Goal: Task Accomplishment & Management: Manage account settings

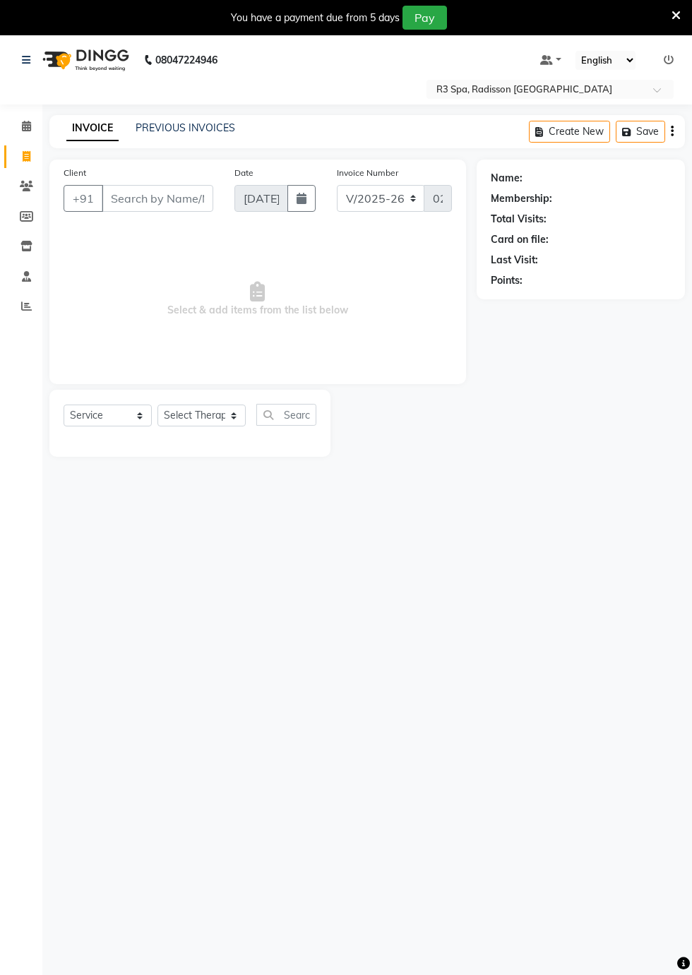
select select "8678"
select select "service"
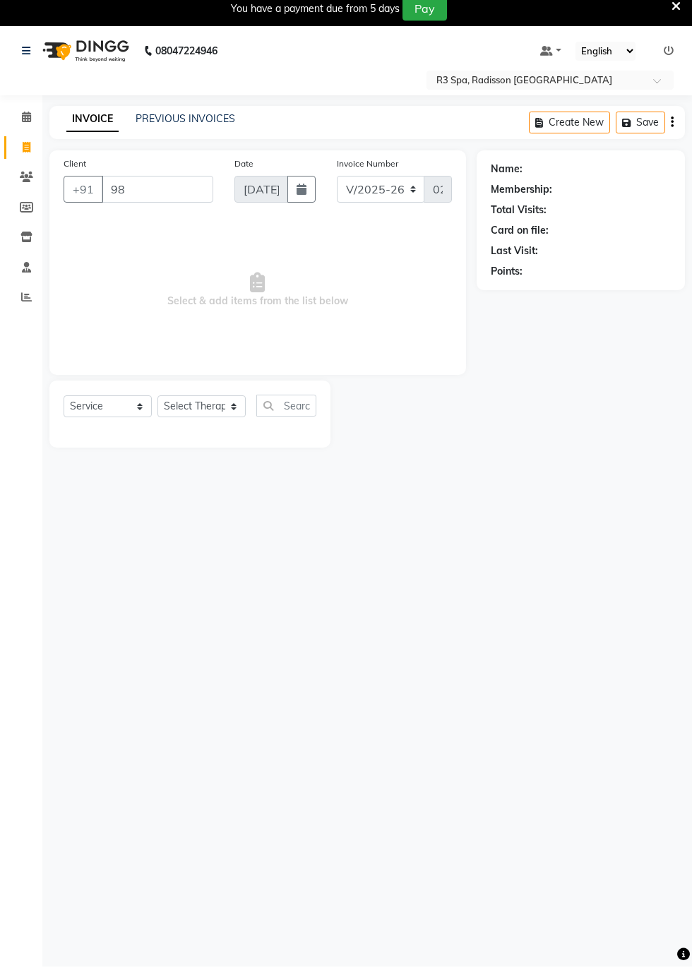
type input "9"
type input "9821590785"
click at [164, 201] on span "Add Client" at bounding box center [177, 198] width 56 height 14
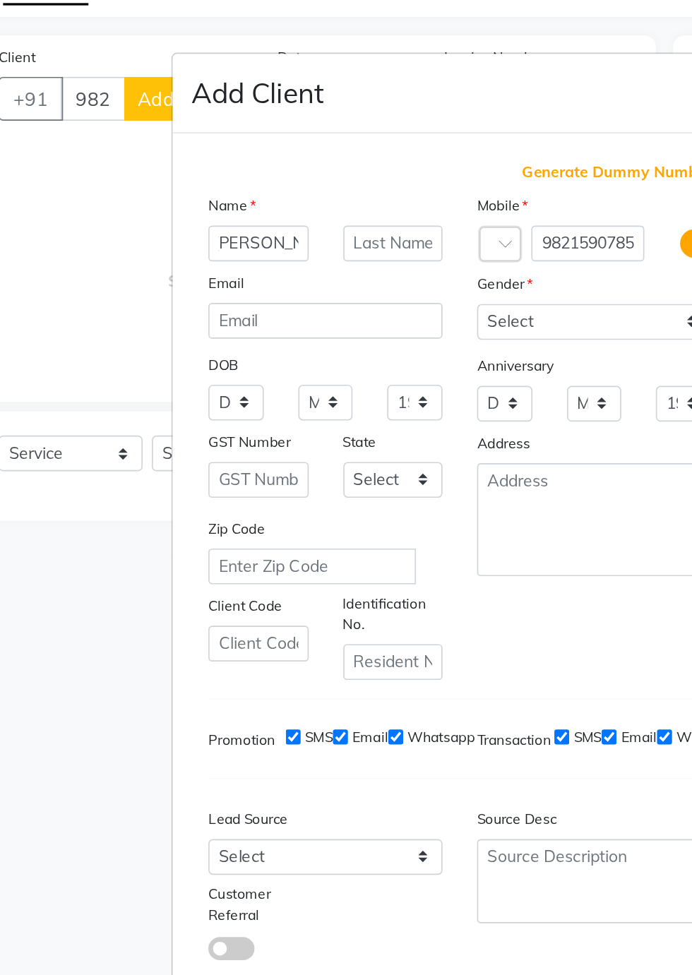
scroll to position [0, 8]
type input "[PERSON_NAME]"
click at [289, 298] on input "text" at bounding box center [305, 287] width 61 height 22
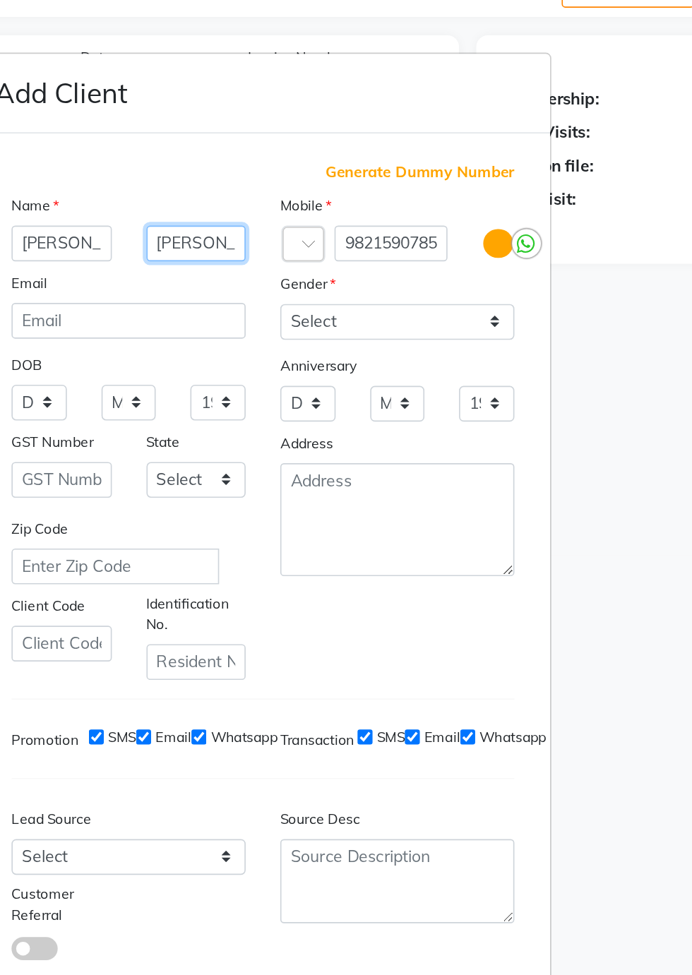
type input "[PERSON_NAME]"
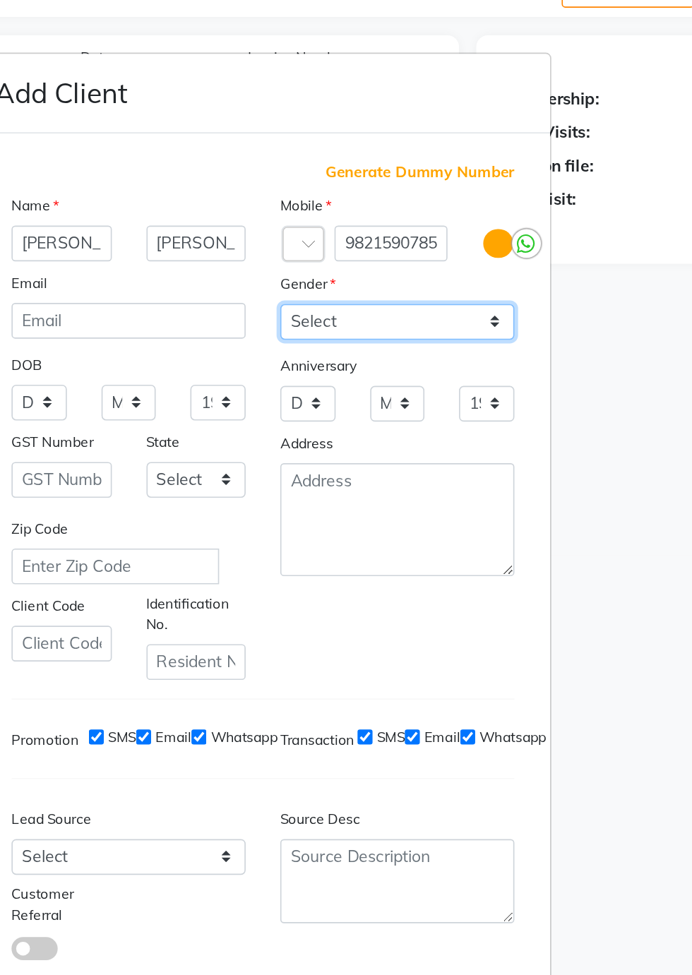
click at [488, 346] on select "Select [DEMOGRAPHIC_DATA] [DEMOGRAPHIC_DATA] Other Prefer Not To Say" at bounding box center [428, 335] width 143 height 22
select select "[DEMOGRAPHIC_DATA]"
click at [357, 346] on select "Select [DEMOGRAPHIC_DATA] [DEMOGRAPHIC_DATA] Other Prefer Not To Say" at bounding box center [428, 335] width 143 height 22
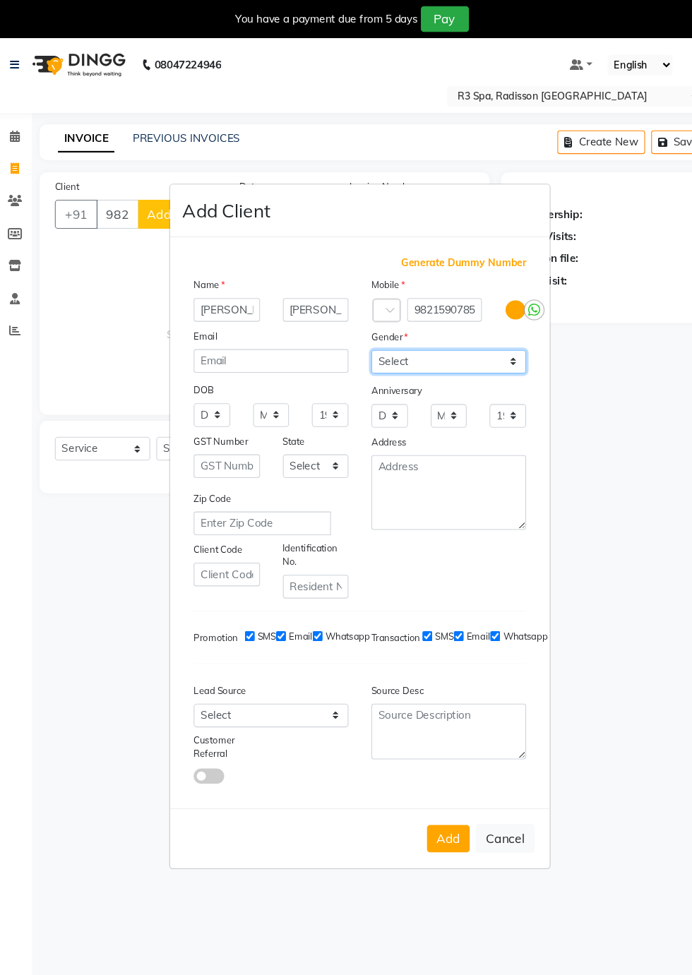
scroll to position [1, 0]
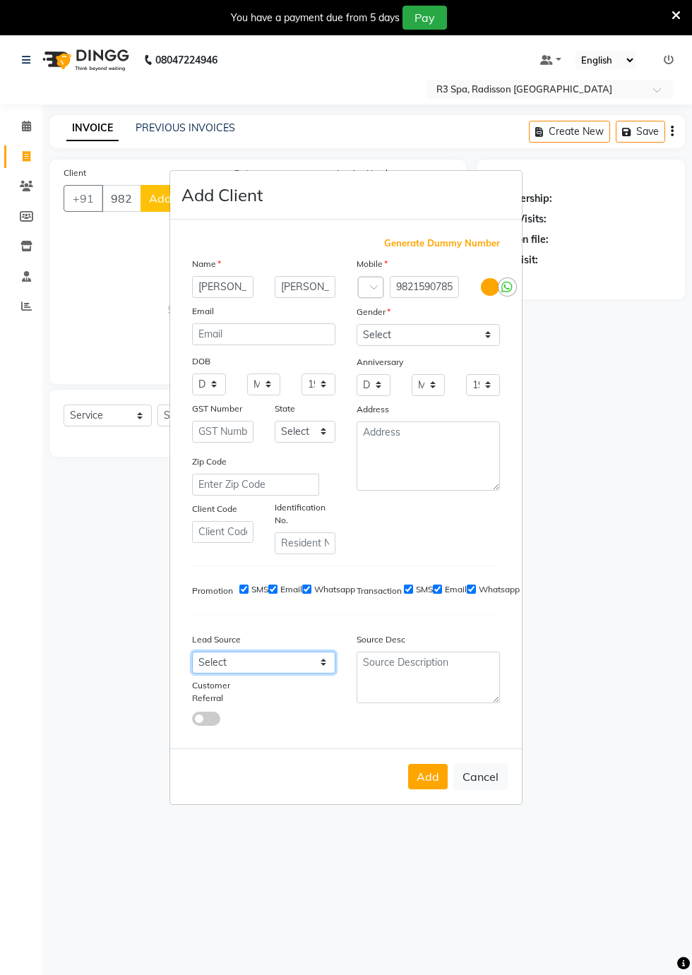
click at [326, 674] on select "Select Walk-in Referral Internet Friend Word of Mouth Advertisement Facebook Ju…" at bounding box center [263, 663] width 143 height 22
select select "56368"
click at [192, 674] on select "Select Walk-in Referral Internet Friend Word of Mouth Advertisement Facebook Ju…" at bounding box center [263, 663] width 143 height 22
click at [434, 790] on button "Add" at bounding box center [428, 776] width 40 height 25
type input "98******85"
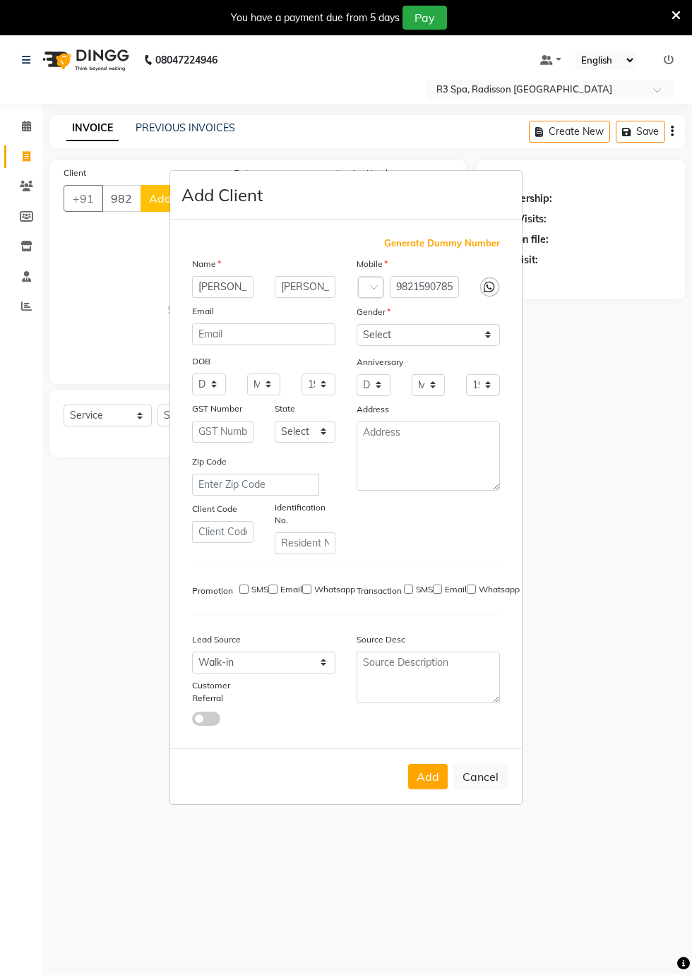
select select
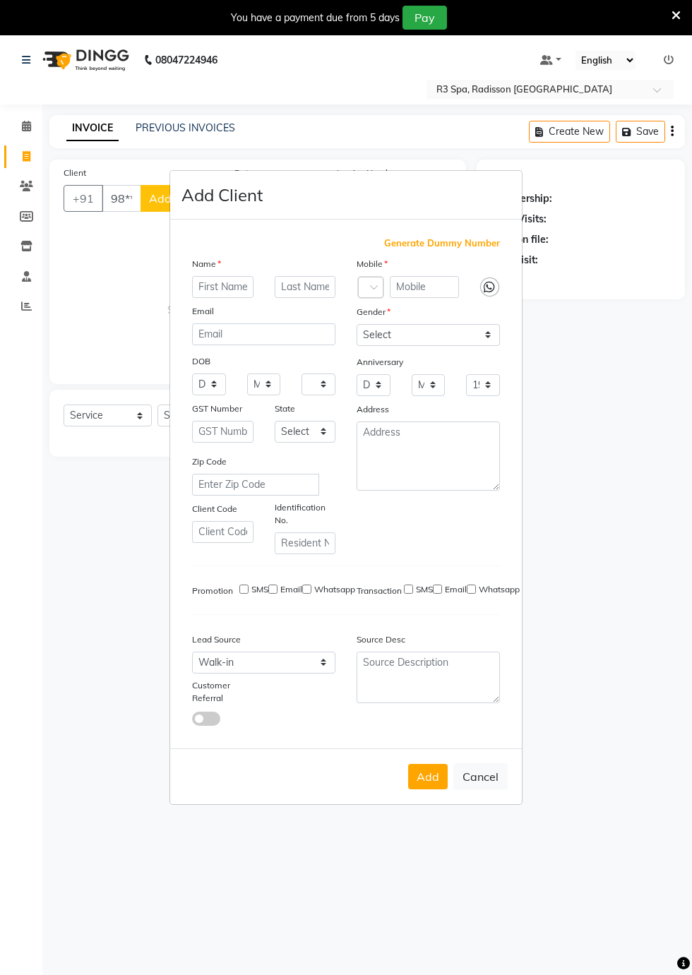
select select
checkbox input "false"
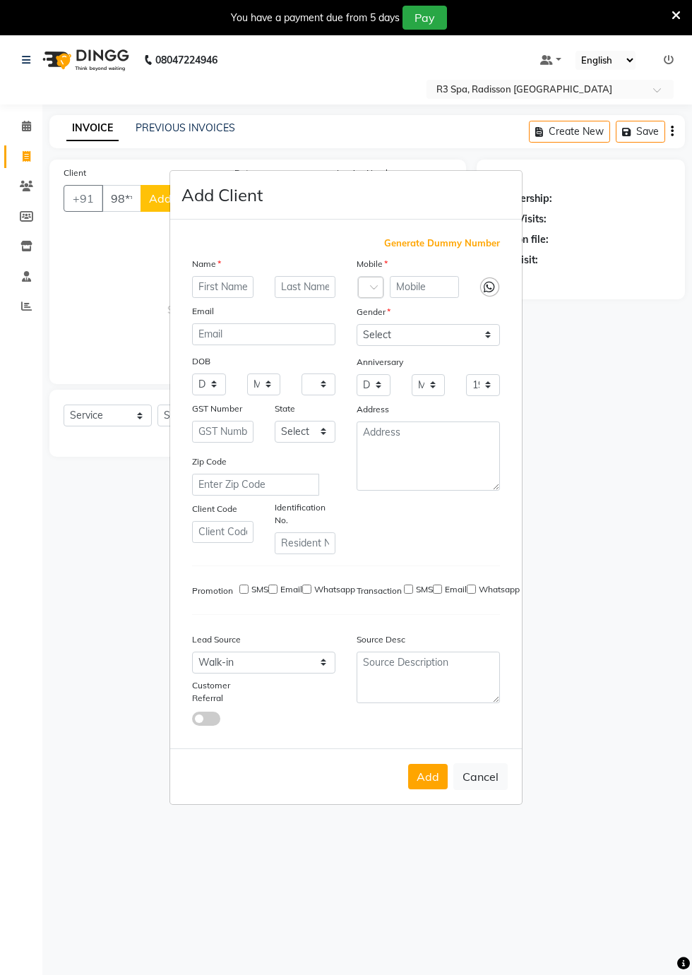
checkbox input "false"
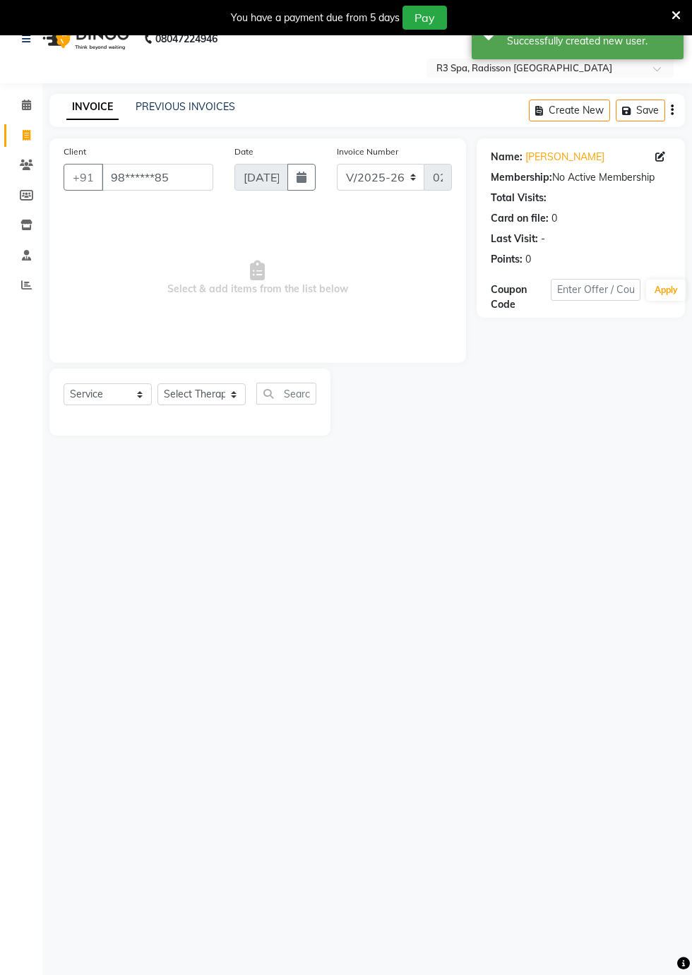
scroll to position [34, 0]
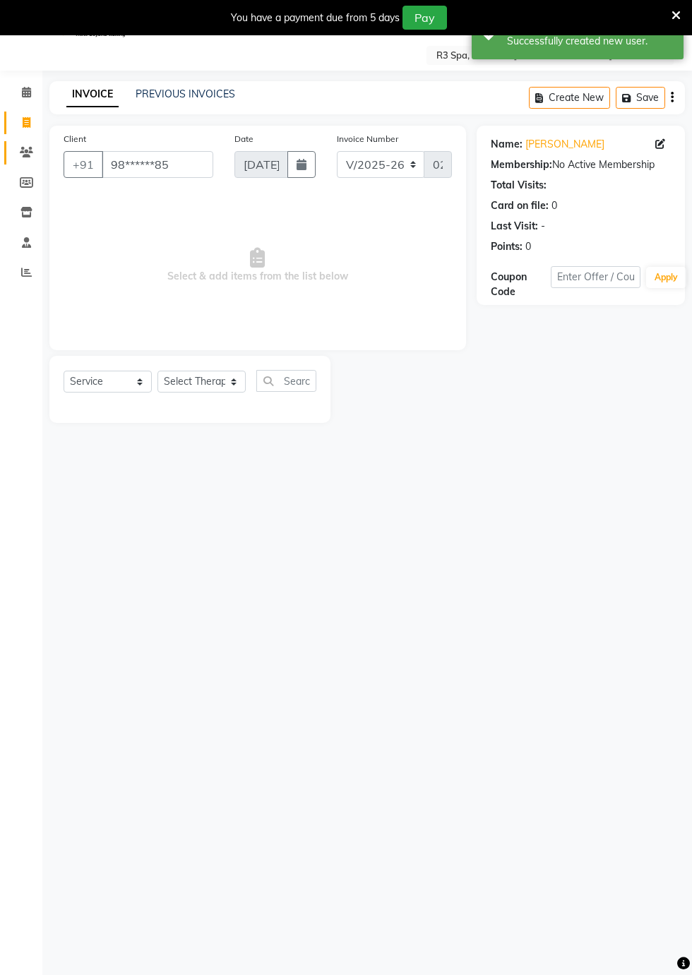
click at [27, 153] on icon at bounding box center [26, 152] width 13 height 11
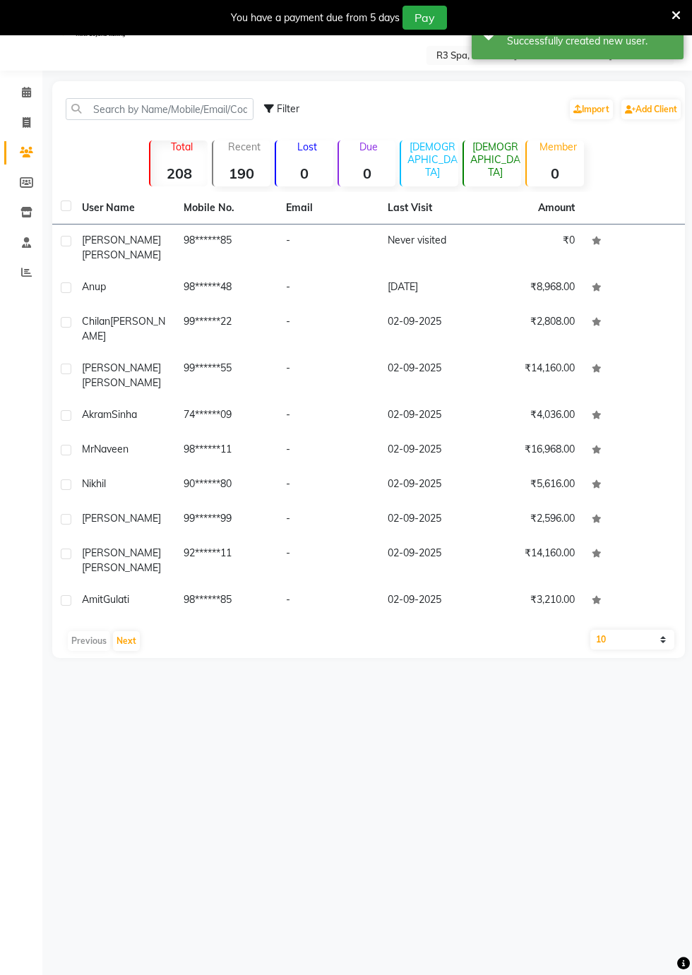
click at [107, 252] on span "[PERSON_NAME]" at bounding box center [121, 255] width 79 height 13
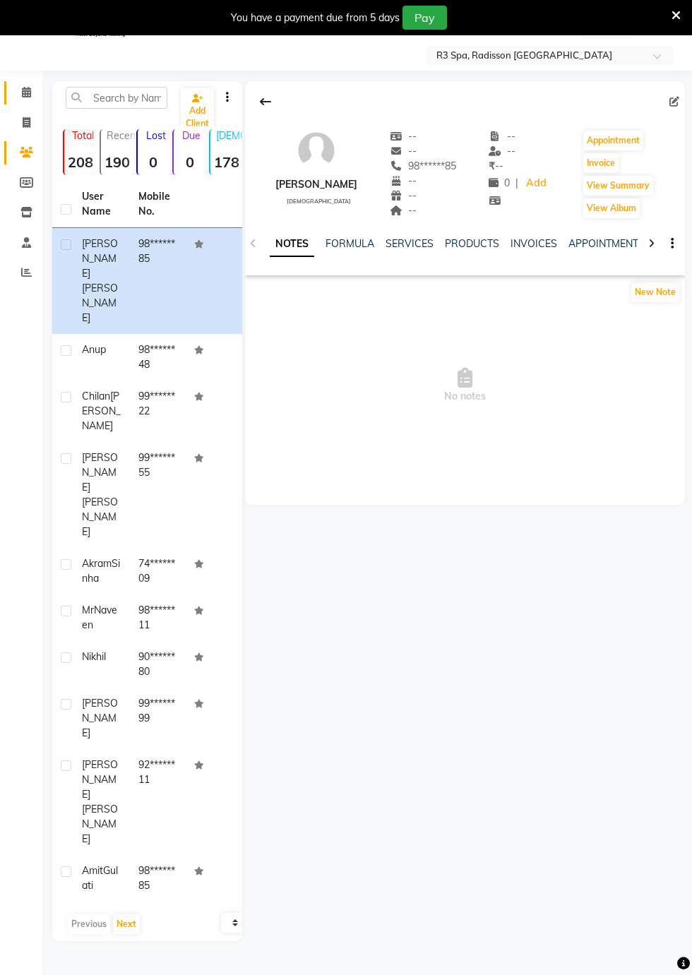
click at [24, 96] on icon at bounding box center [26, 92] width 9 height 11
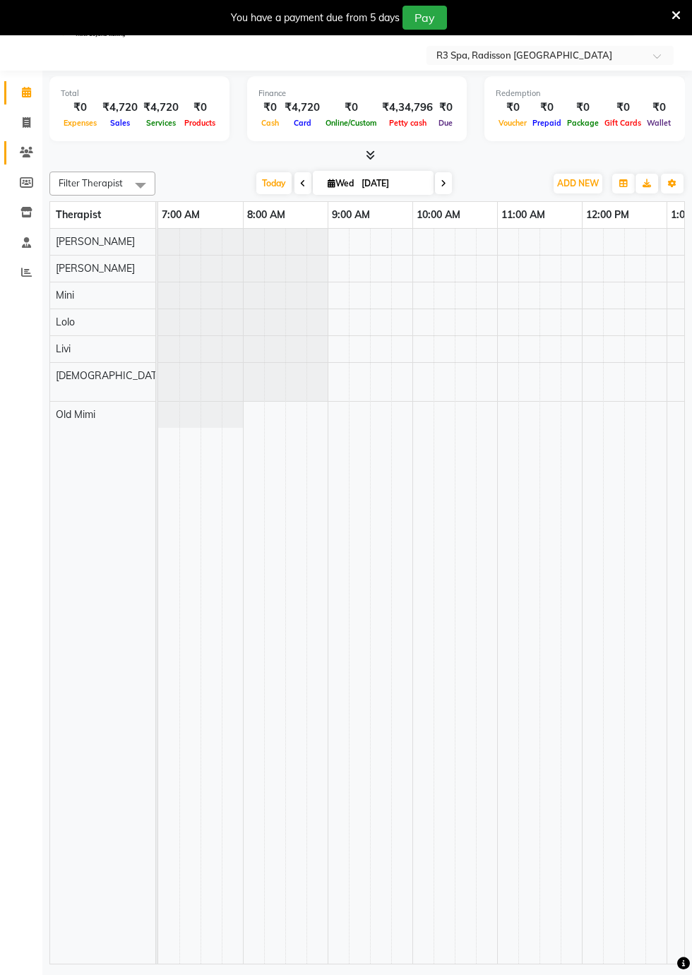
click at [27, 146] on span at bounding box center [26, 153] width 25 height 16
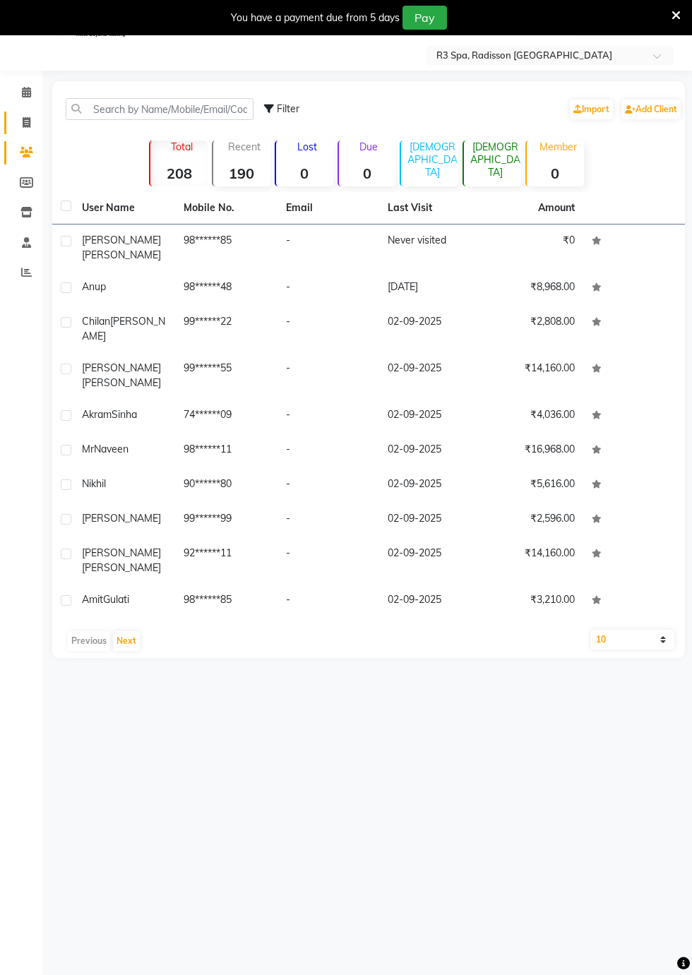
click at [24, 125] on icon at bounding box center [27, 122] width 8 height 11
select select "service"
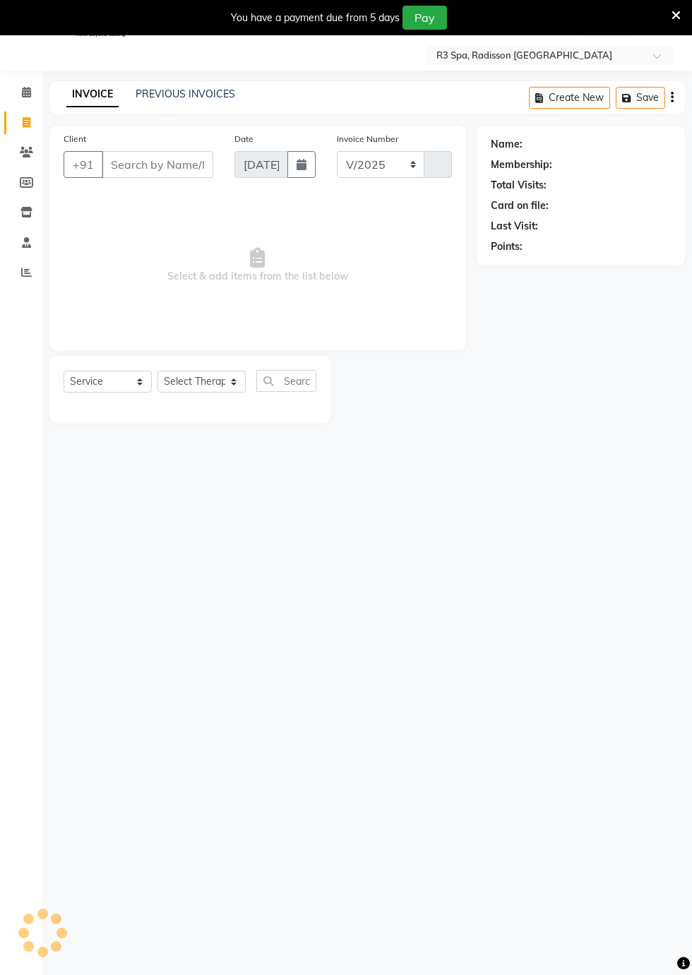
select select "8678"
type input "0277"
click at [25, 93] on icon at bounding box center [26, 92] width 9 height 11
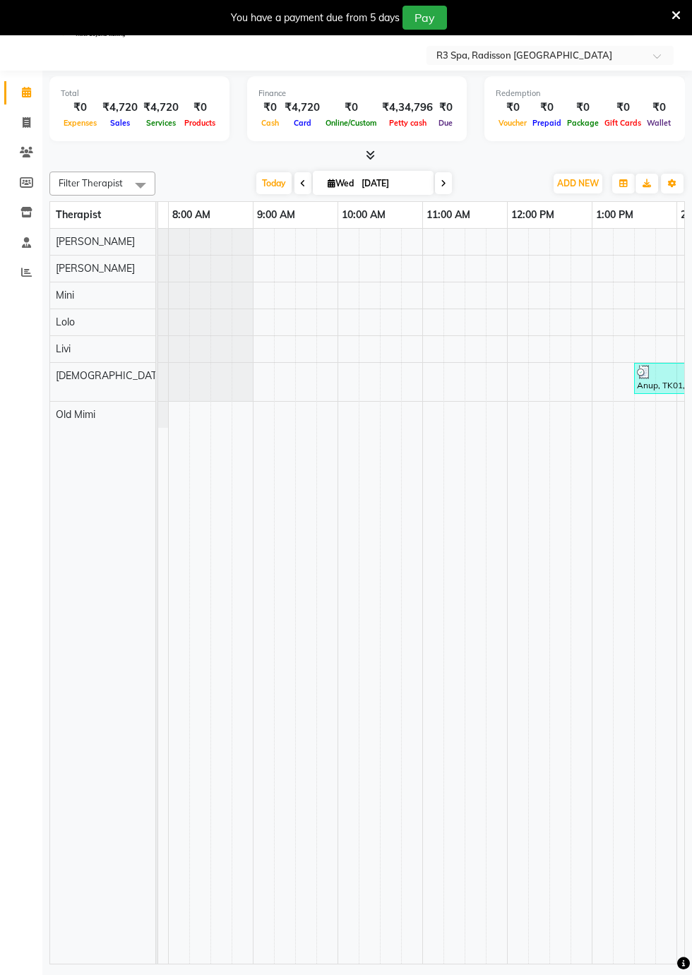
scroll to position [0, 484]
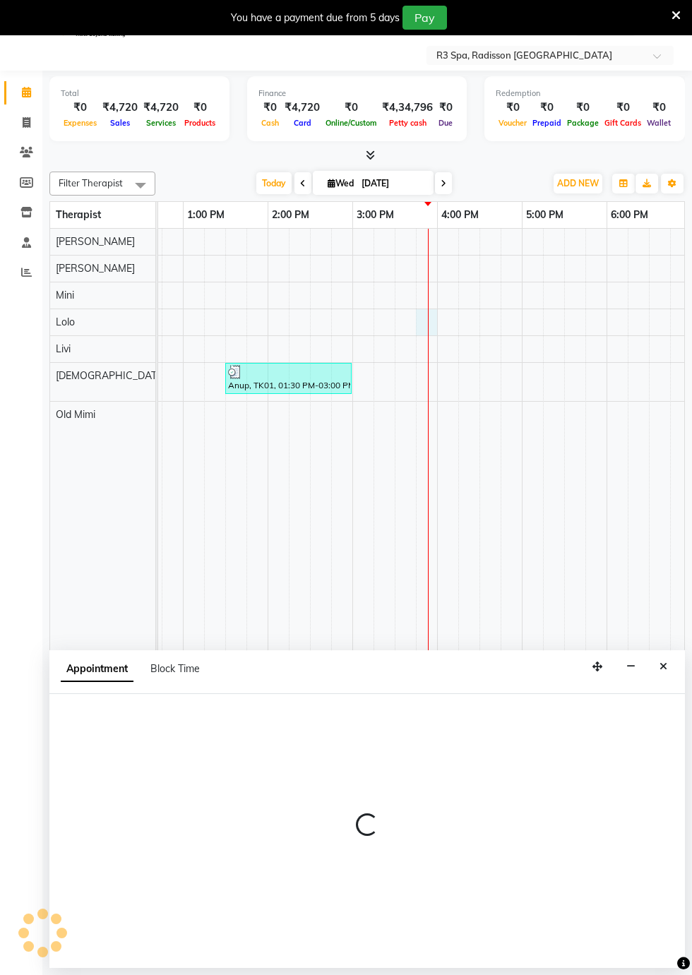
select select "87566"
select select "tentative"
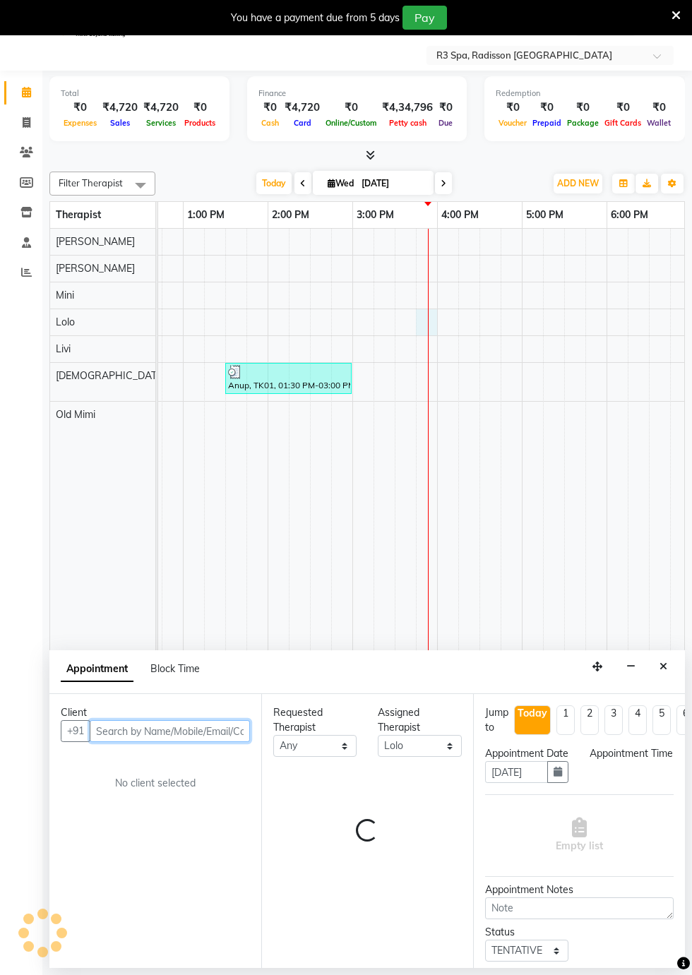
select select "945"
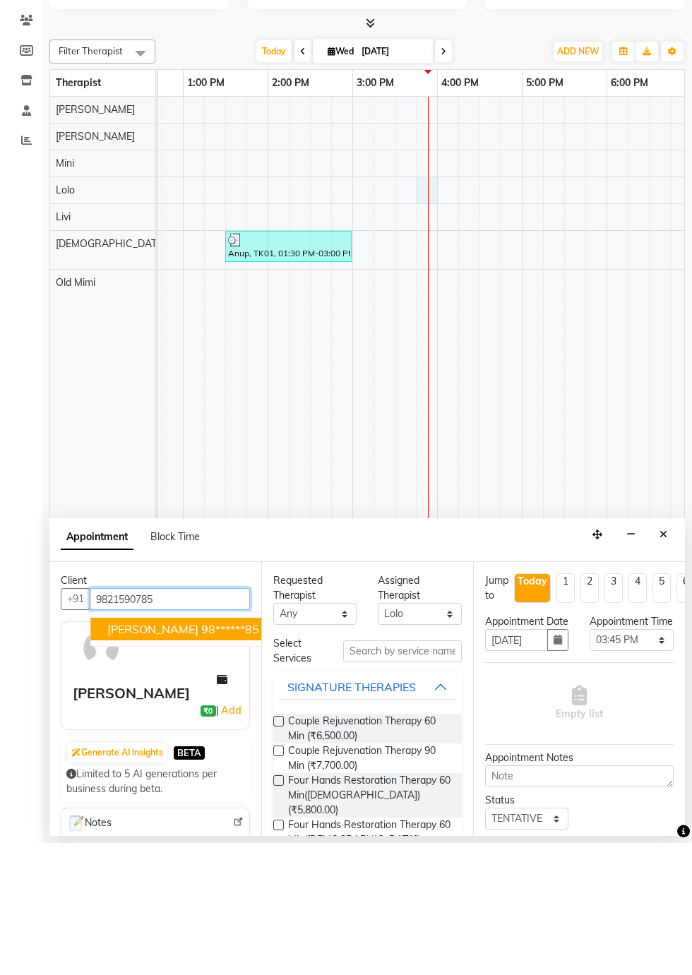
scroll to position [34, 0]
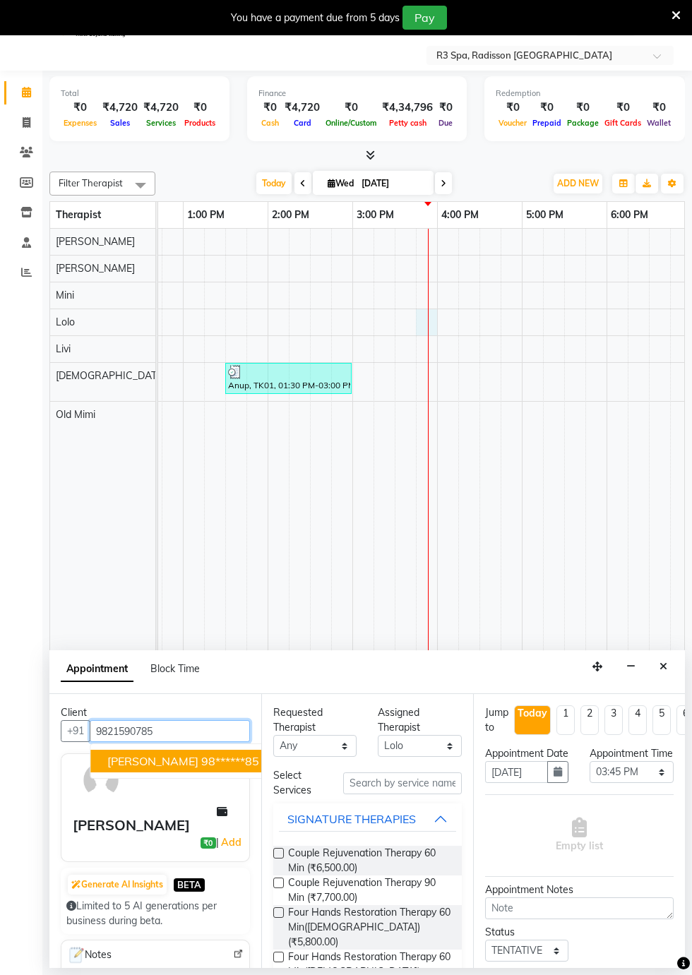
click at [196, 761] on span "[PERSON_NAME]" at bounding box center [152, 761] width 91 height 14
type input "98******85"
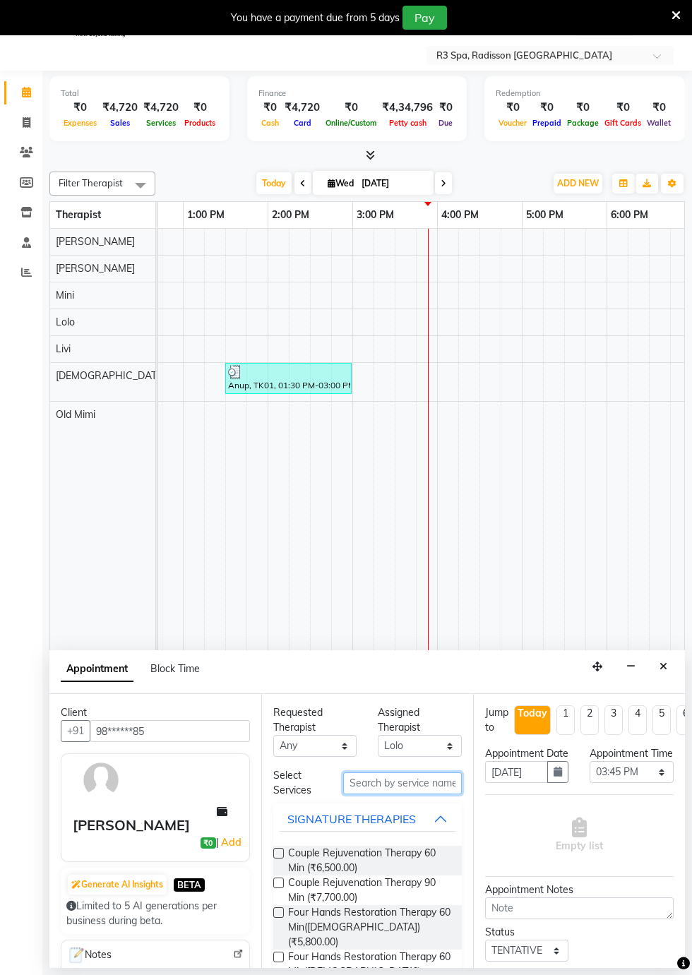
click at [377, 783] on input "text" at bounding box center [402, 784] width 119 height 22
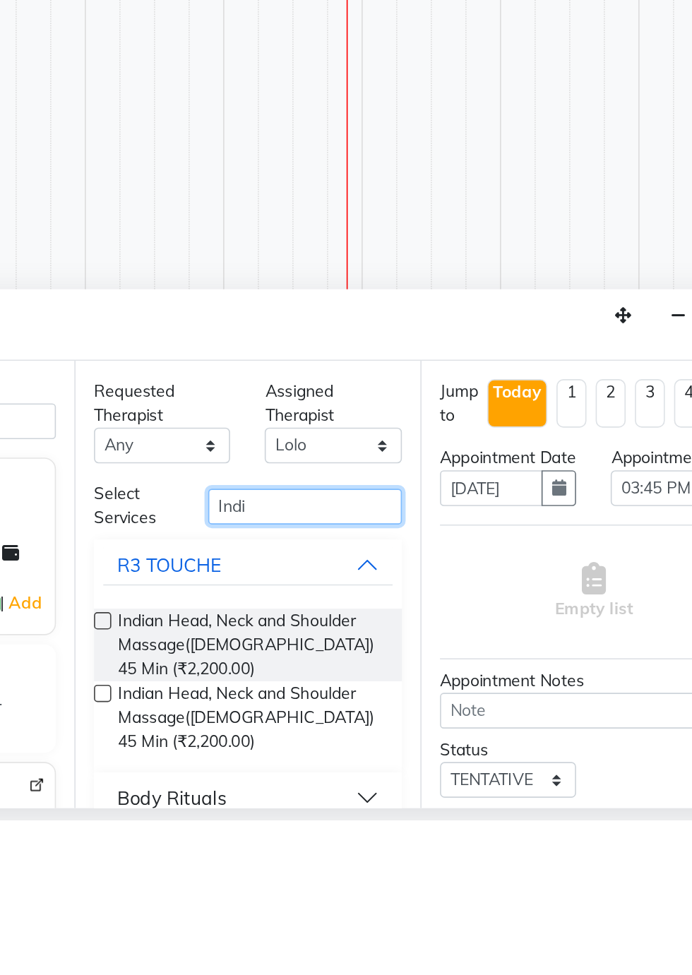
scroll to position [33, 0]
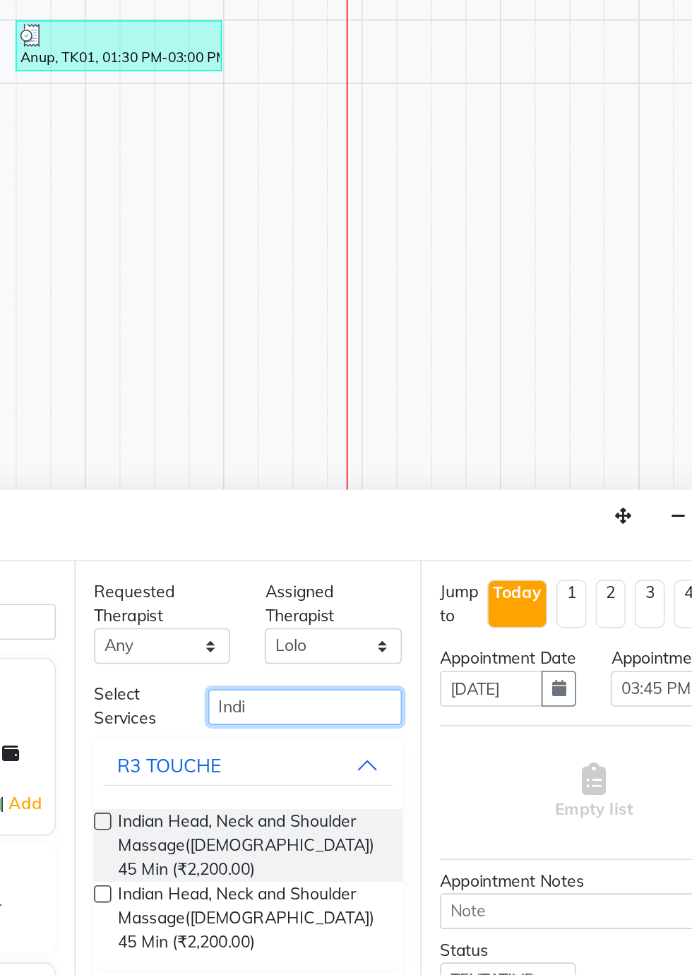
type input "Indi"
click at [375, 865] on span "Indian Head, Neck and Shoulder Massage([DEMOGRAPHIC_DATA]) 45 Min (₹2,200.00)" at bounding box center [369, 869] width 162 height 44
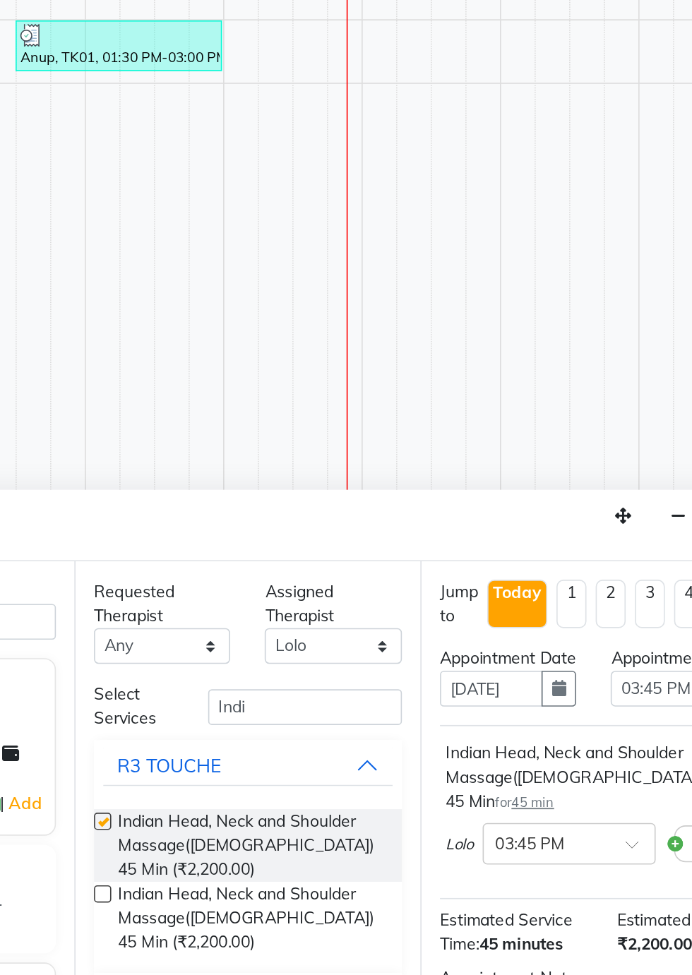
checkbox input "false"
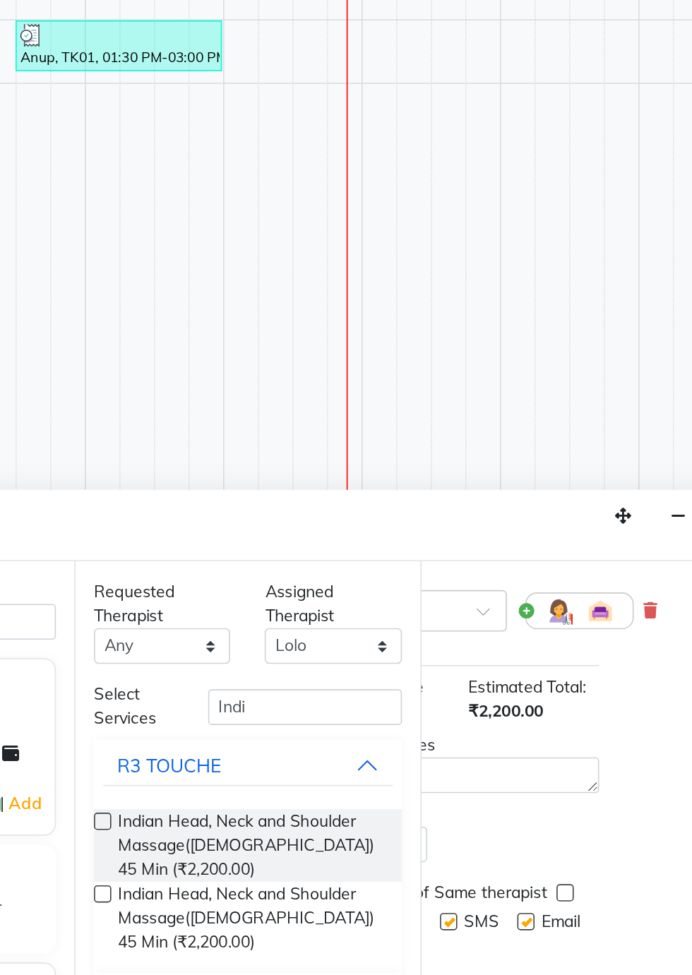
scroll to position [184, 91]
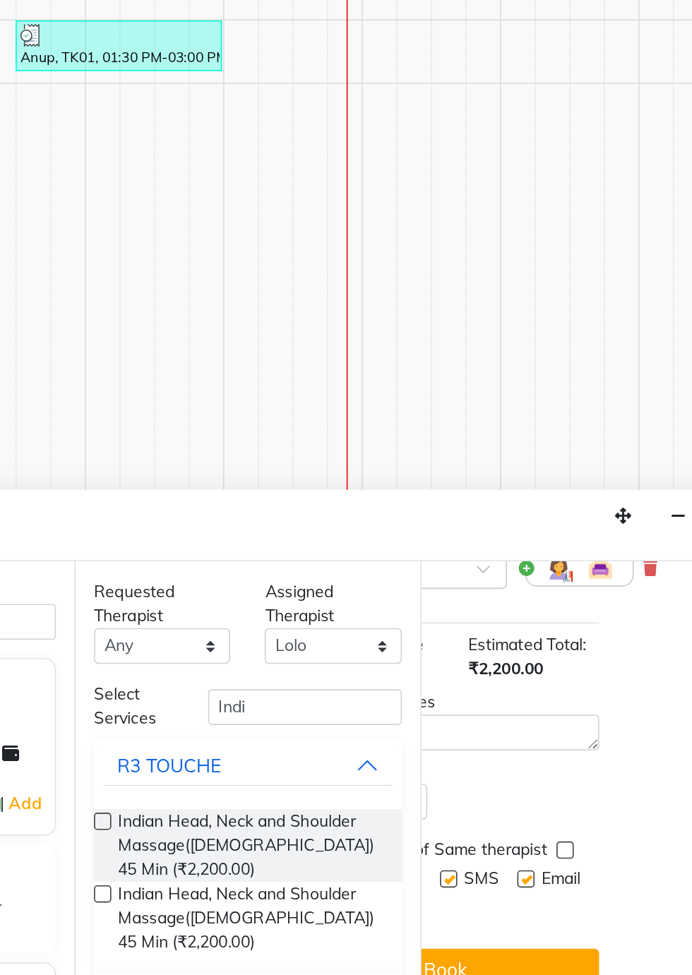
click at [551, 942] on button "Book" at bounding box center [488, 944] width 189 height 25
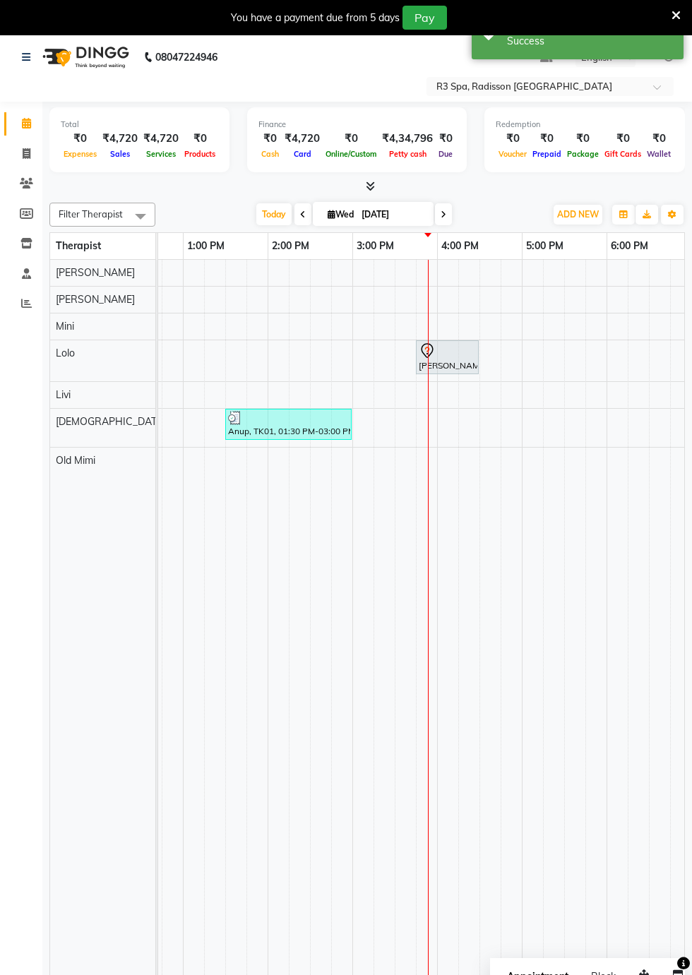
scroll to position [0, 482]
click at [25, 178] on span at bounding box center [26, 184] width 25 height 16
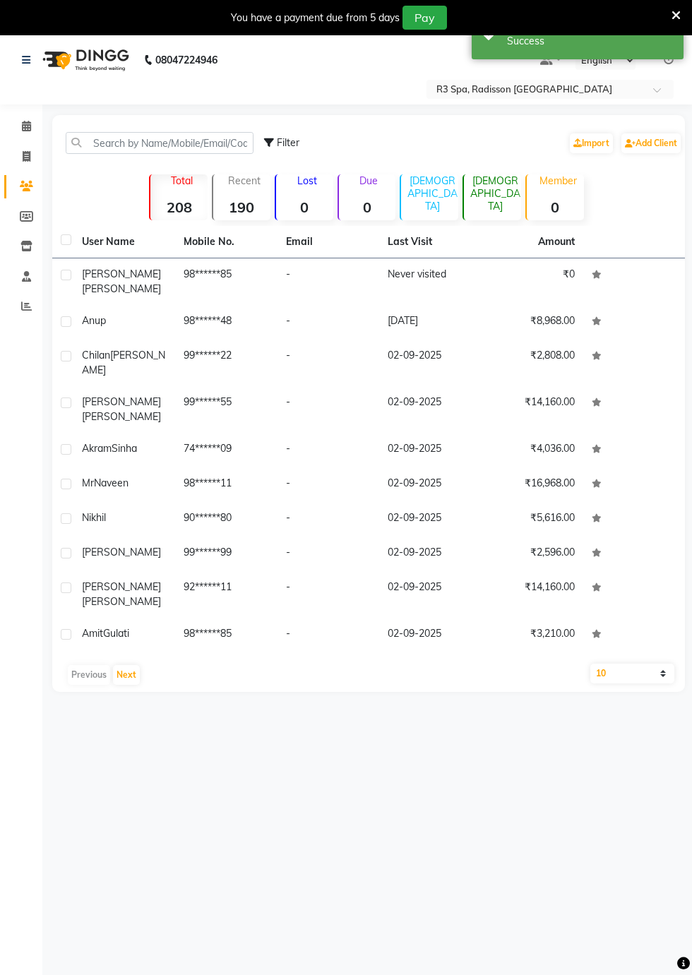
click at [82, 281] on div "[PERSON_NAME]" at bounding box center [124, 282] width 85 height 30
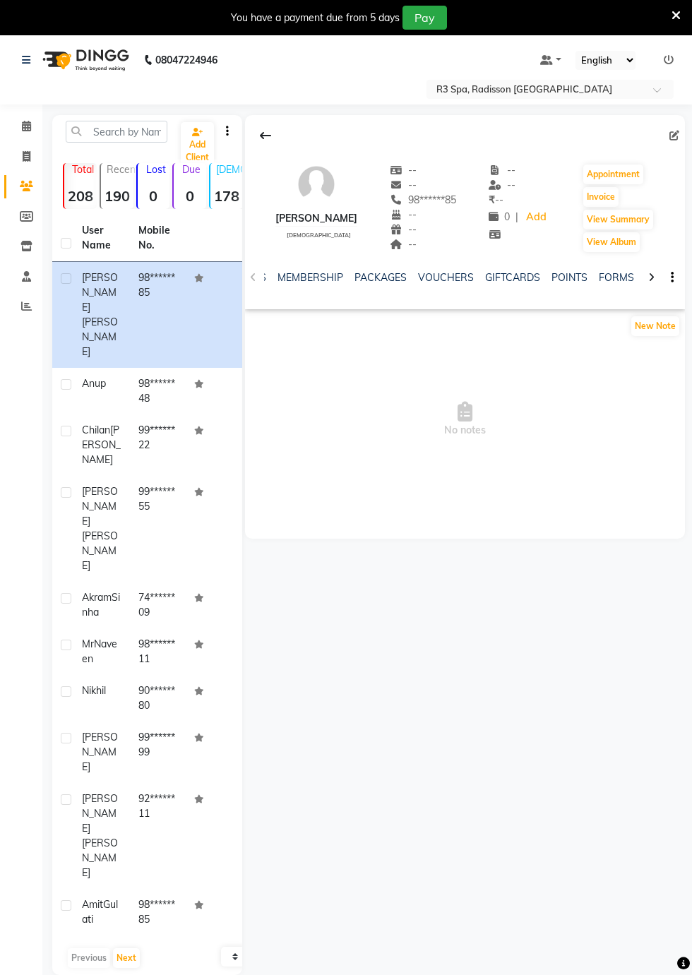
scroll to position [0, 400]
click at [586, 281] on link "FORMS" at bounding box center [594, 277] width 35 height 13
click at [306, 322] on button "Request New Form" at bounding box center [295, 326] width 101 height 22
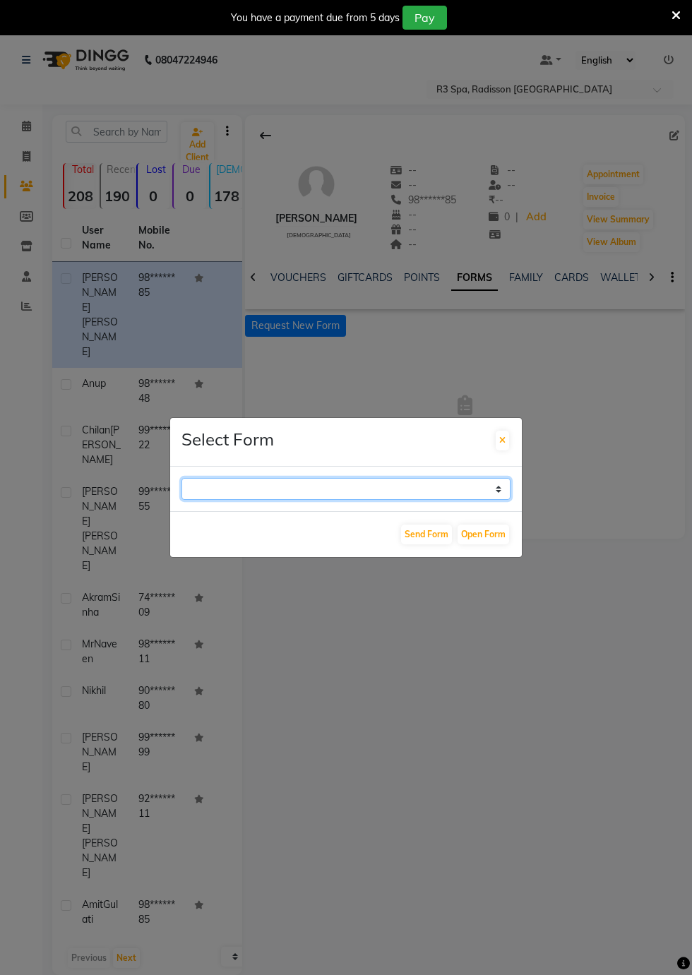
click at [487, 500] on select "GUEST FEEDBACK FORM HEALTH ASSESSMENT FORM" at bounding box center [346, 489] width 329 height 22
select select "205"
click at [182, 500] on select "GUEST FEEDBACK FORM HEALTH ASSESSMENT FORM" at bounding box center [346, 489] width 329 height 22
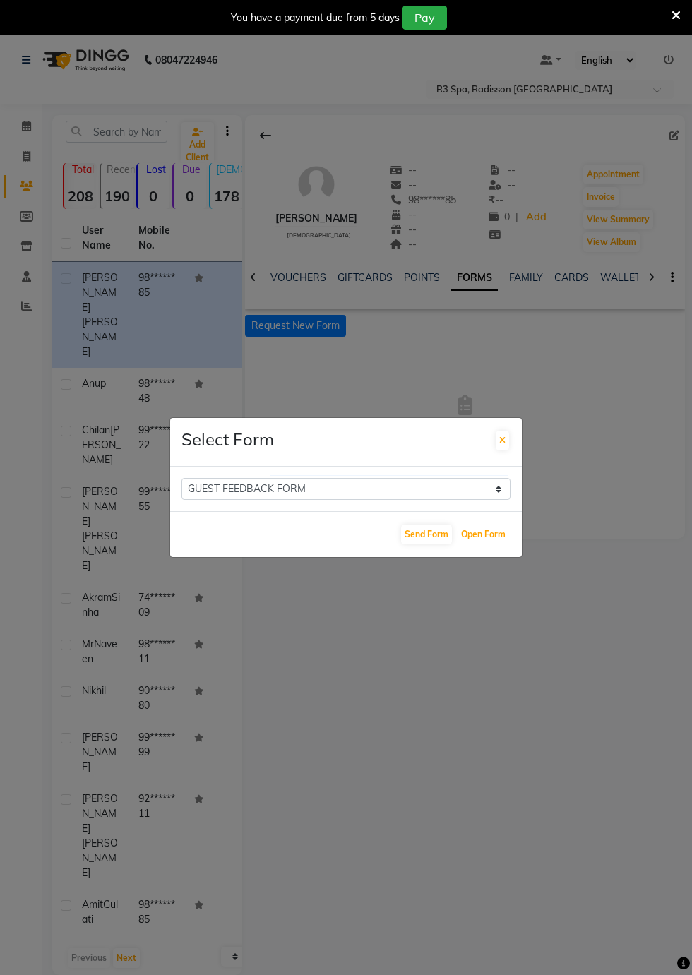
click at [490, 545] on button "Open Form" at bounding box center [484, 535] width 52 height 20
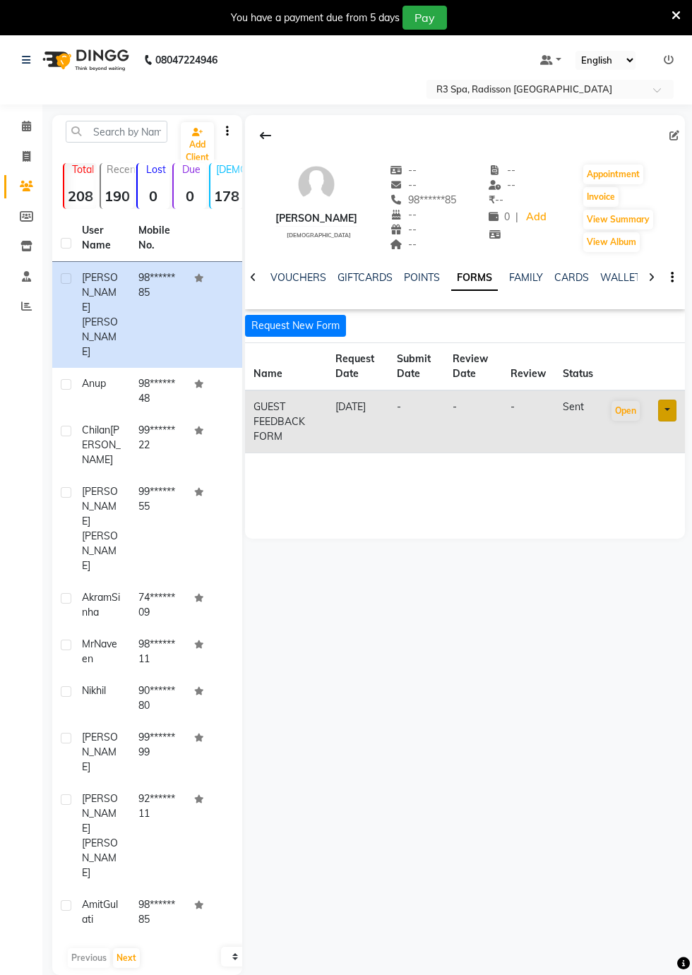
click at [296, 326] on button "Request New Form" at bounding box center [295, 326] width 101 height 22
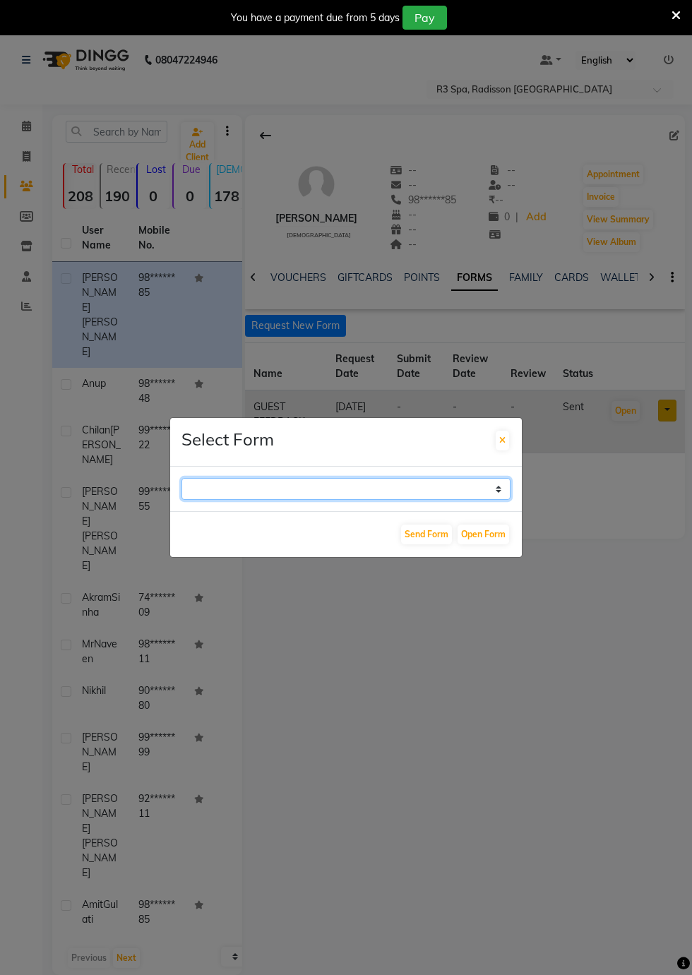
click at [499, 500] on select "GUEST FEEDBACK FORM HEALTH ASSESSMENT FORM" at bounding box center [346, 489] width 329 height 22
select select "204"
click at [182, 500] on select "GUEST FEEDBACK FORM HEALTH ASSESSMENT FORM" at bounding box center [346, 489] width 329 height 22
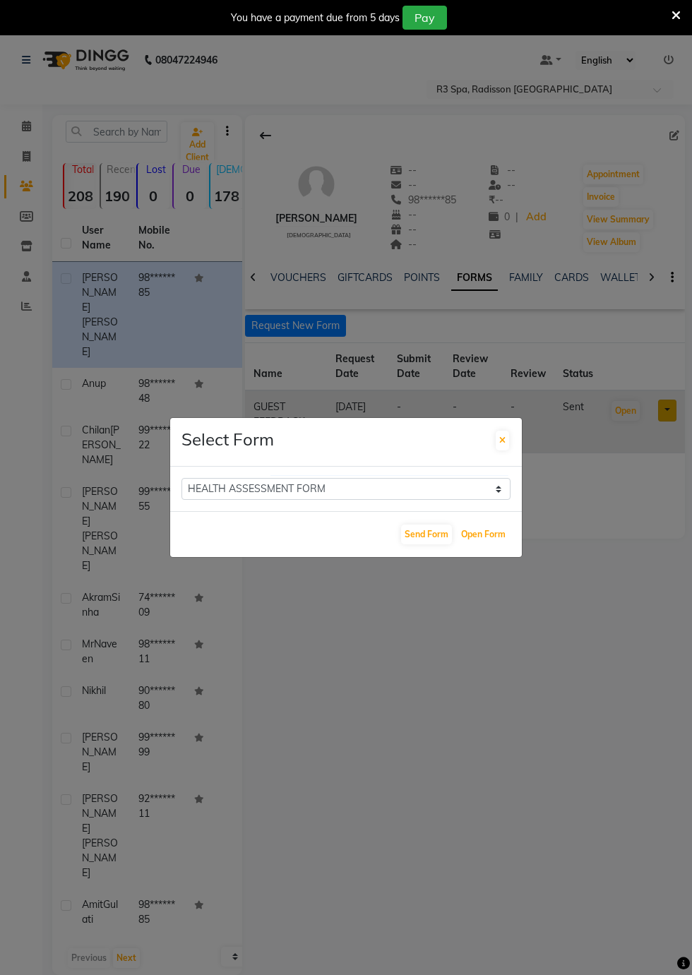
click at [479, 545] on button "Open Form" at bounding box center [484, 535] width 52 height 20
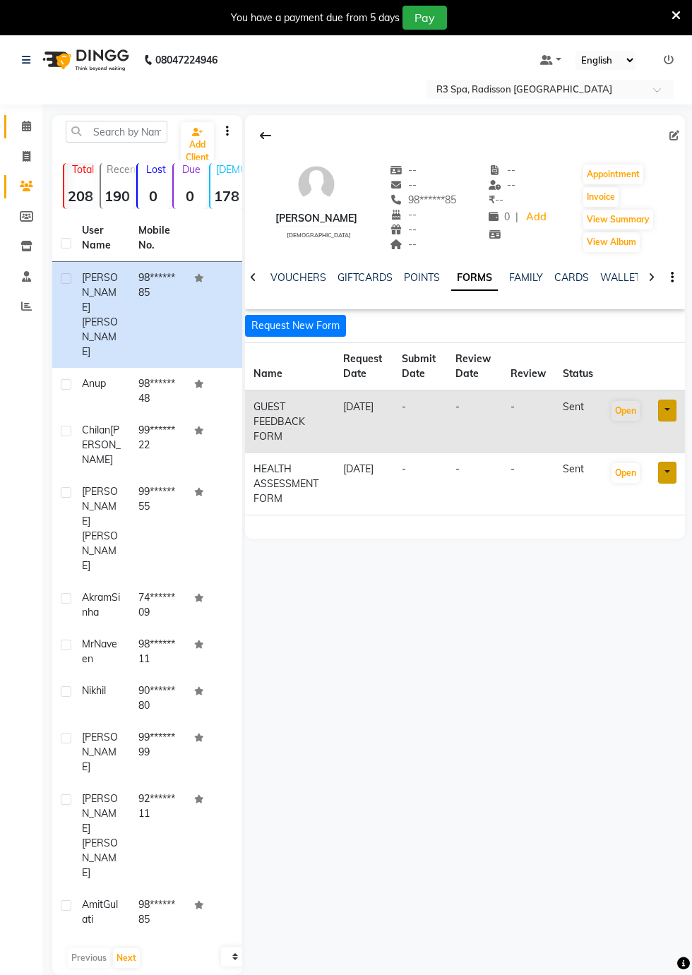
click at [25, 127] on icon at bounding box center [26, 126] width 9 height 11
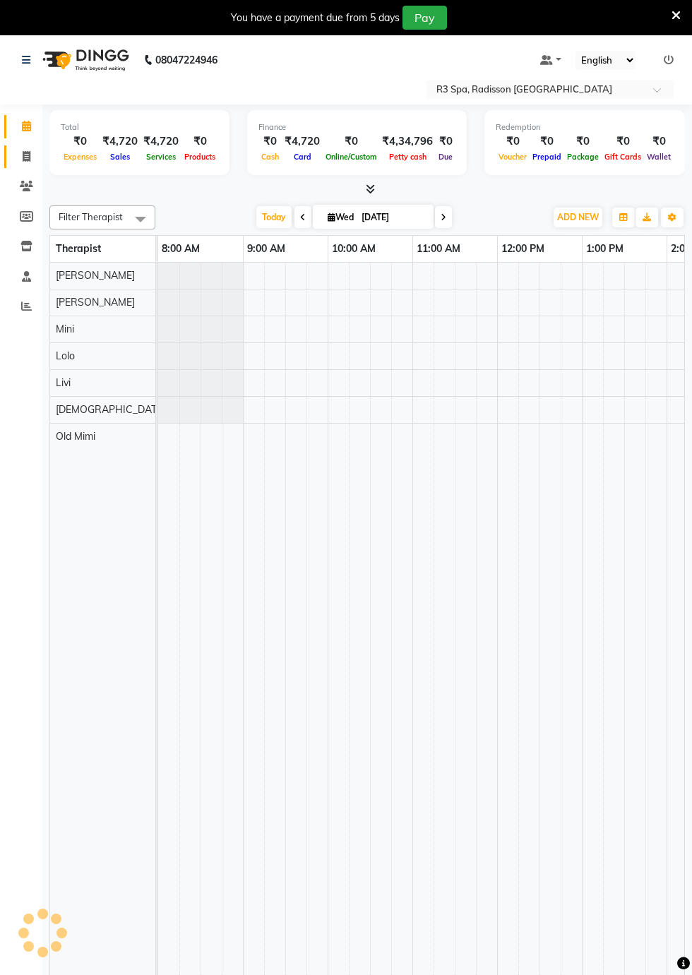
click at [4, 151] on link "Invoice" at bounding box center [21, 157] width 34 height 23
select select "service"
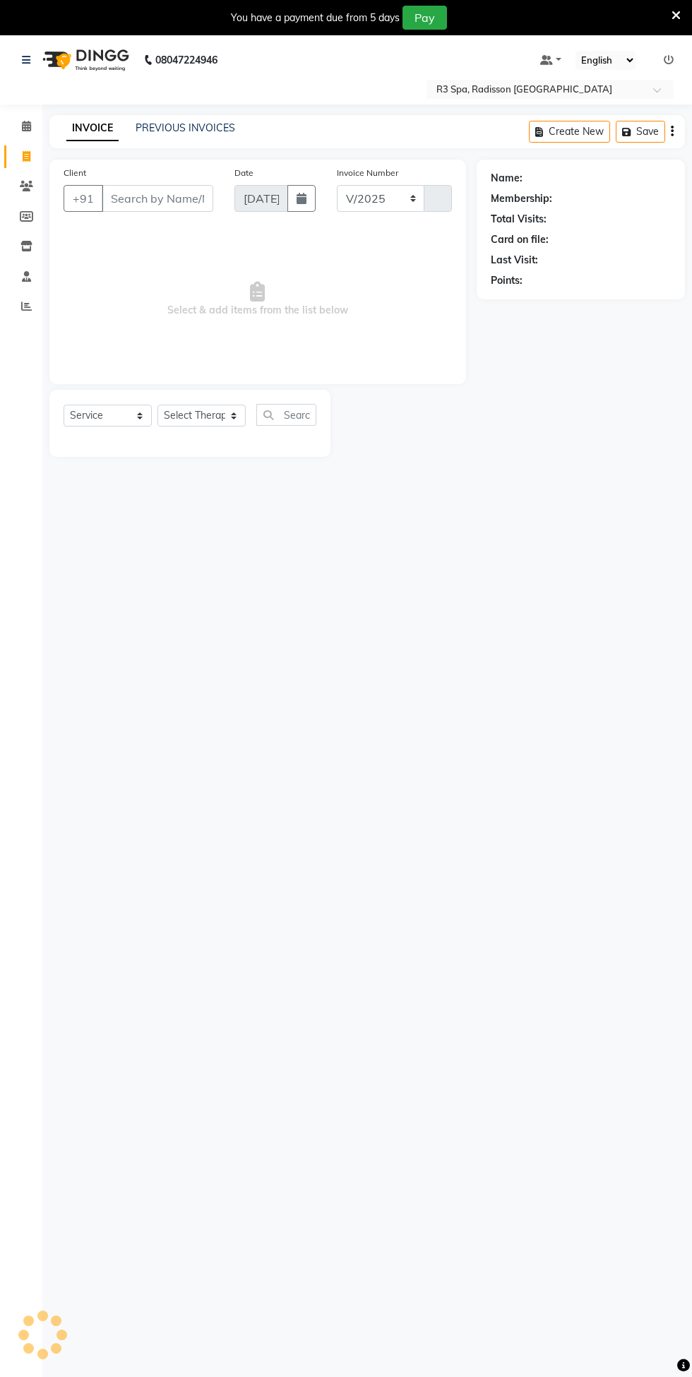
select select "8678"
type input "0277"
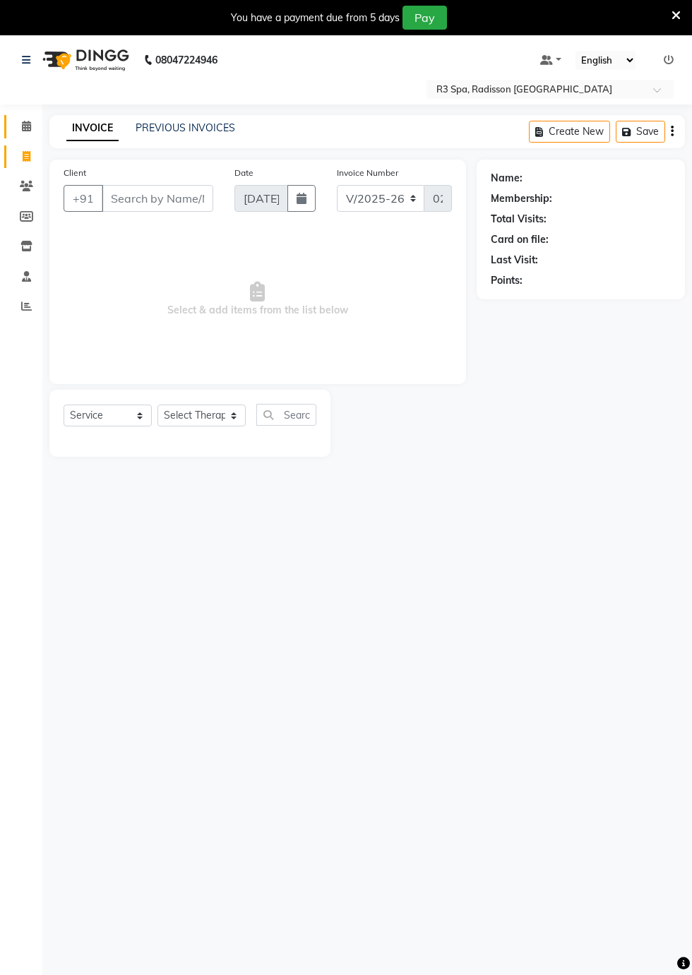
click at [25, 128] on icon at bounding box center [26, 126] width 9 height 11
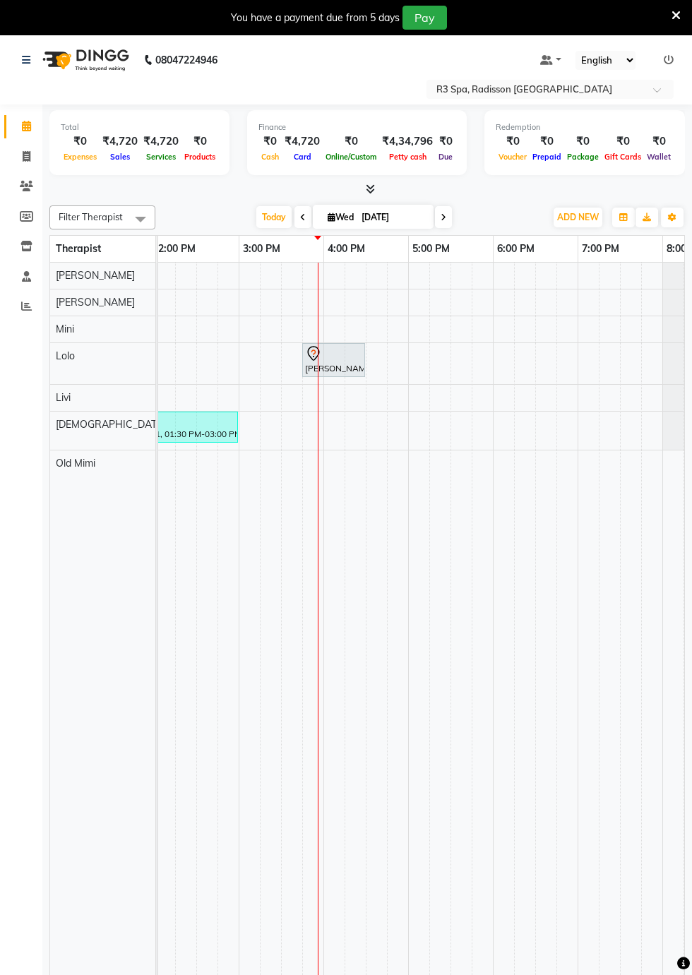
scroll to position [11, 0]
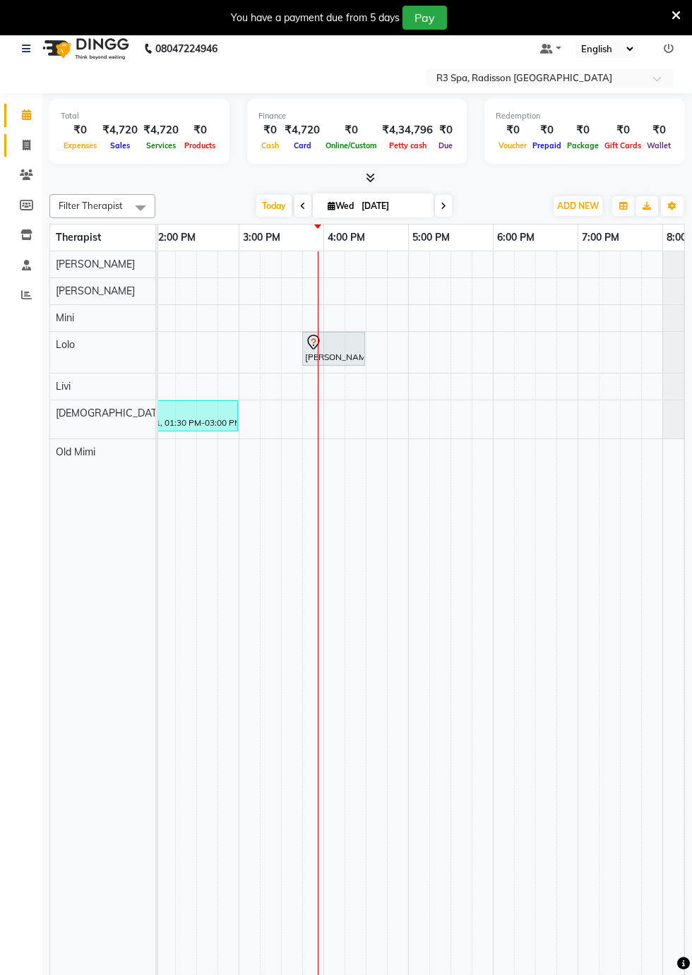
click at [25, 148] on icon at bounding box center [27, 145] width 8 height 11
select select "8678"
select select "service"
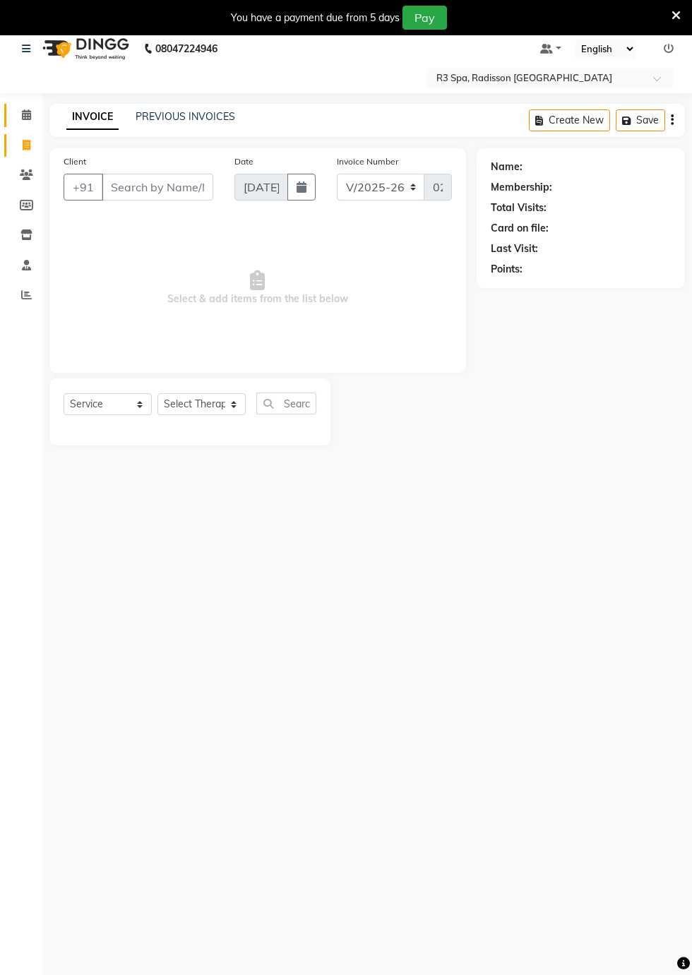
click at [25, 117] on icon at bounding box center [26, 114] width 9 height 11
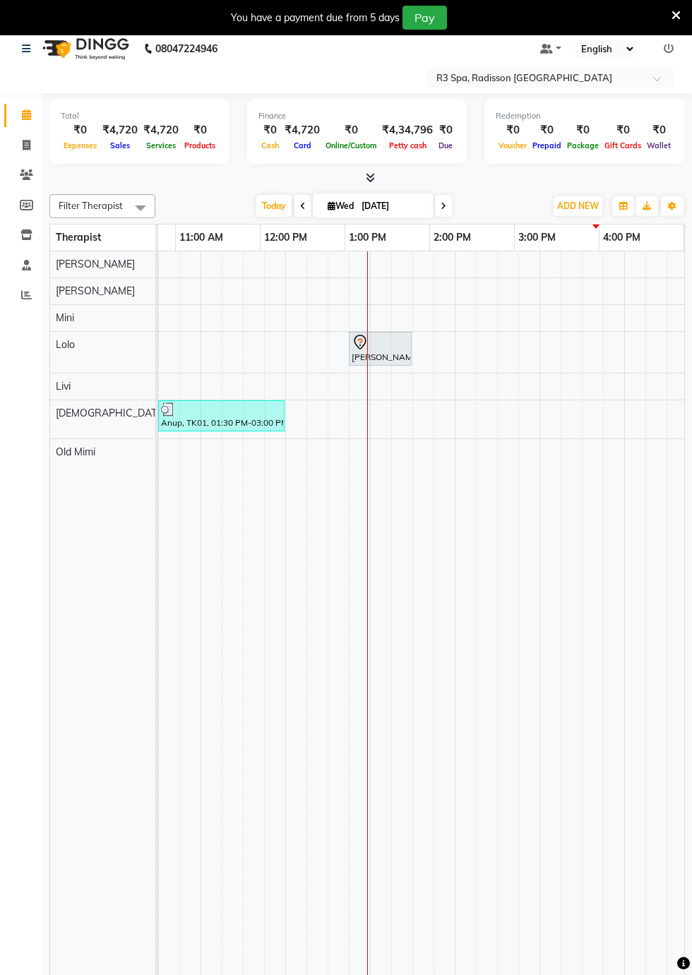
scroll to position [0, 551]
click at [361, 392] on td at bounding box center [359, 618] width 21 height 735
select select "87567"
select select "tentative"
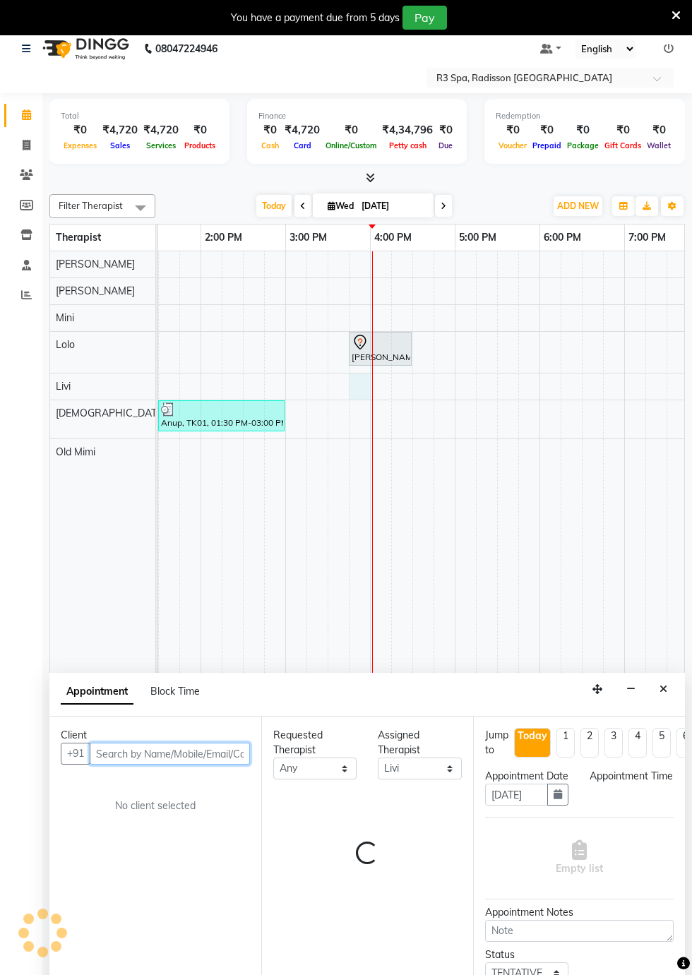
select select "945"
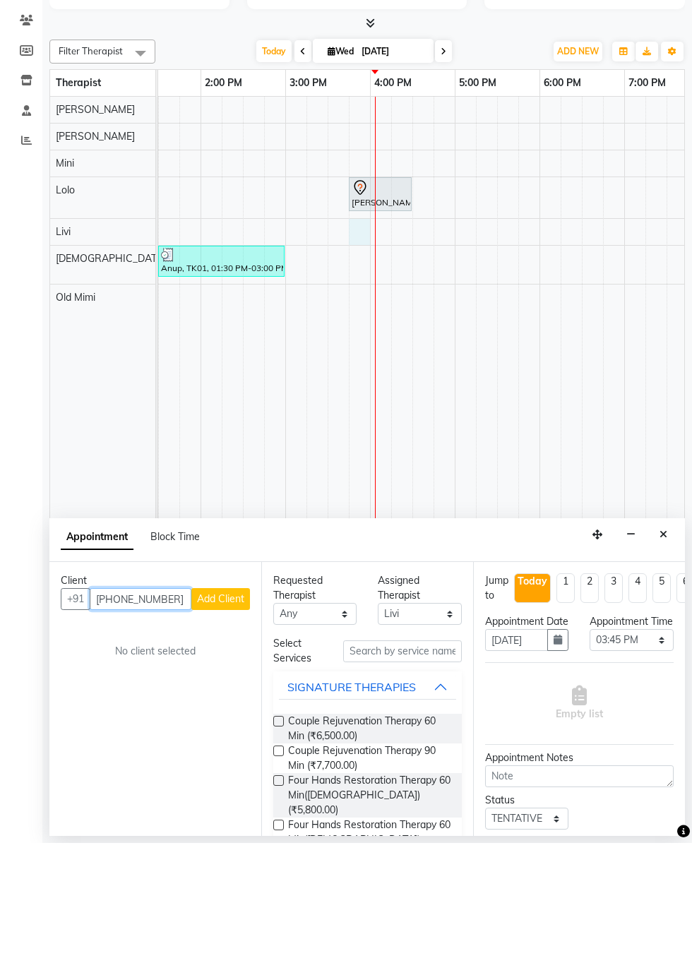
scroll to position [34, 0]
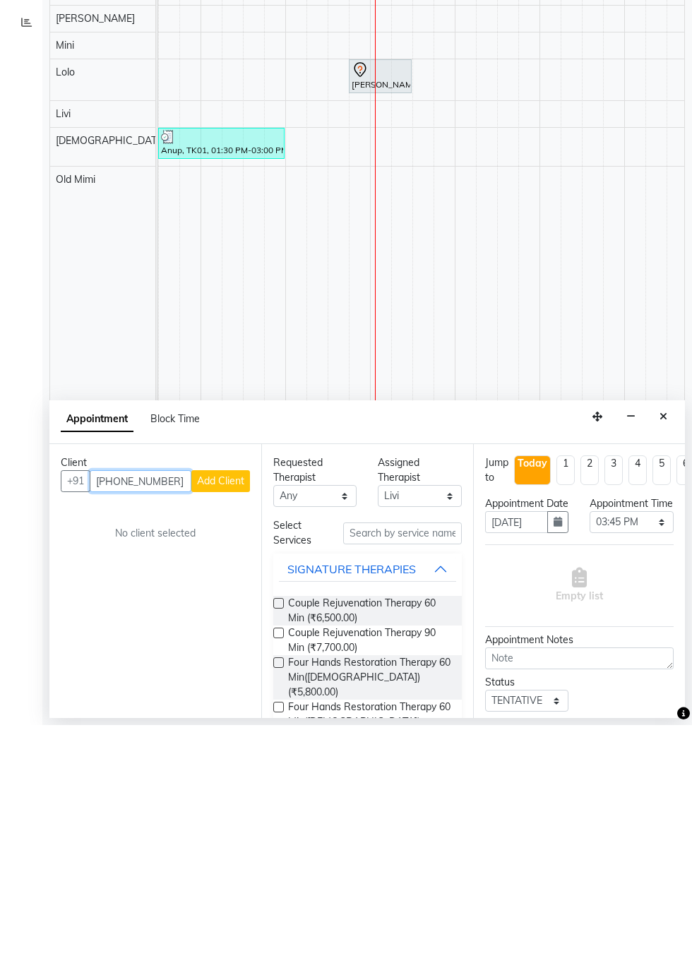
click at [103, 727] on input "[PHONE_NUMBER]" at bounding box center [141, 731] width 102 height 22
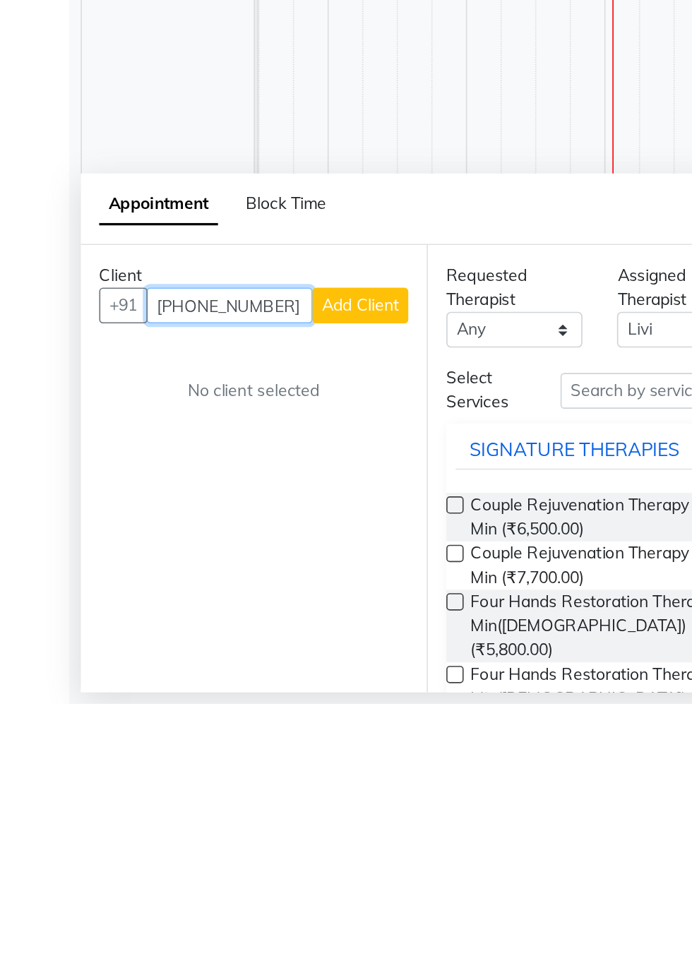
click at [167, 732] on input "[PHONE_NUMBER]" at bounding box center [141, 731] width 102 height 22
type input "[PHONE_NUMBER]"
click at [215, 735] on button "Add Client" at bounding box center [220, 731] width 59 height 22
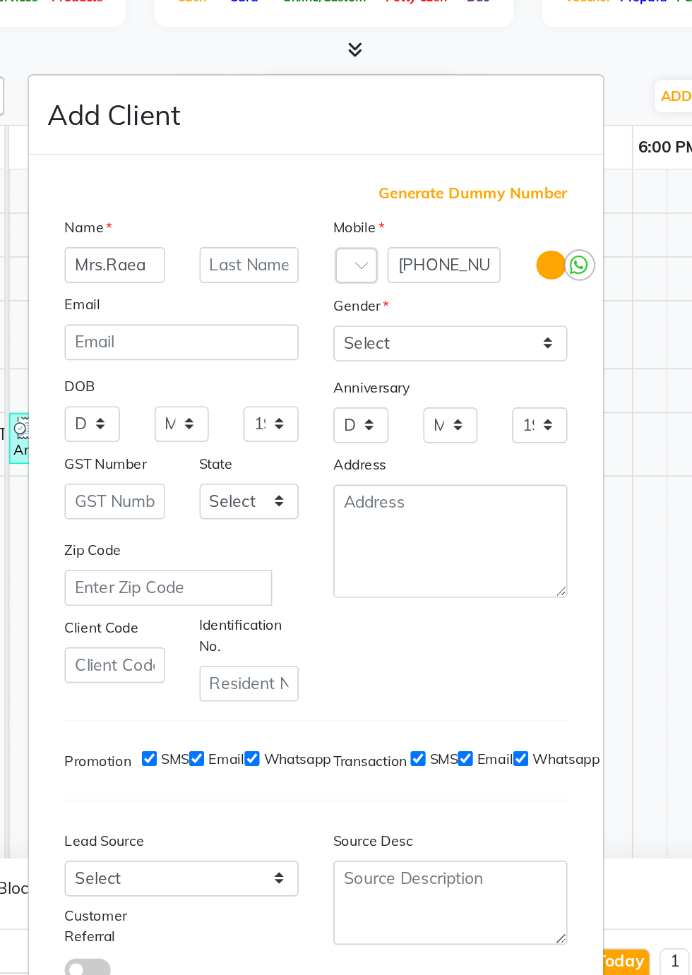
type input "Mrs.Raea"
click at [488, 346] on select "Select [DEMOGRAPHIC_DATA] [DEMOGRAPHIC_DATA] Other Prefer Not To Say" at bounding box center [428, 335] width 143 height 22
select select "[DEMOGRAPHIC_DATA]"
click at [357, 346] on select "Select [DEMOGRAPHIC_DATA] [DEMOGRAPHIC_DATA] Other Prefer Not To Say" at bounding box center [428, 335] width 143 height 22
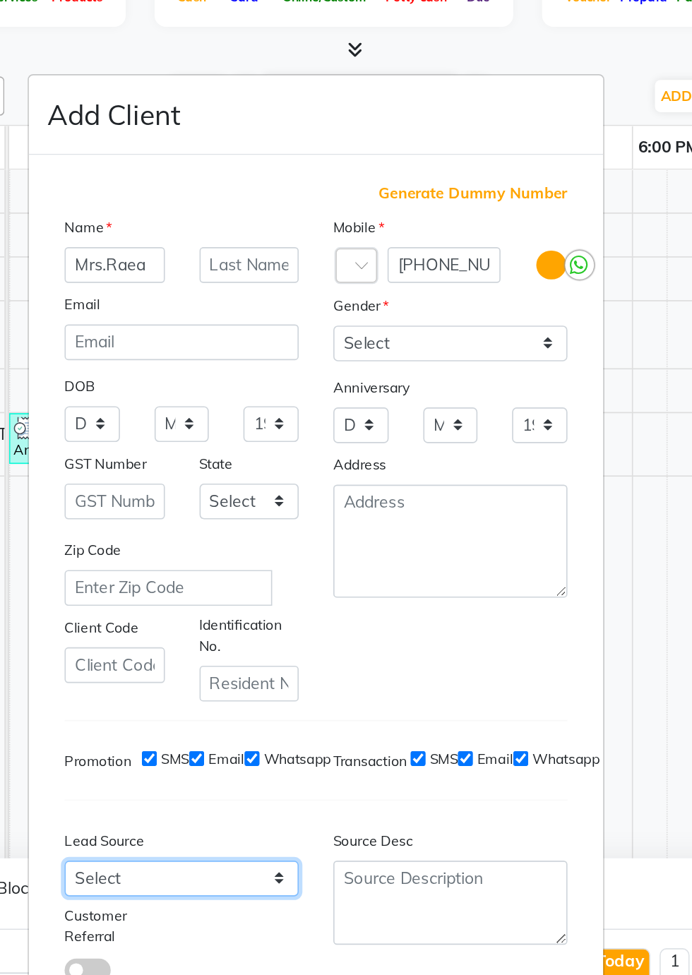
click at [319, 652] on select "Select Walk-in Referral Internet Friend Word of Mouth Advertisement Facebook Ju…" at bounding box center [263, 663] width 143 height 22
select select "56368"
click at [192, 652] on select "Select Walk-in Referral Internet Friend Word of Mouth Advertisement Facebook Ju…" at bounding box center [263, 663] width 143 height 22
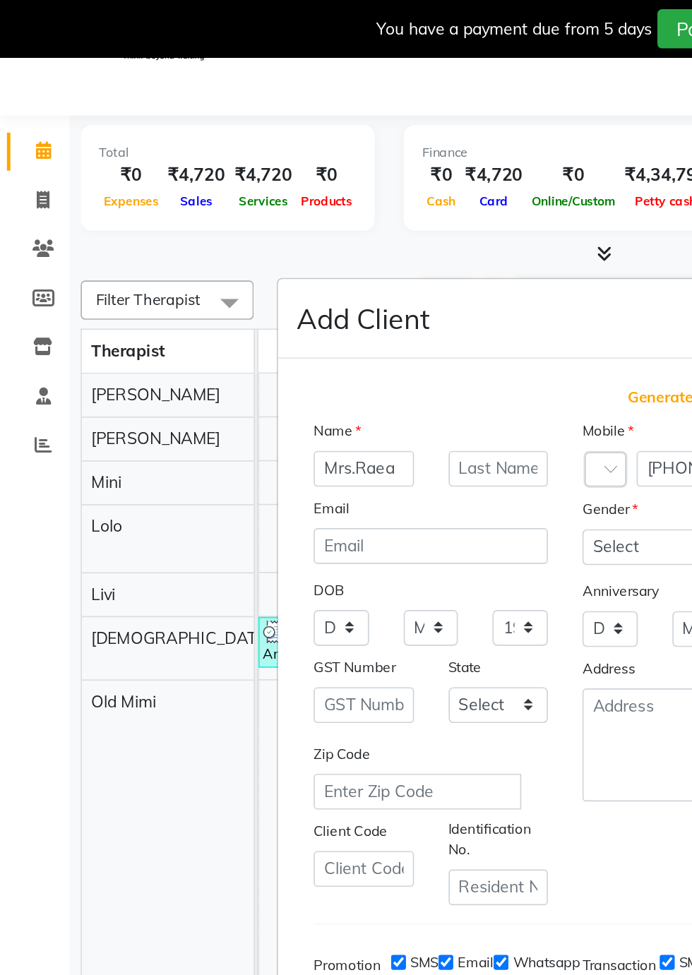
scroll to position [100, 0]
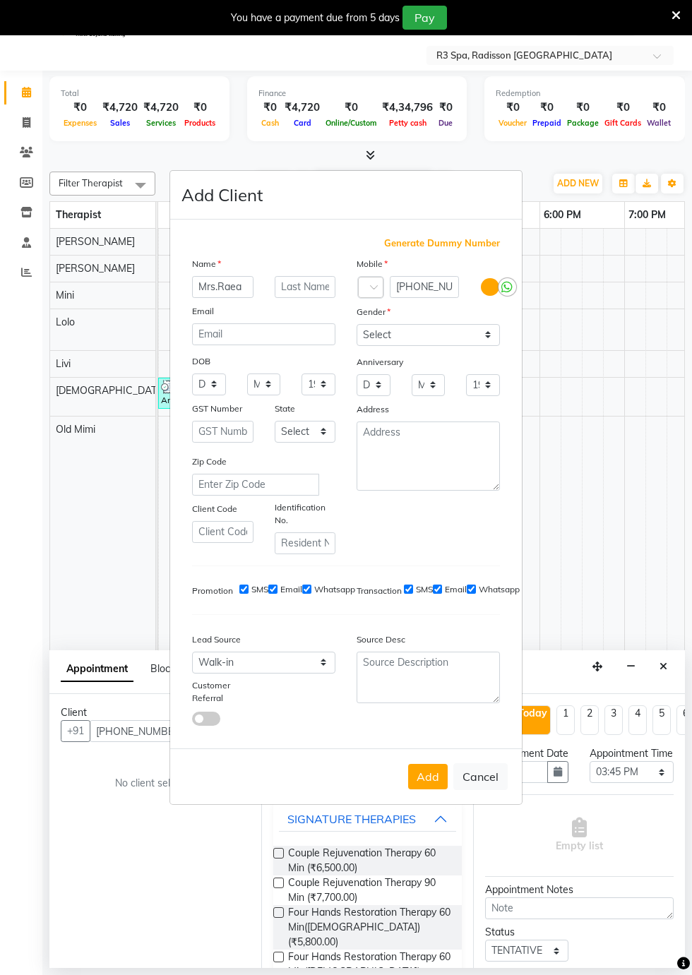
click at [432, 764] on button "Add" at bounding box center [428, 776] width 40 height 25
click at [410, 237] on span "Generate Dummy Number" at bounding box center [442, 244] width 116 height 14
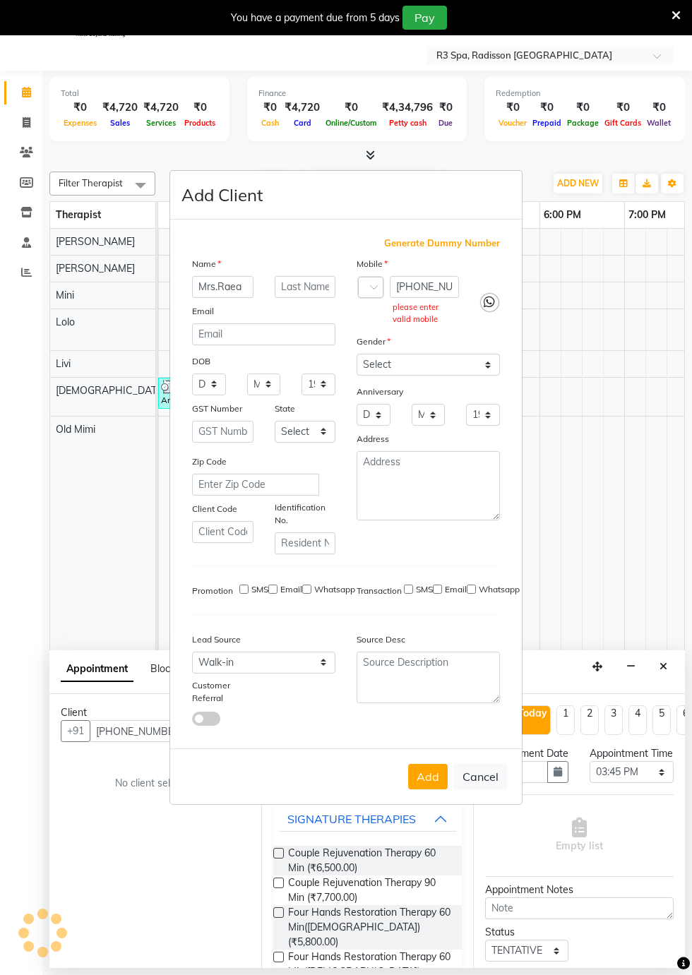
type input "1384500000062"
checkbox input "false"
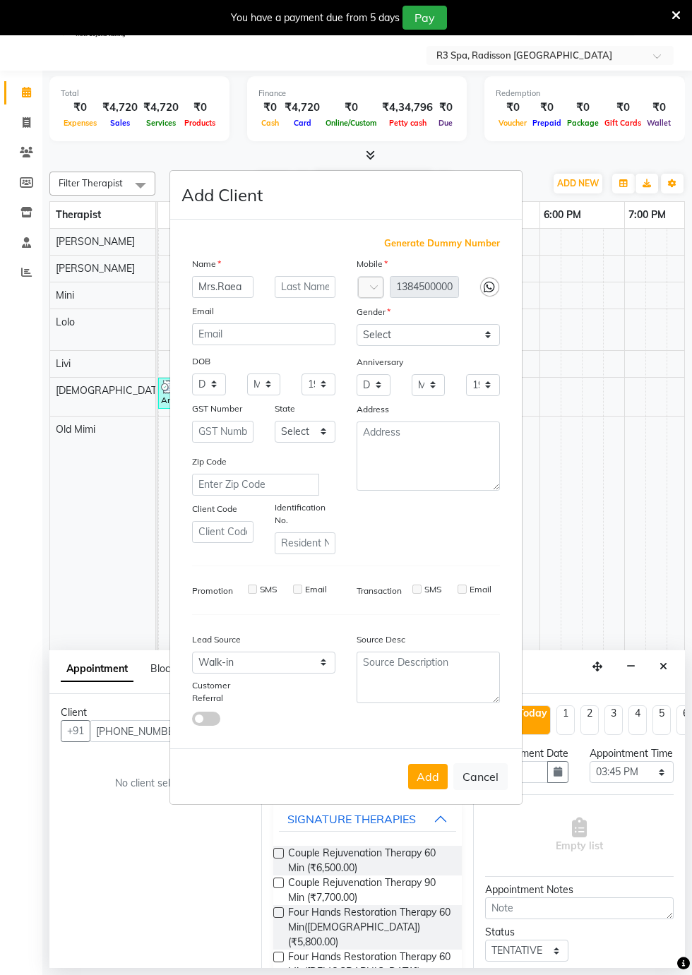
click at [429, 764] on button "Add" at bounding box center [428, 776] width 40 height 25
type input "13*********62"
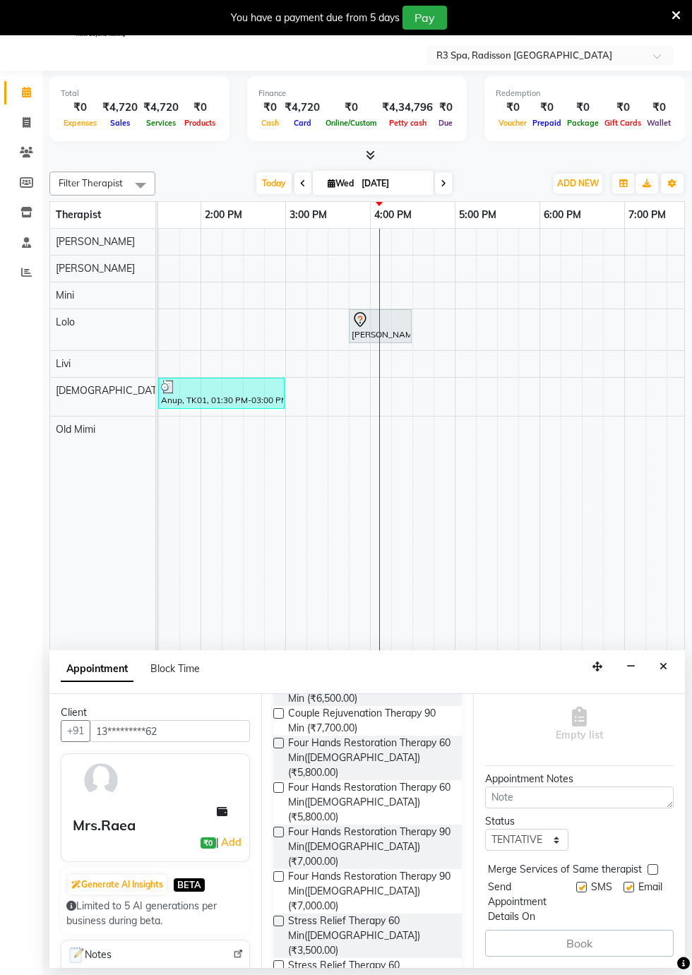
scroll to position [0, 0]
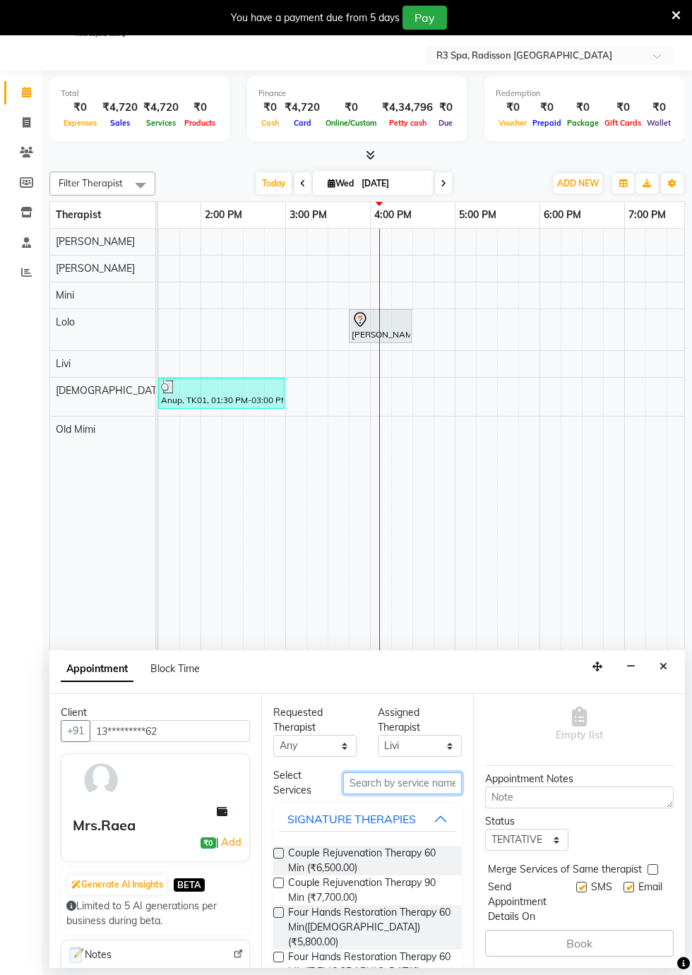
click at [373, 780] on input "text" at bounding box center [402, 784] width 119 height 22
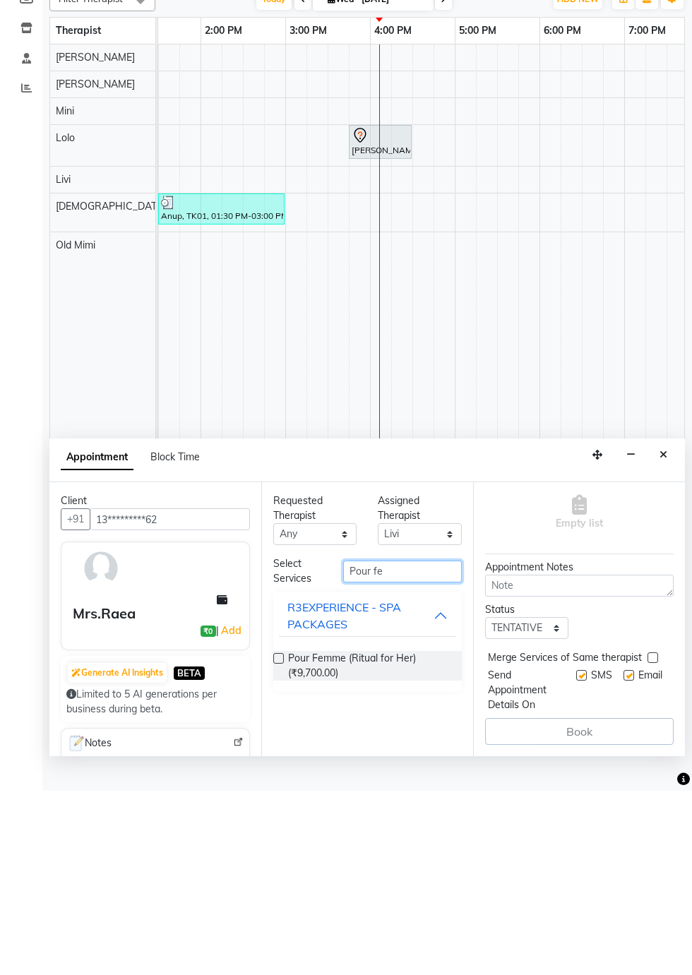
scroll to position [34, 0]
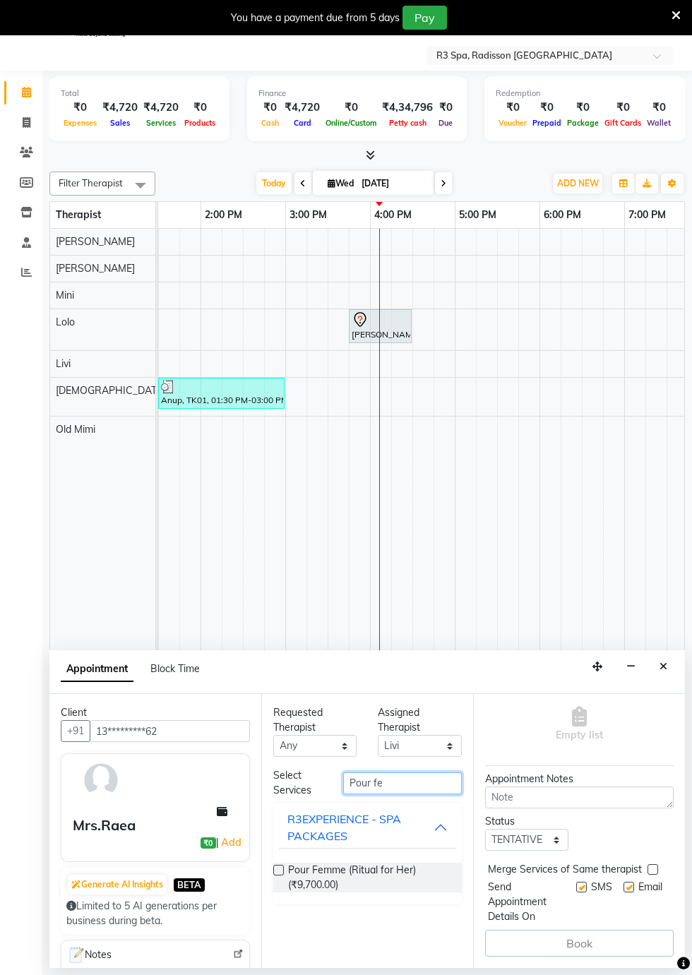
type input "Pour fe"
click at [319, 887] on span "Pour Femme (Ritual for Her) (₹9,700.00)" at bounding box center [369, 878] width 162 height 30
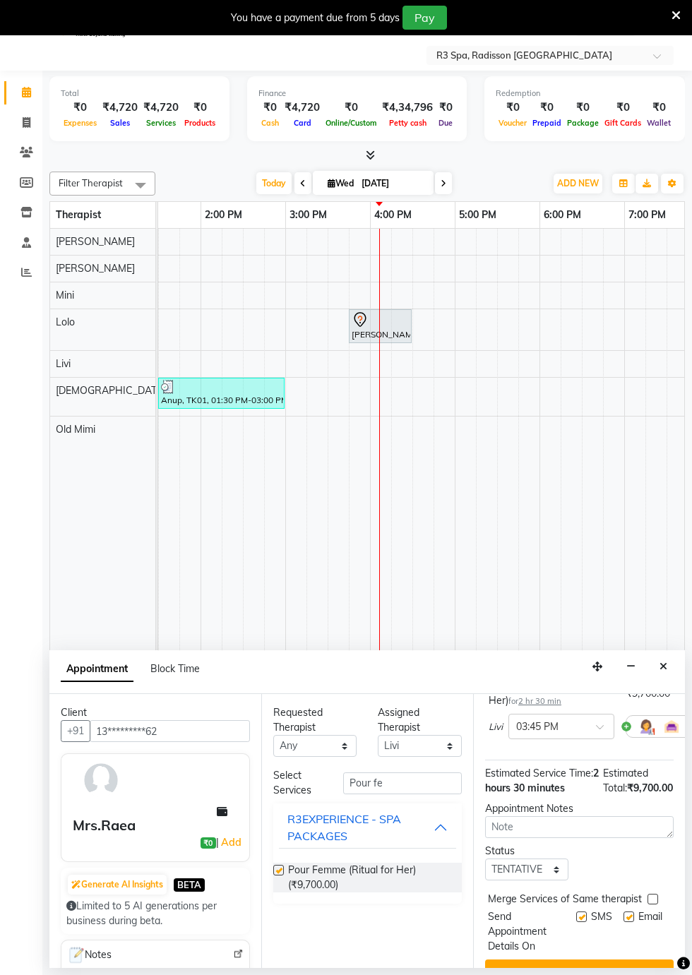
checkbox input "false"
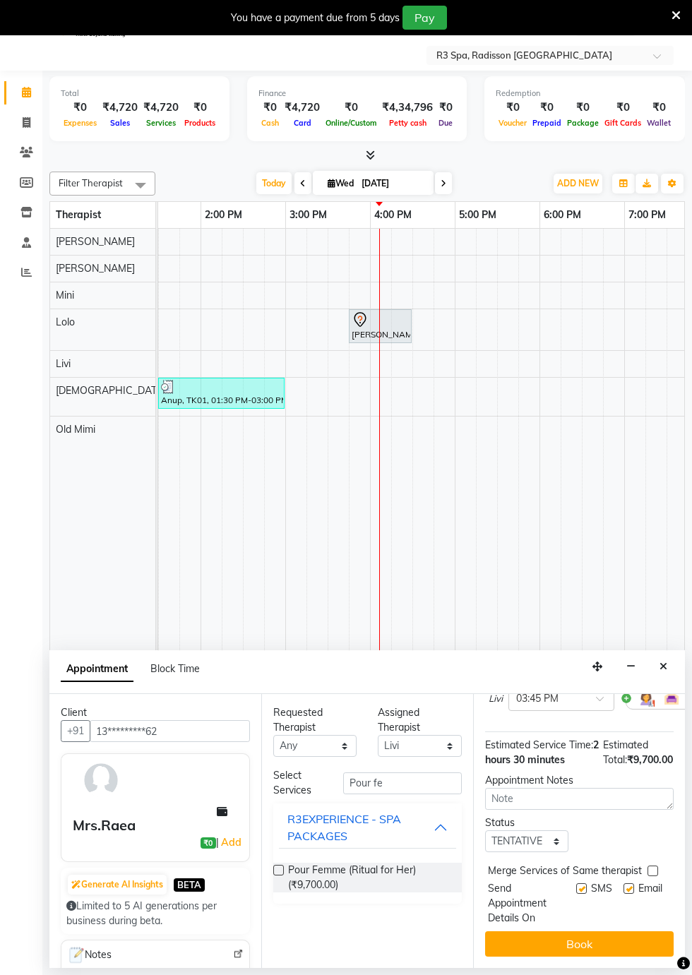
click at [569, 951] on button "Book" at bounding box center [579, 944] width 189 height 25
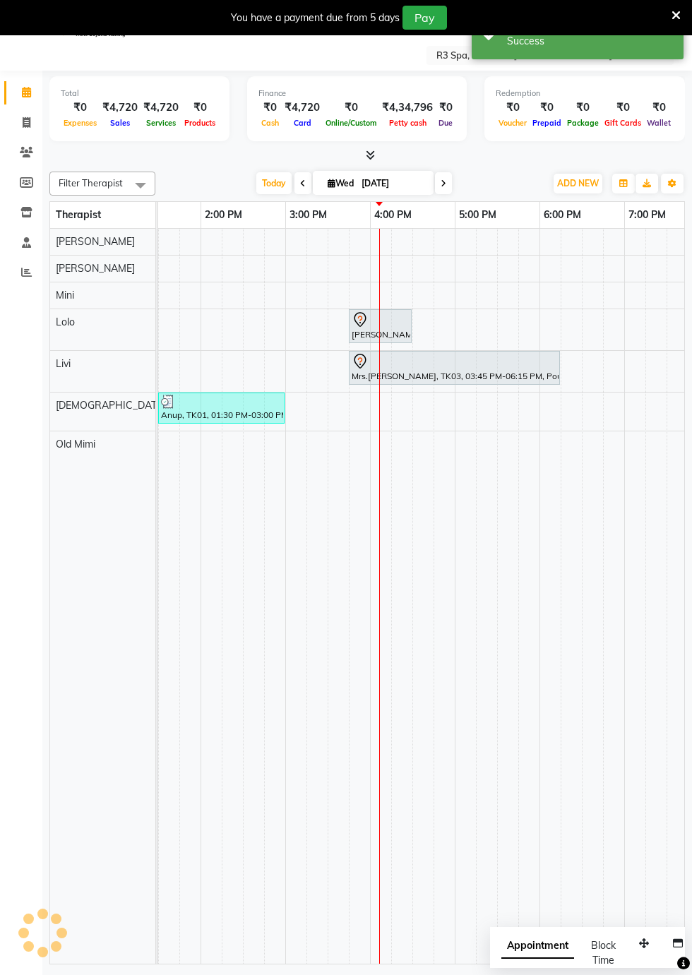
scroll to position [0, 0]
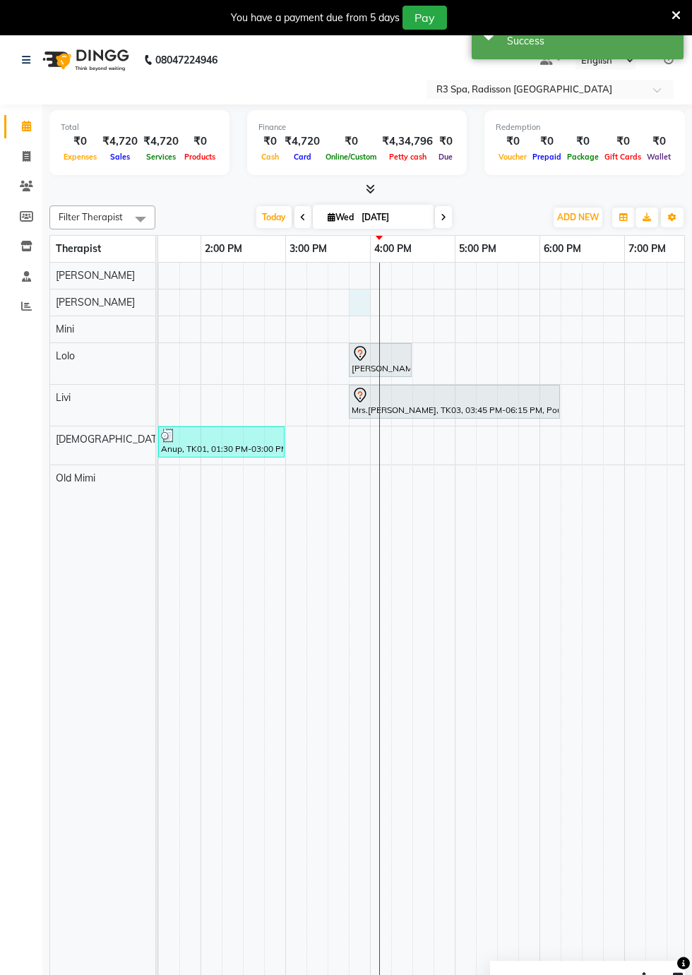
click at [363, 303] on div at bounding box center [359, 303] width 21 height 26
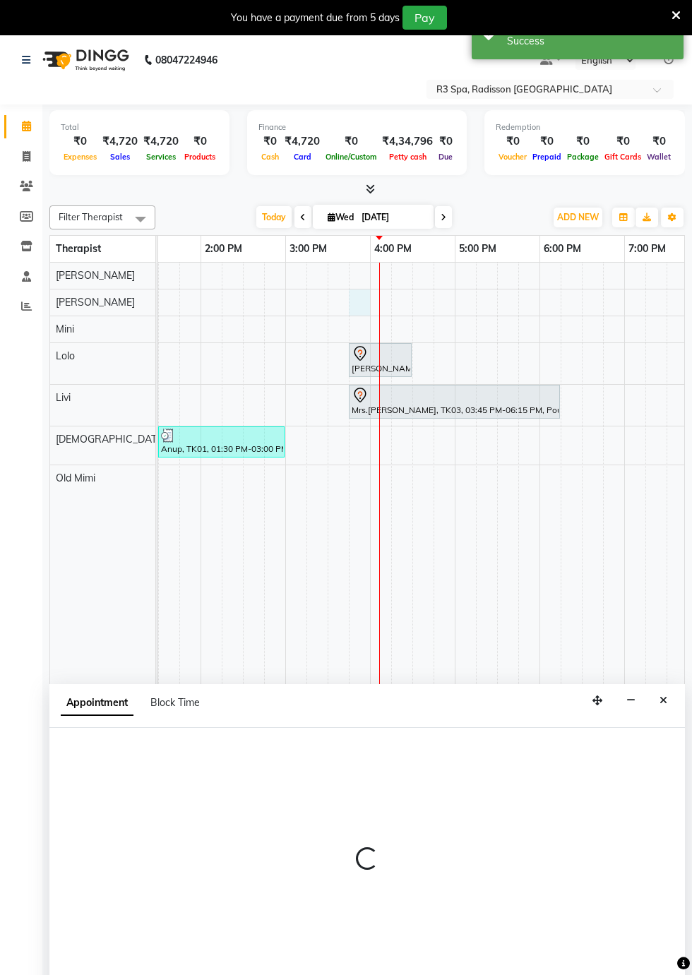
select select "87563"
select select "tentative"
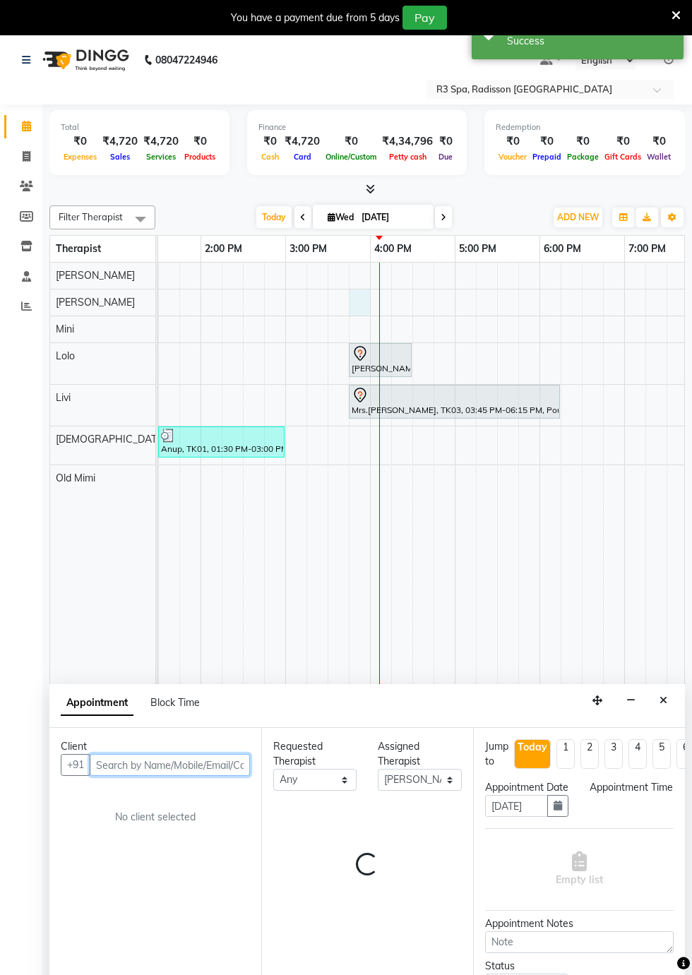
scroll to position [34, 0]
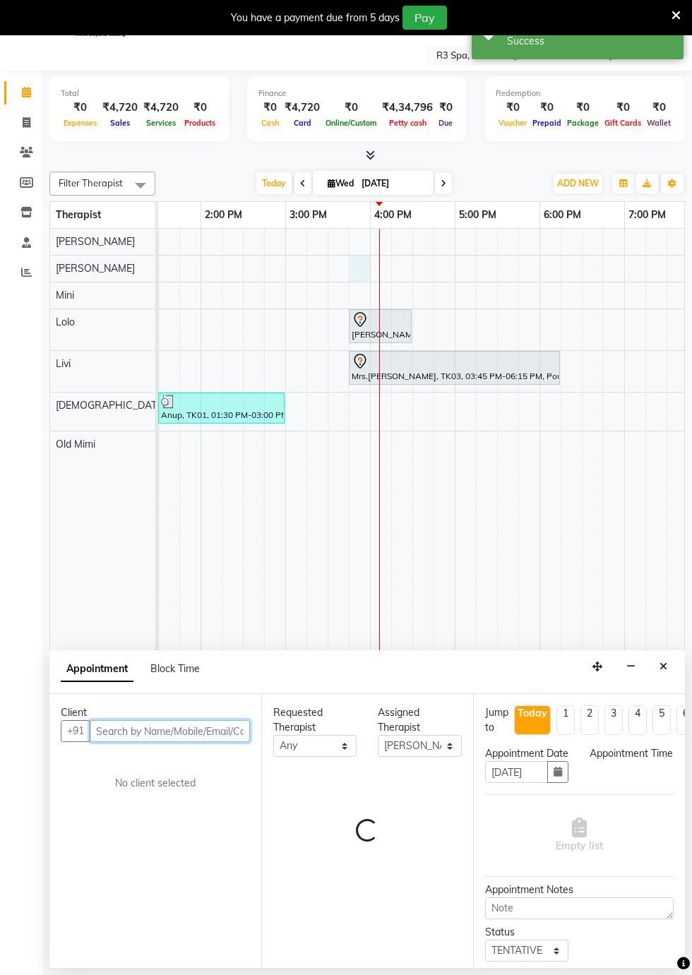
select select "945"
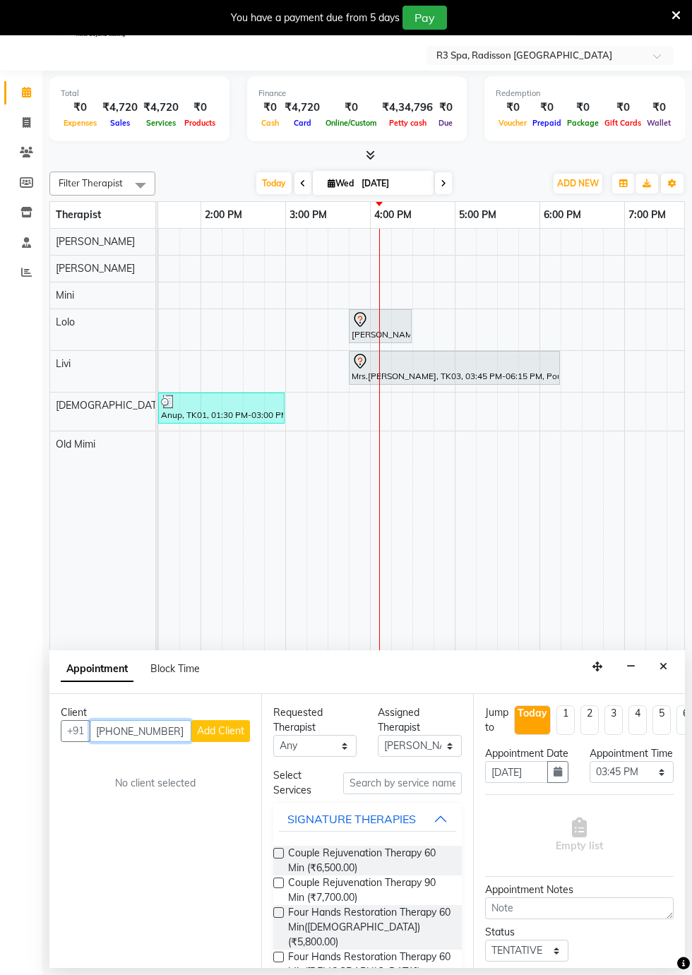
type input "[PHONE_NUMBER]"
click at [215, 728] on span "Add Client" at bounding box center [220, 731] width 47 height 13
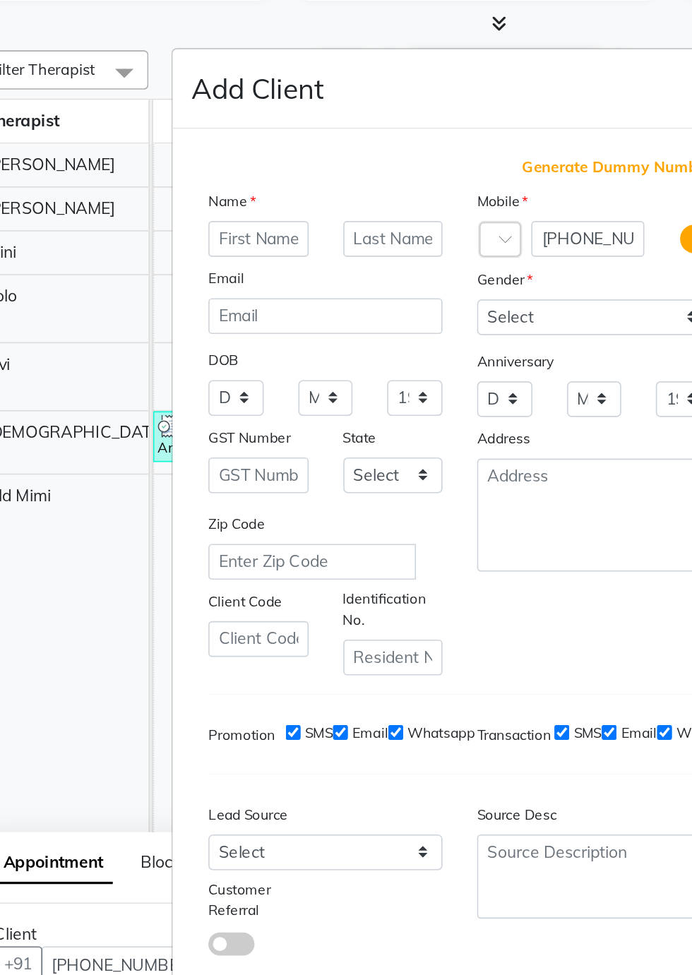
click at [400, 251] on span "Generate Dummy Number" at bounding box center [442, 244] width 116 height 14
type input "1384500000063"
checkbox input "false"
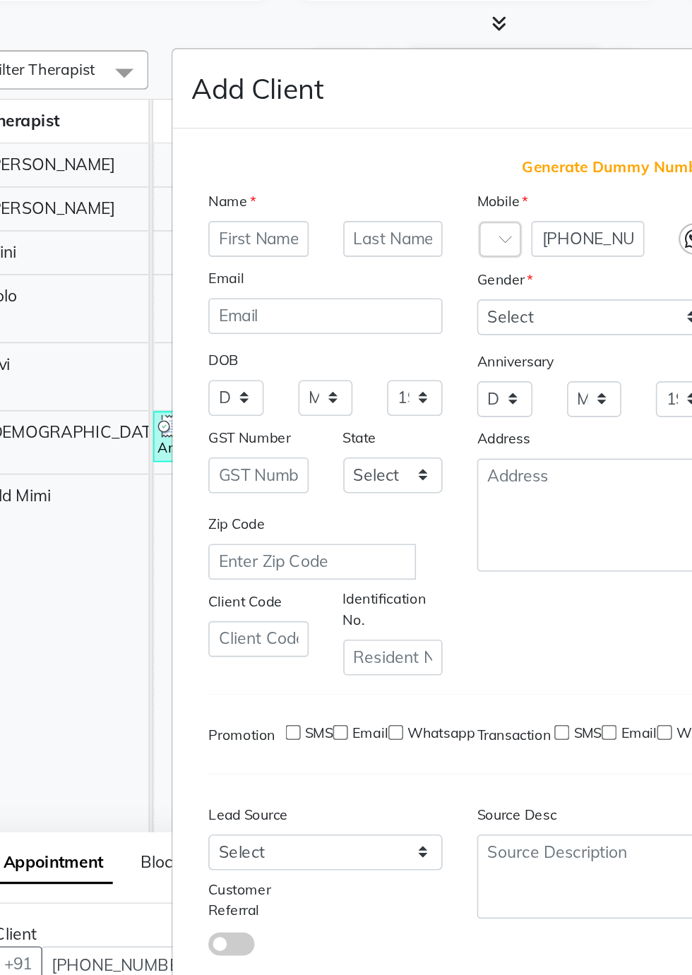
checkbox input "false"
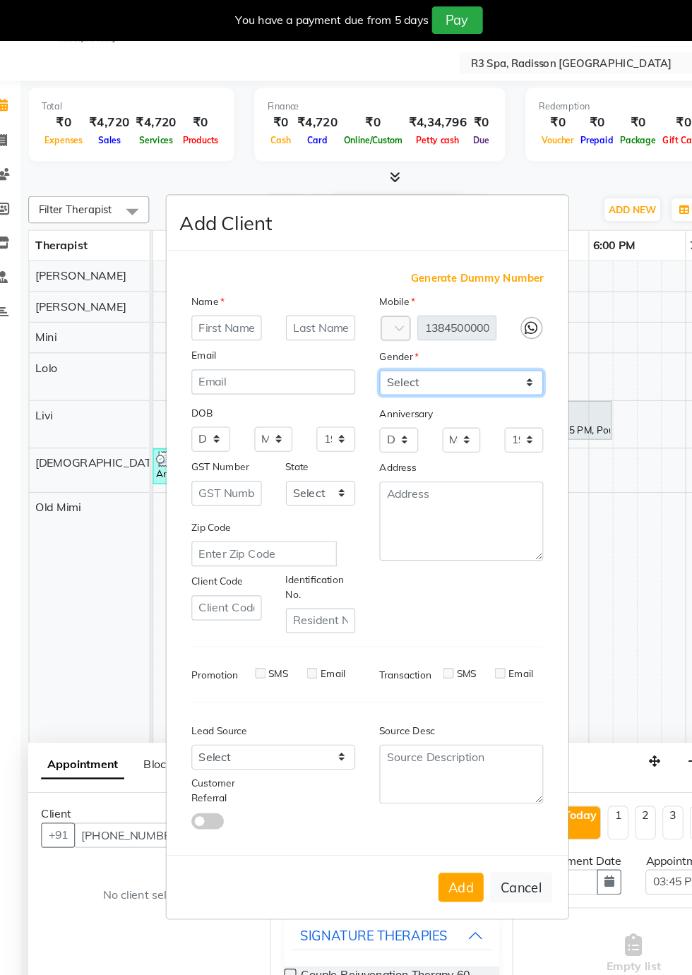
click at [480, 346] on select "Select [DEMOGRAPHIC_DATA] [DEMOGRAPHIC_DATA] Other Prefer Not To Say" at bounding box center [428, 335] width 143 height 22
select select "[DEMOGRAPHIC_DATA]"
click at [357, 346] on select "Select [DEMOGRAPHIC_DATA] [DEMOGRAPHIC_DATA] Other Prefer Not To Say" at bounding box center [428, 335] width 143 height 22
click at [434, 790] on button "Add" at bounding box center [428, 776] width 40 height 25
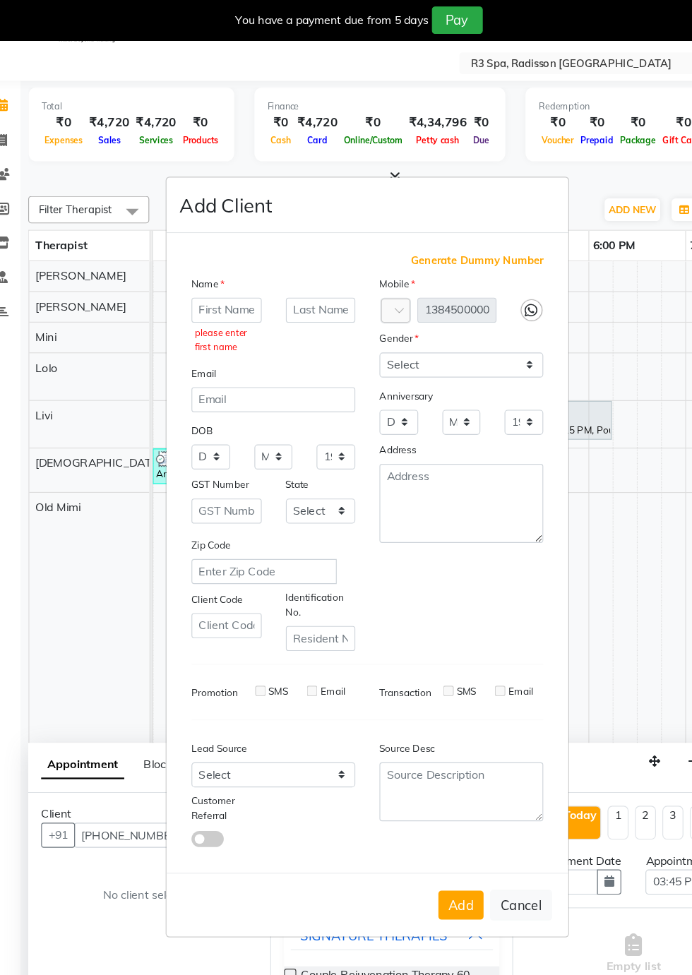
scroll to position [0, 0]
click at [208, 283] on input "text" at bounding box center [222, 272] width 61 height 22
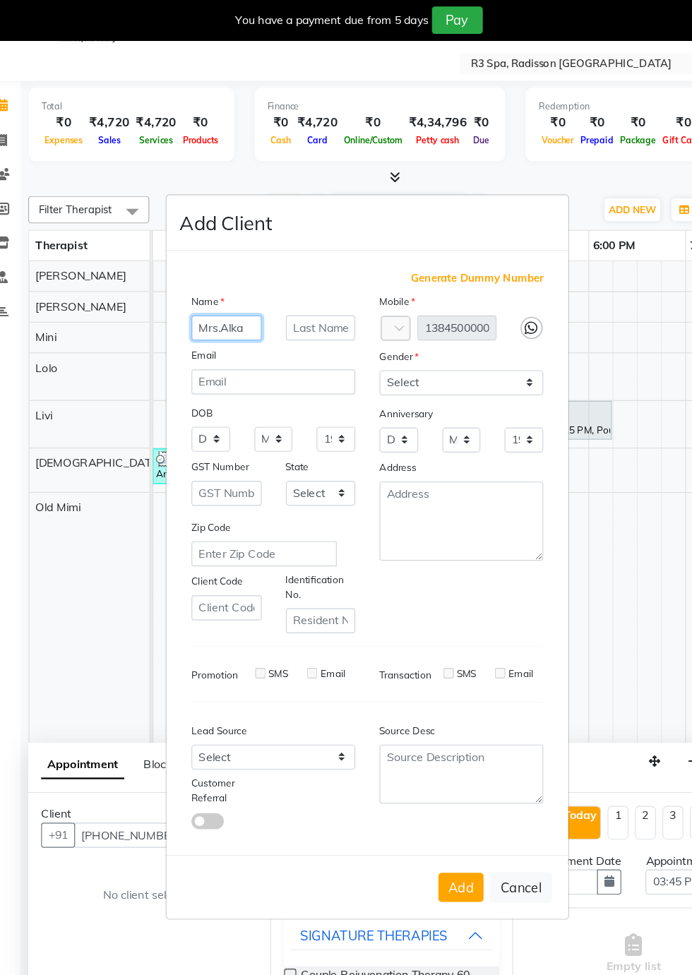
scroll to position [86, 0]
type input "Mrs.Alka"
click at [432, 764] on button "Add" at bounding box center [428, 776] width 40 height 25
type input "13*********63"
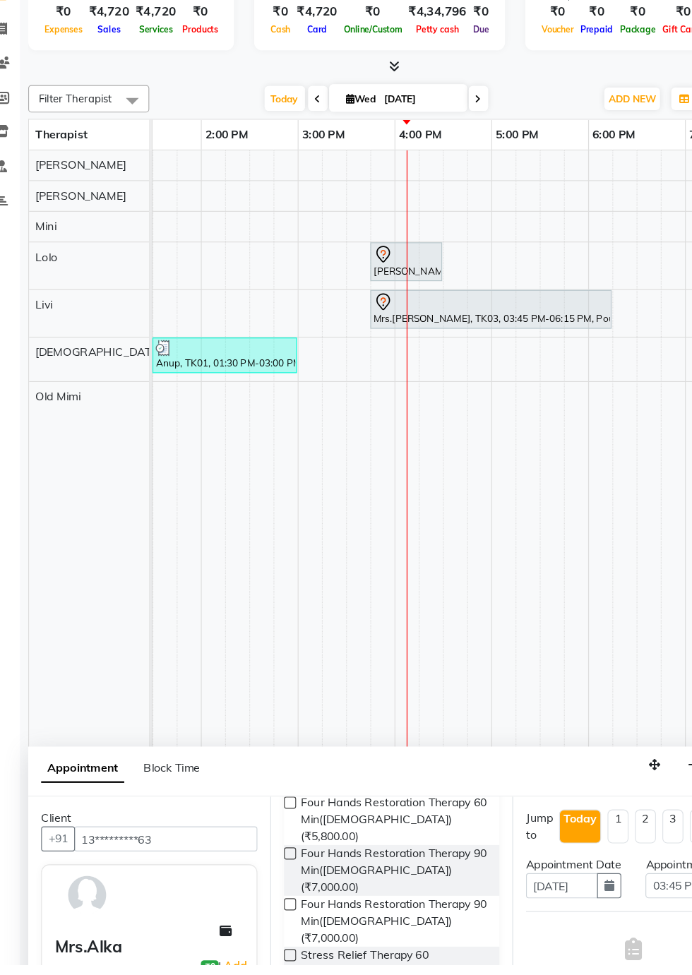
scroll to position [0, 0]
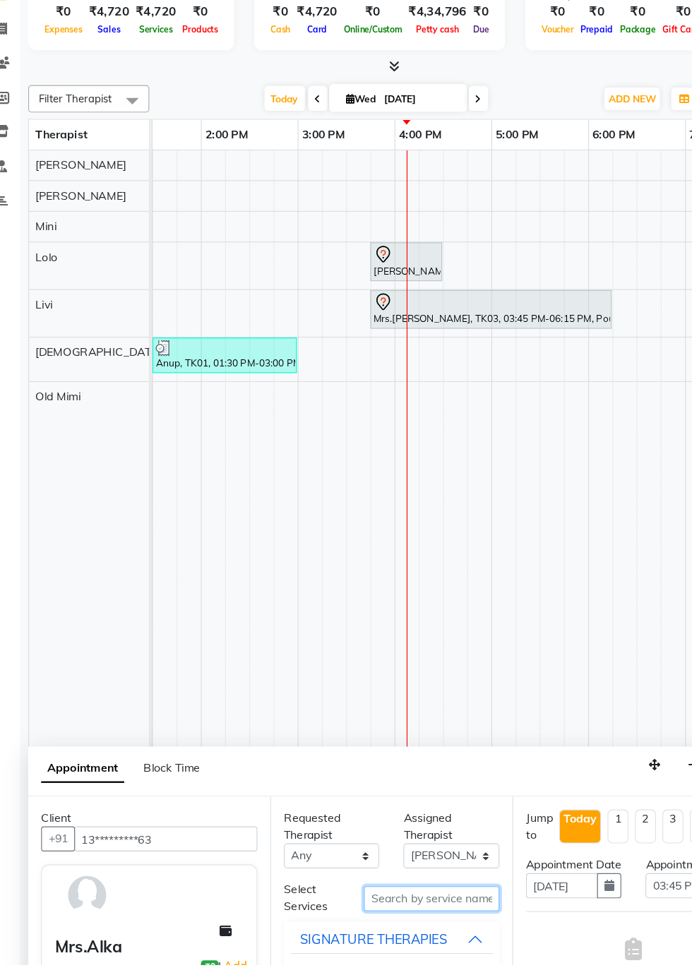
click at [367, 915] on input "text" at bounding box center [402, 918] width 119 height 22
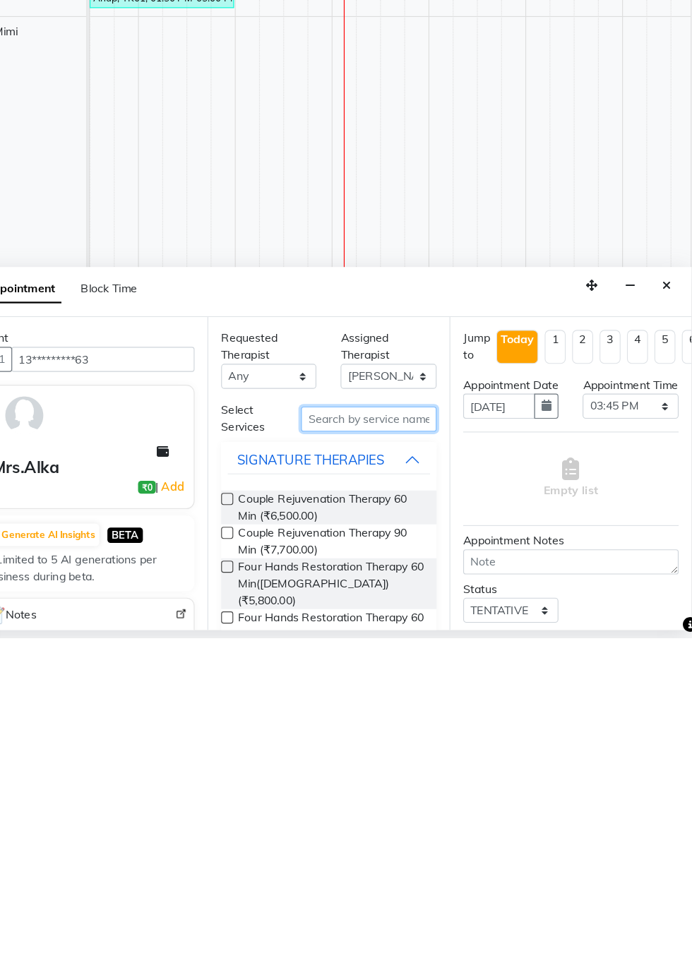
scroll to position [34, 0]
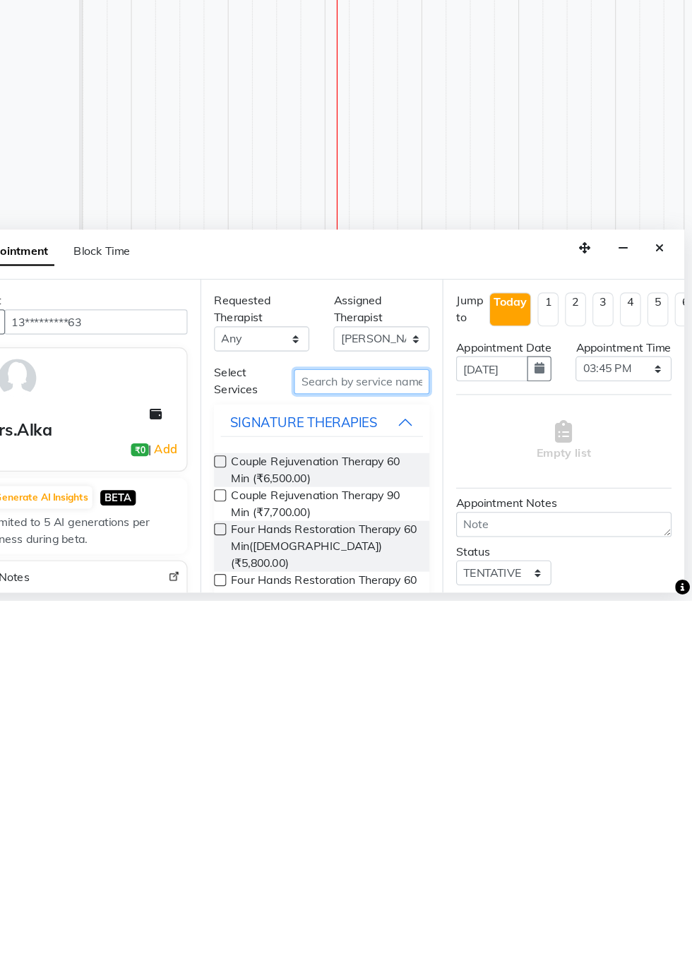
type input "H"
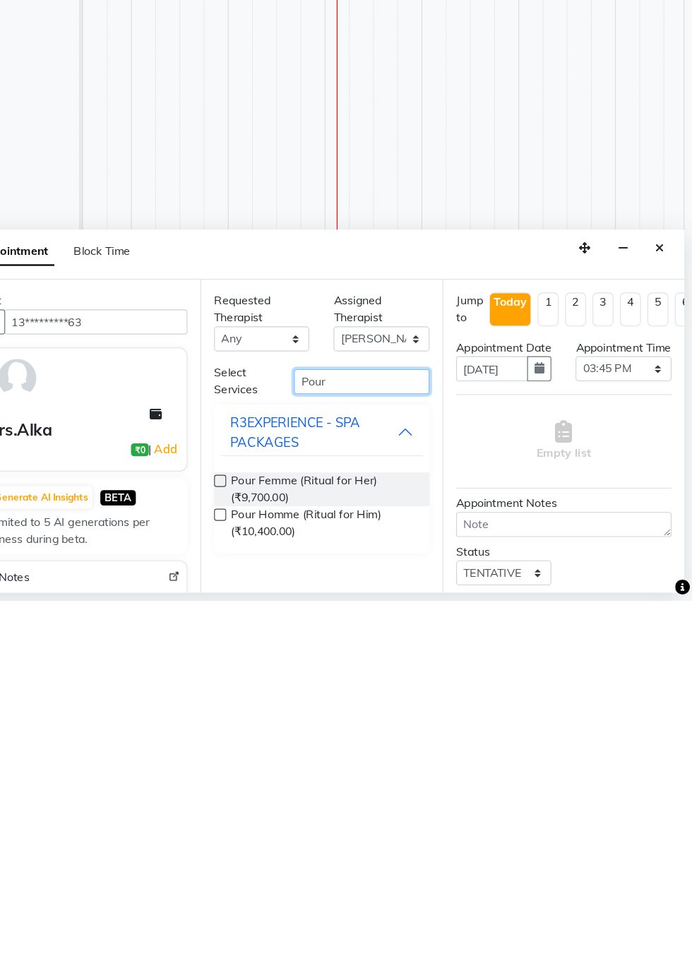
type input "Pour"
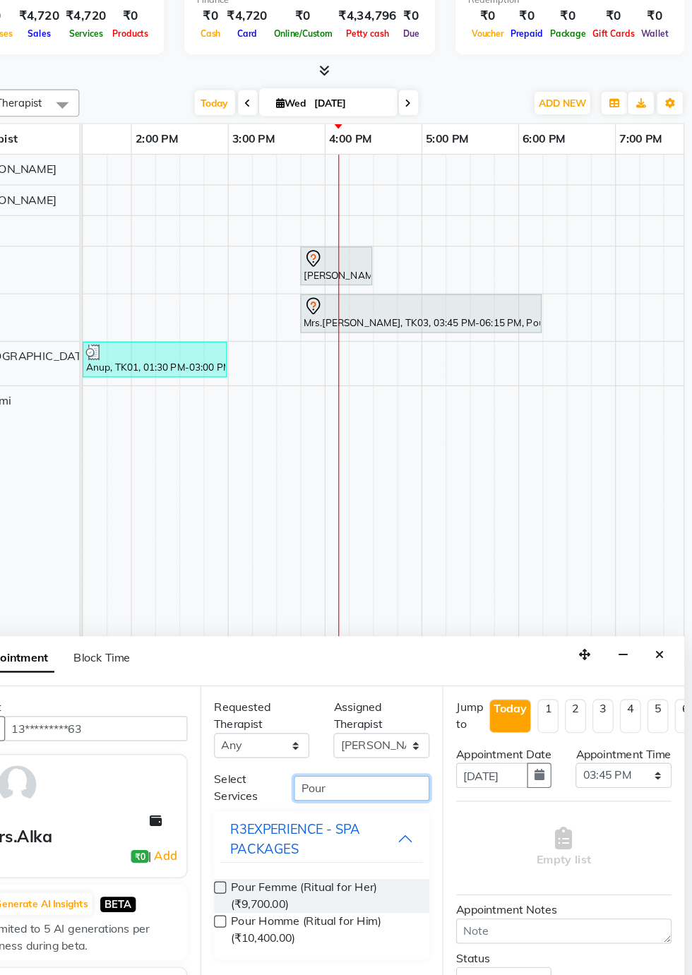
click at [394, 783] on input "Pour" at bounding box center [402, 784] width 119 height 22
click at [323, 910] on span "Pour Homme (Ritual for Him) (₹10,400.00)" at bounding box center [369, 908] width 162 height 30
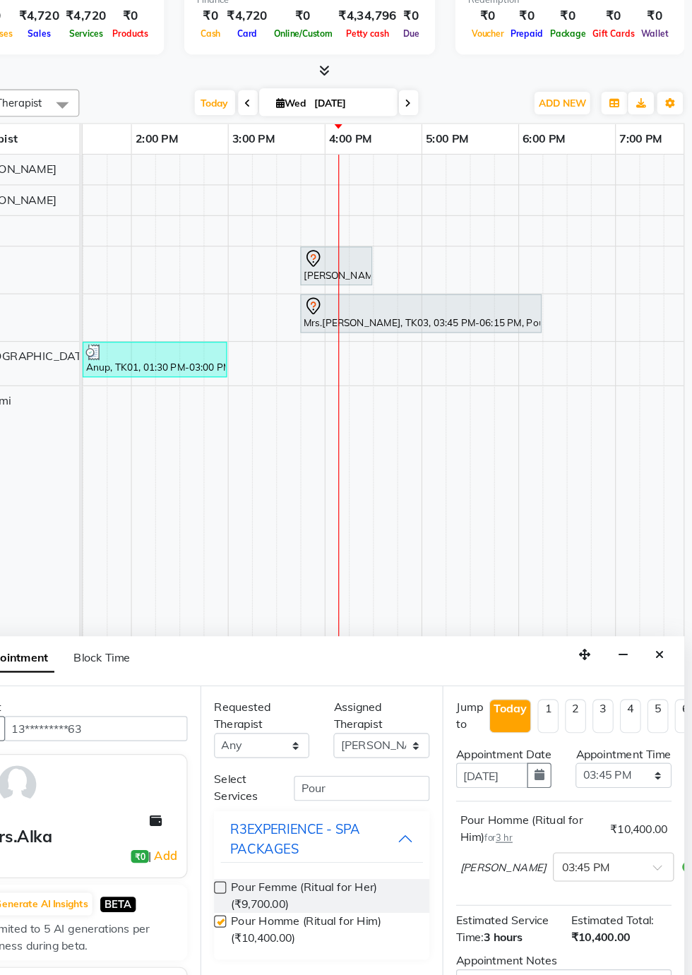
checkbox input "false"
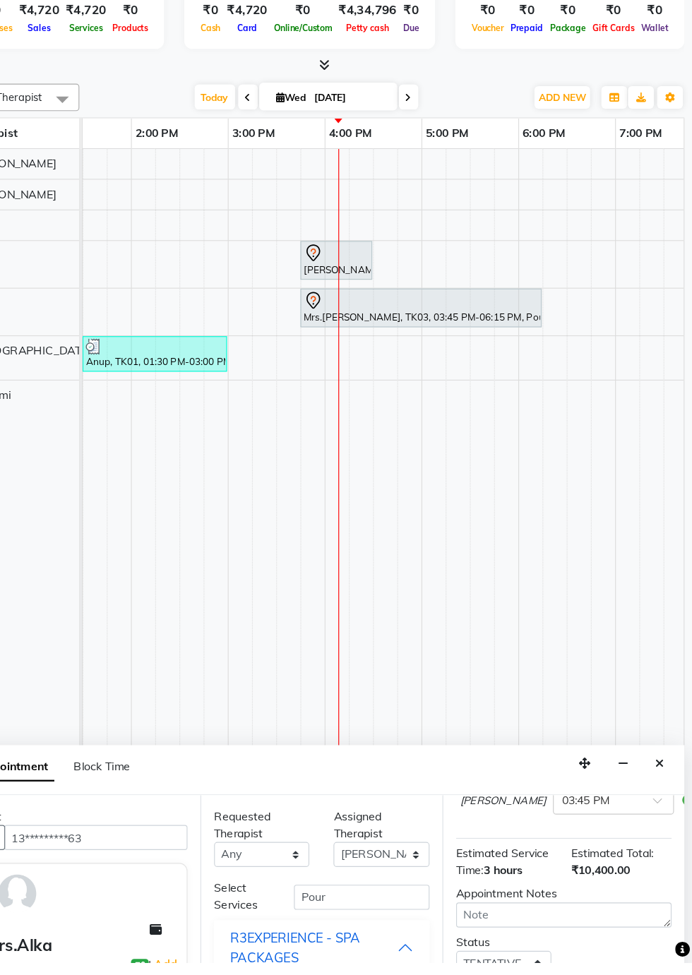
scroll to position [24, 0]
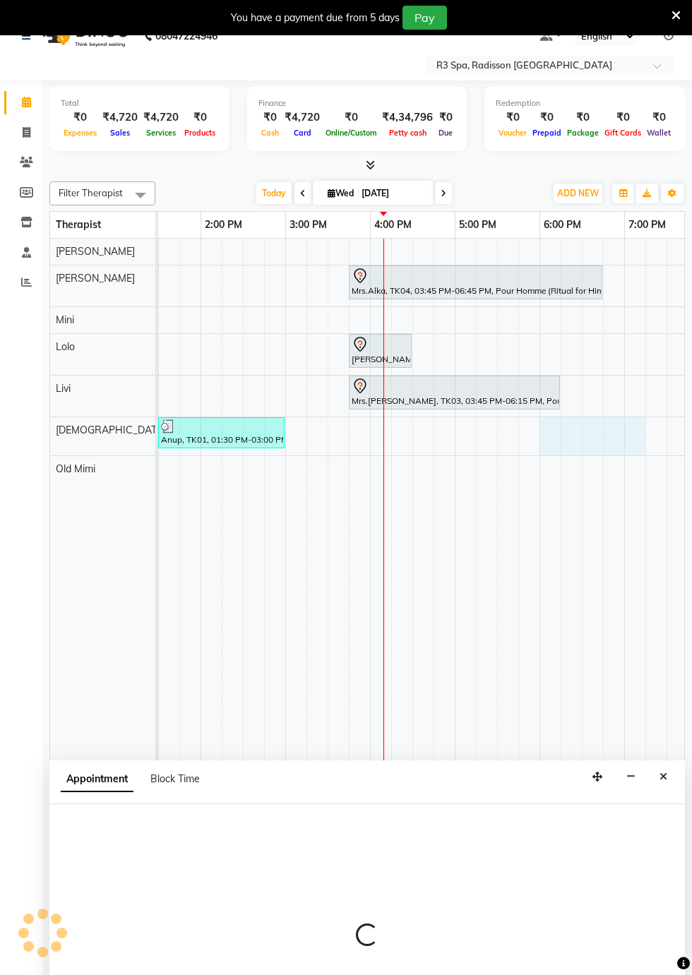
select select "87568"
select select "1080"
select select "tentative"
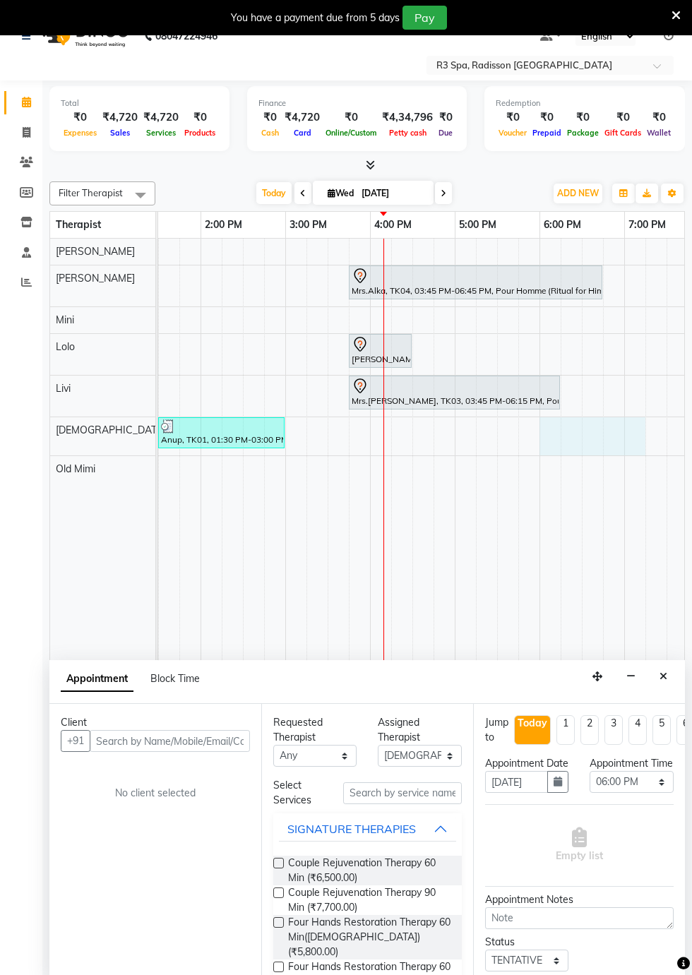
scroll to position [0, 0]
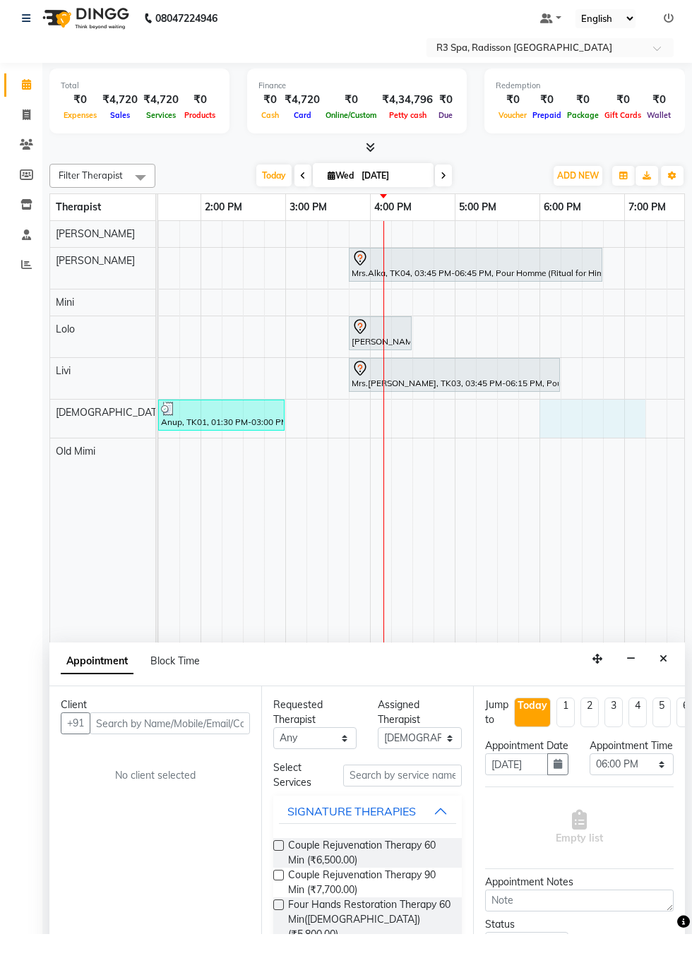
click at [466, 458] on td at bounding box center [465, 630] width 21 height 735
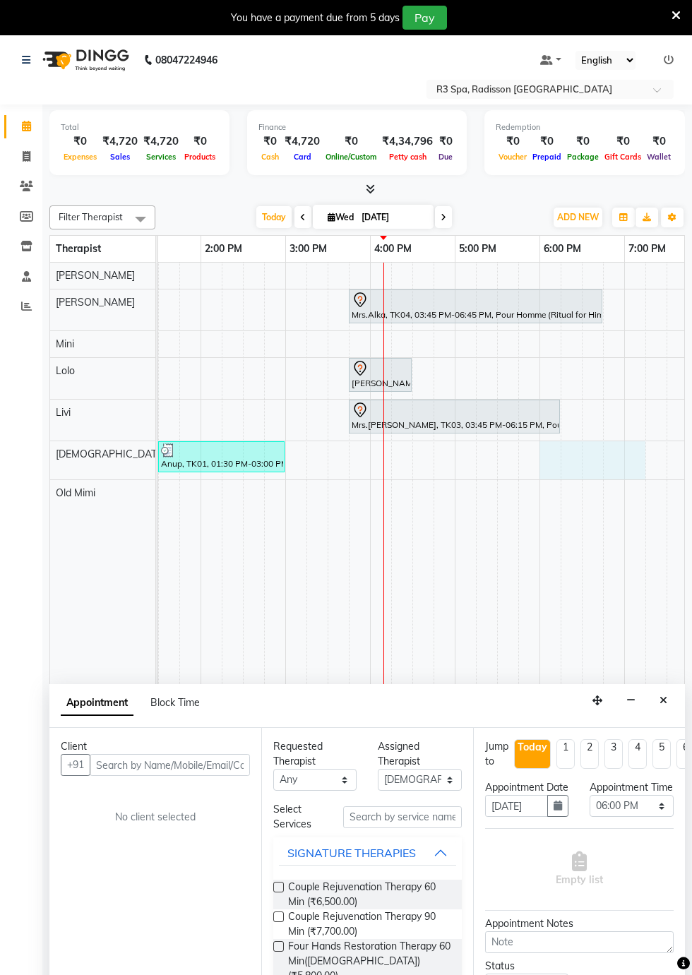
click at [459, 453] on td at bounding box center [465, 630] width 21 height 735
click at [475, 457] on div at bounding box center [465, 460] width 21 height 38
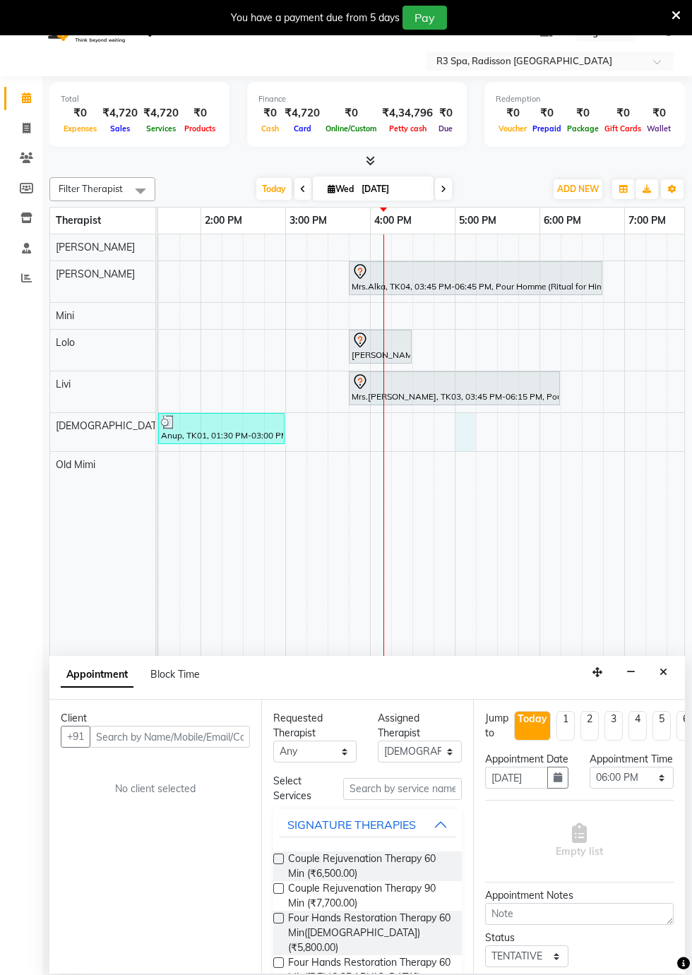
scroll to position [34, 0]
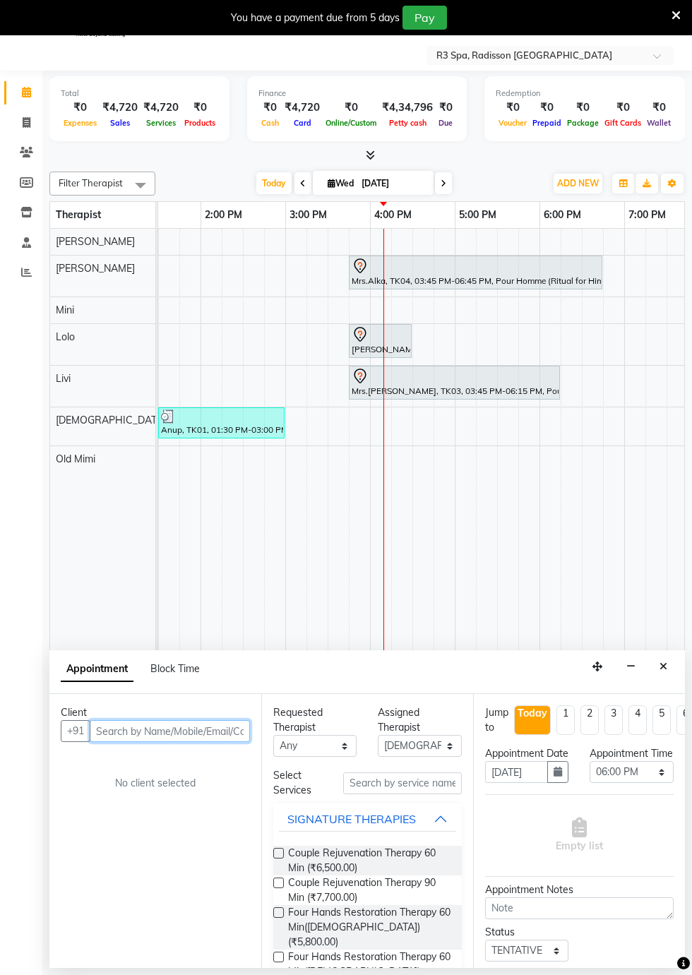
click at [124, 731] on input "text" at bounding box center [170, 731] width 160 height 22
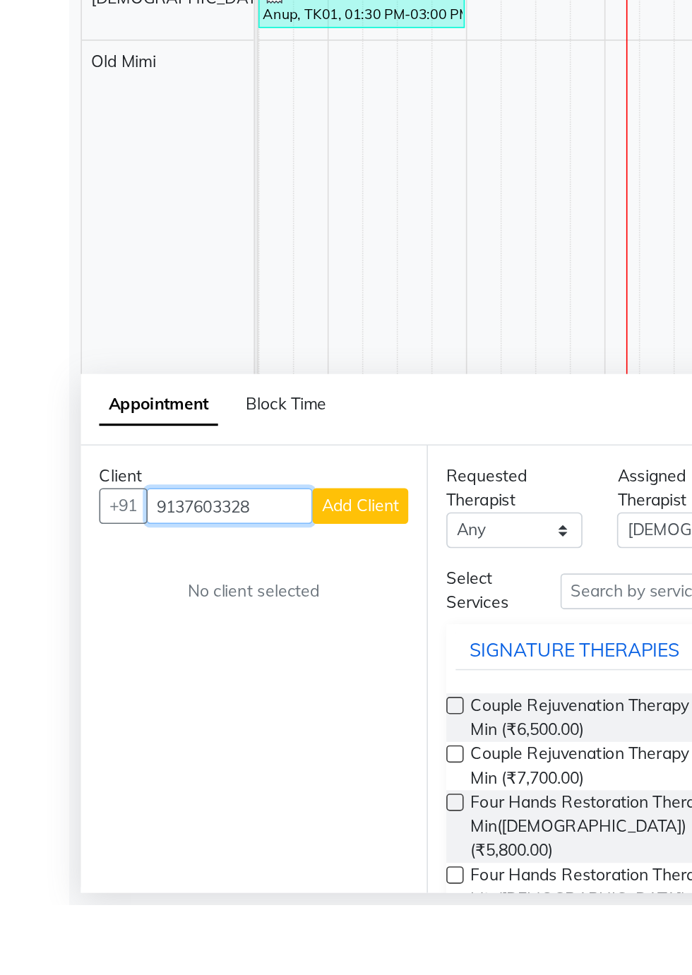
type input "9137603328"
click at [213, 735] on button "Add Client" at bounding box center [220, 731] width 59 height 22
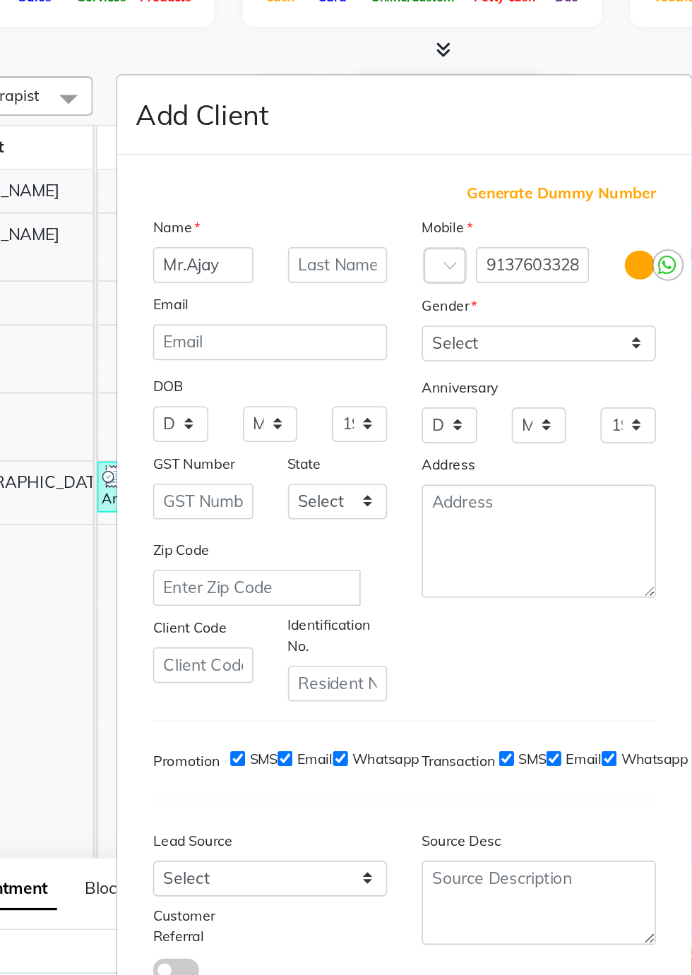
type input "Mr.Ajay"
click at [479, 346] on select "Select [DEMOGRAPHIC_DATA] [DEMOGRAPHIC_DATA] Other Prefer Not To Say" at bounding box center [428, 335] width 143 height 22
select select "[DEMOGRAPHIC_DATA]"
click at [357, 346] on select "Select [DEMOGRAPHIC_DATA] [DEMOGRAPHIC_DATA] Other Prefer Not To Say" at bounding box center [428, 335] width 143 height 22
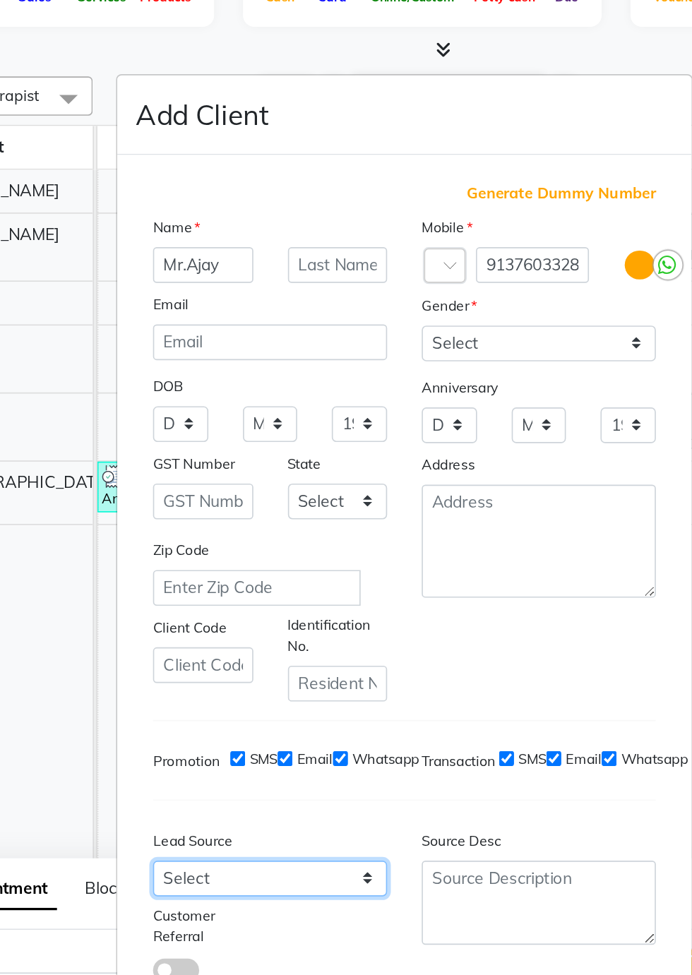
click at [316, 652] on select "Select Walk-in Referral Internet Friend Word of Mouth Advertisement Facebook Ju…" at bounding box center [263, 663] width 143 height 22
select select "56368"
click at [192, 652] on select "Select Walk-in Referral Internet Friend Word of Mouth Advertisement Facebook Ju…" at bounding box center [263, 663] width 143 height 22
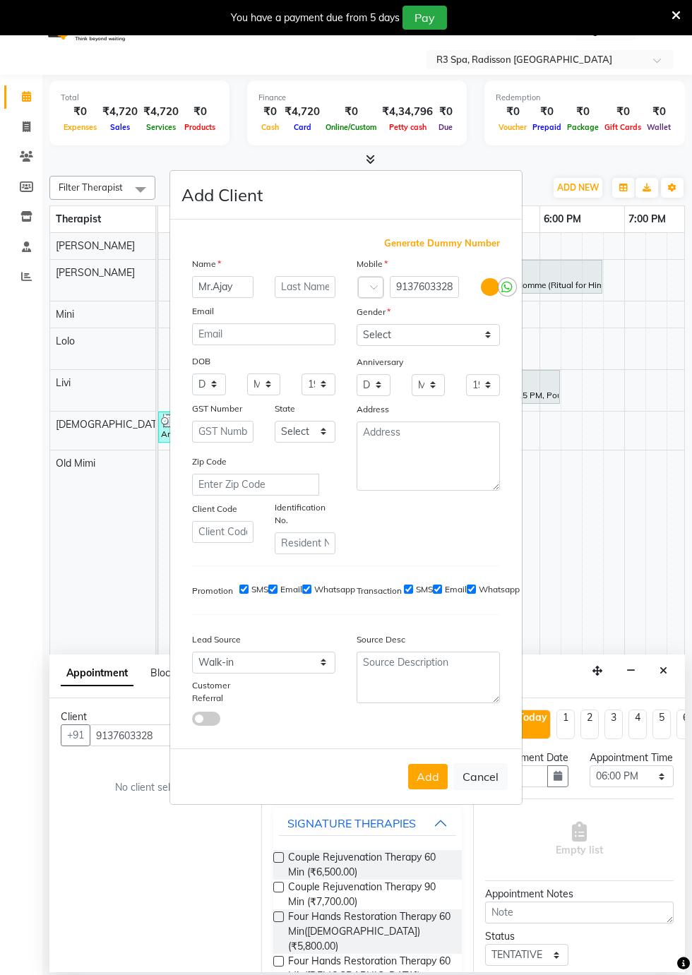
click at [426, 764] on button "Add" at bounding box center [428, 776] width 40 height 25
type input "91******28"
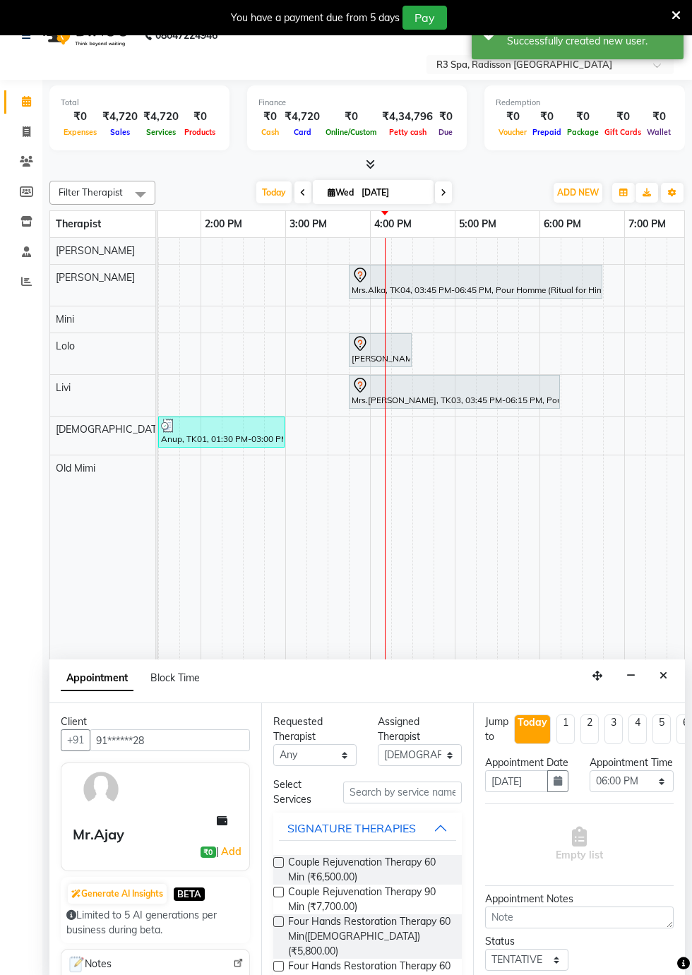
scroll to position [28, 0]
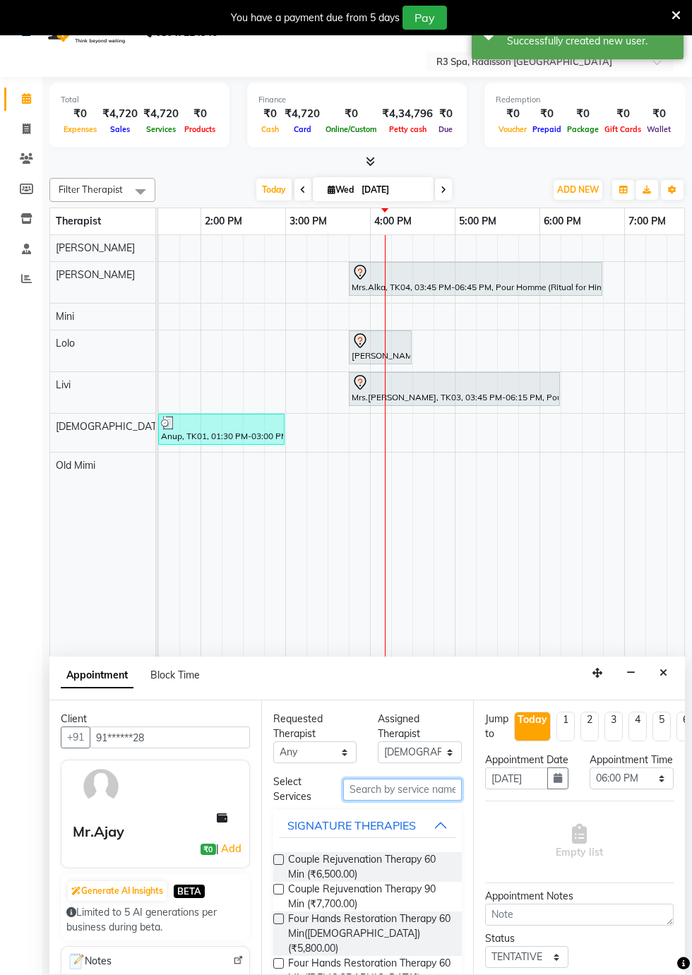
click at [369, 783] on input "text" at bounding box center [402, 790] width 119 height 22
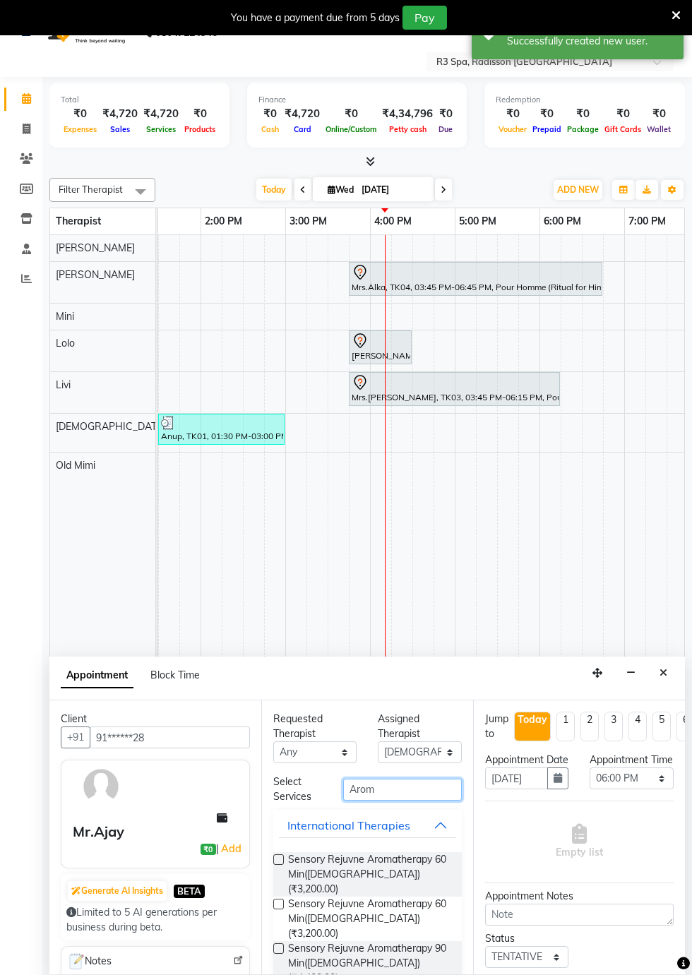
type input "Arom"
click at [326, 859] on span "Sensory Rejuvne Aromatherapy 60 Min([DEMOGRAPHIC_DATA]) (₹3,200.00)" at bounding box center [369, 875] width 162 height 44
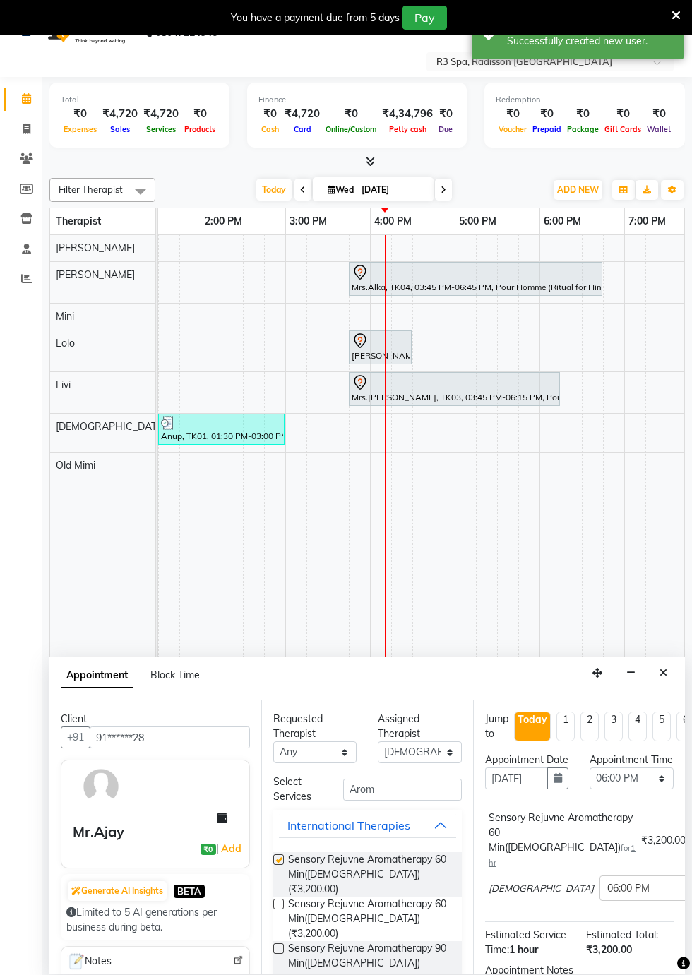
checkbox input "false"
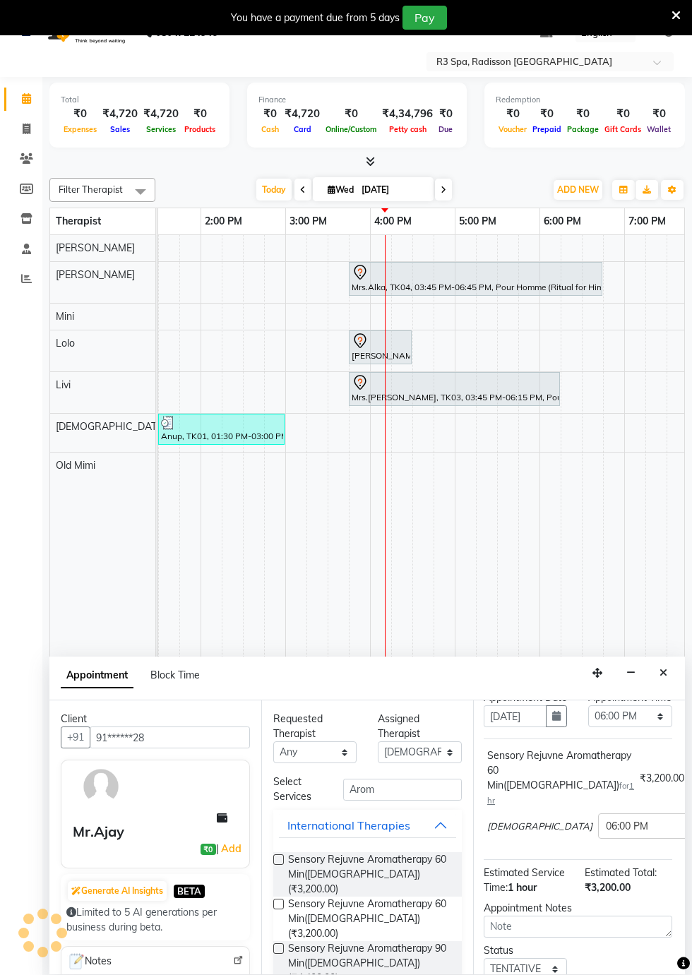
scroll to position [25, 1]
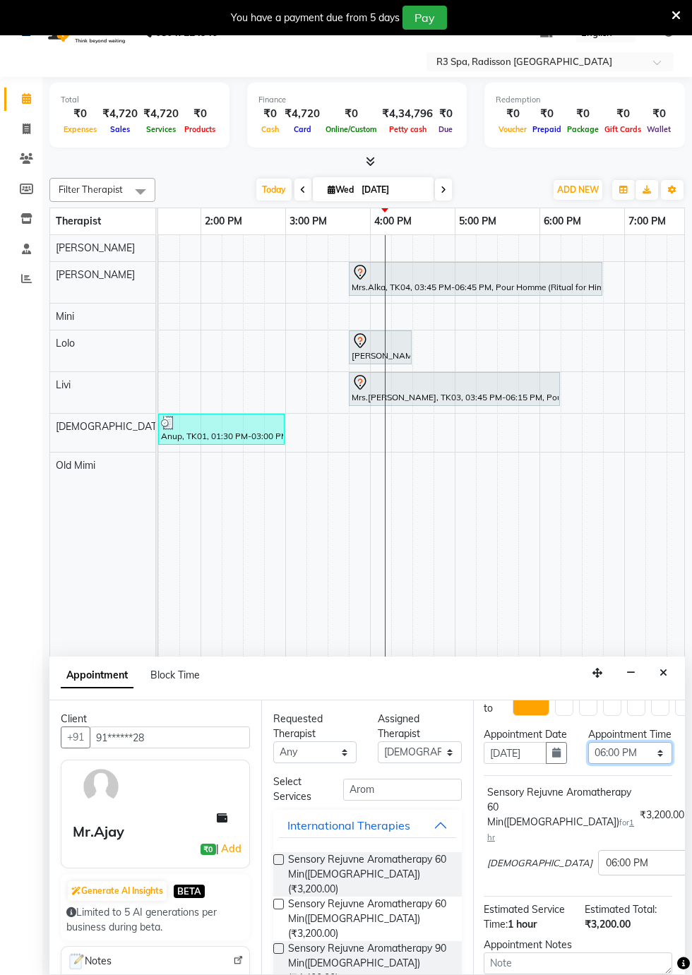
click at [659, 764] on select "Select 08:00 AM 08:15 AM 08:30 AM 08:45 AM 09:00 AM 09:15 AM 09:30 AM 09:45 AM …" at bounding box center [629, 753] width 83 height 22
select select "1020"
click at [588, 754] on select "Select 08:00 AM 08:15 AM 08:30 AM 08:45 AM 09:00 AM 09:15 AM 09:30 AM 09:45 AM …" at bounding box center [629, 753] width 83 height 22
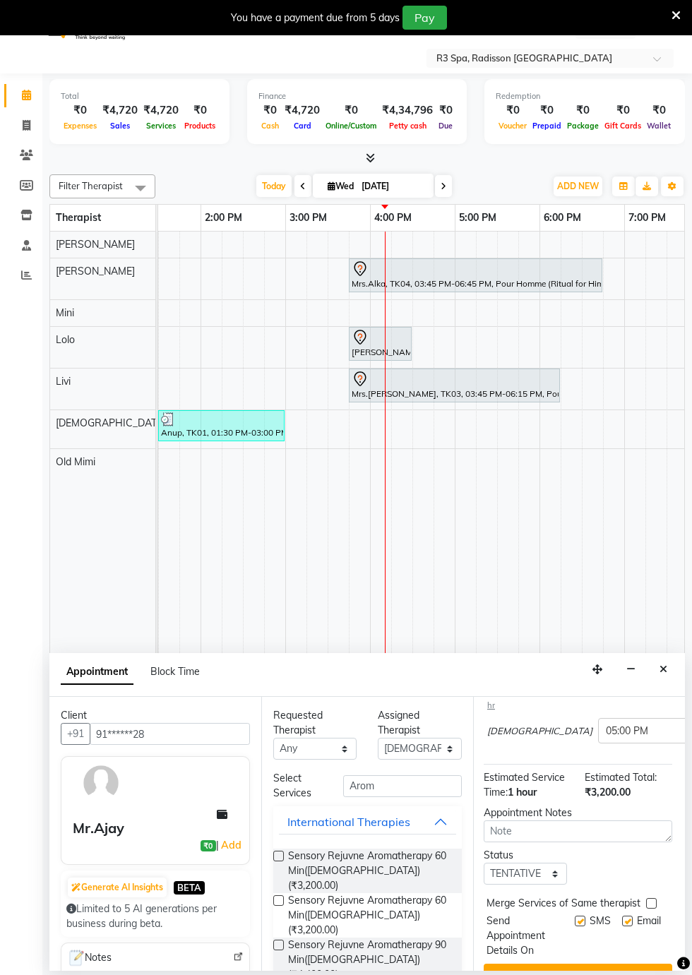
scroll to position [184, 1]
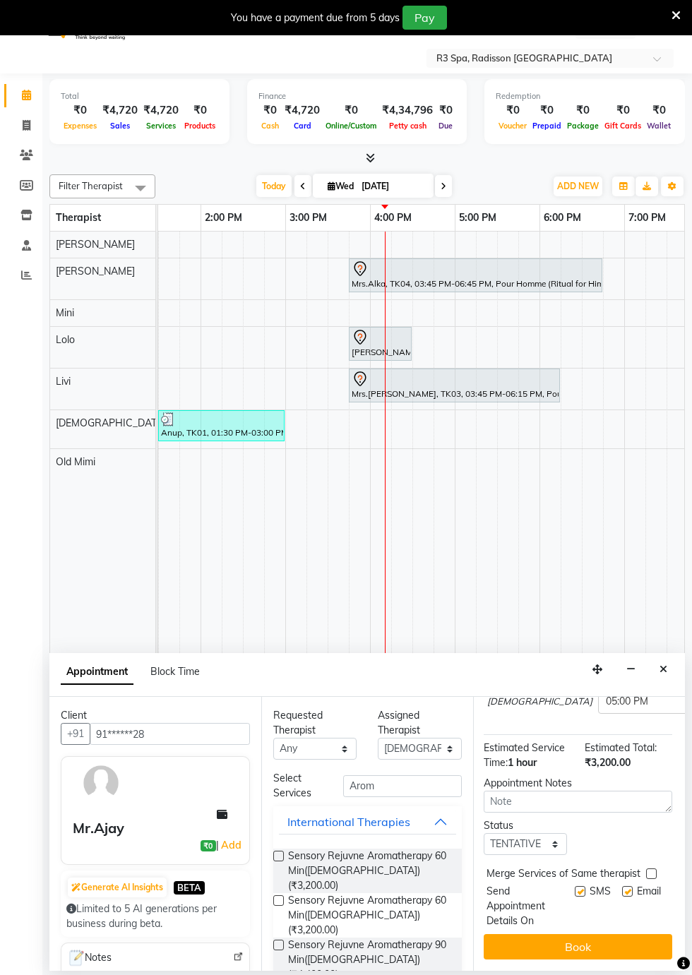
click at [574, 941] on button "Book" at bounding box center [578, 946] width 189 height 25
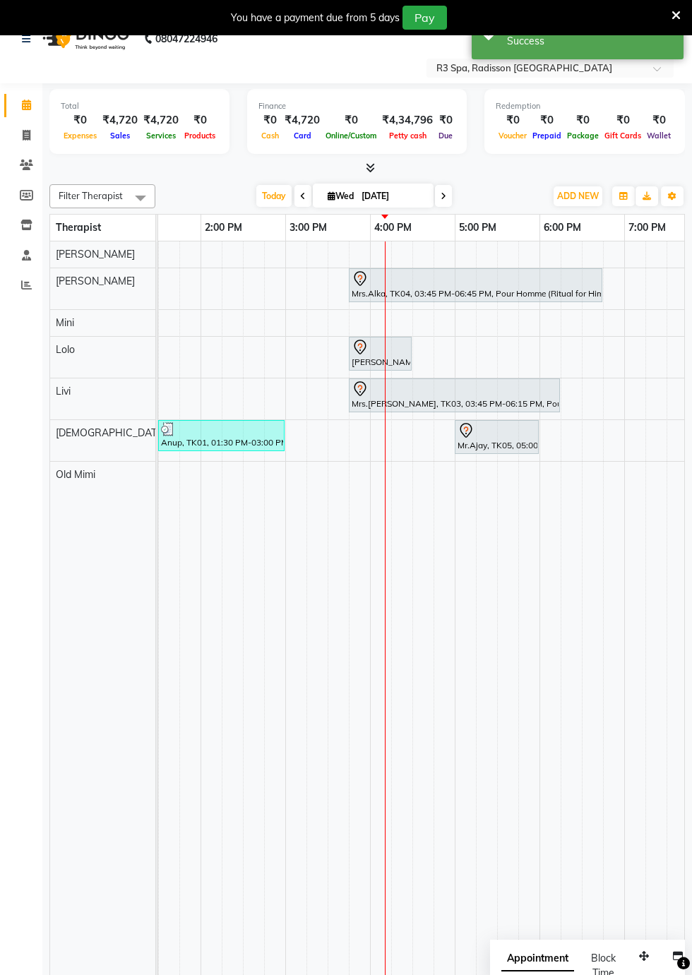
scroll to position [18, 0]
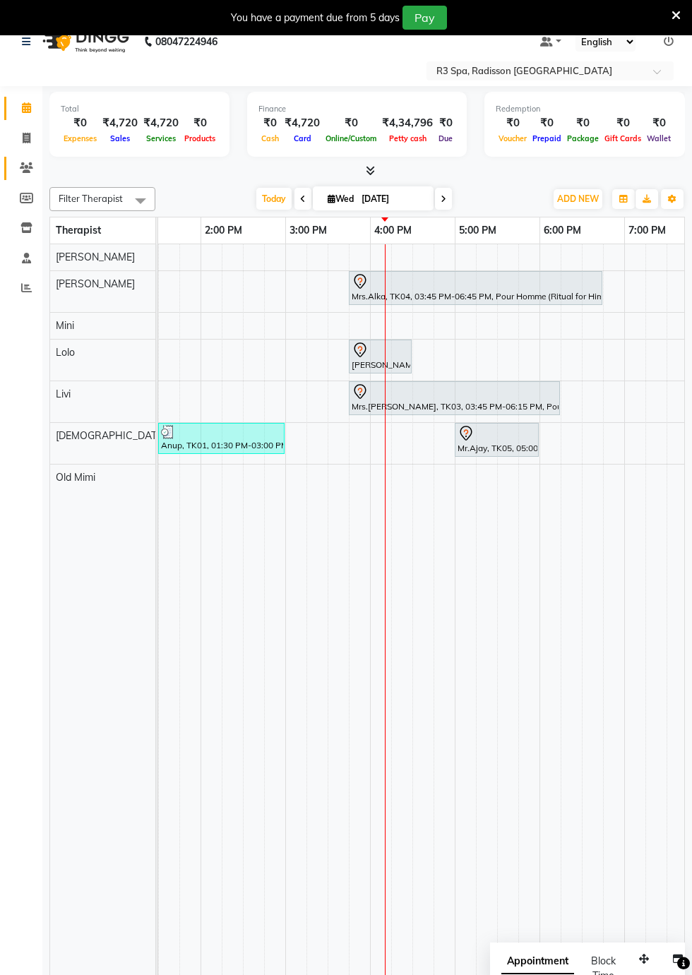
click at [25, 168] on icon at bounding box center [26, 167] width 13 height 11
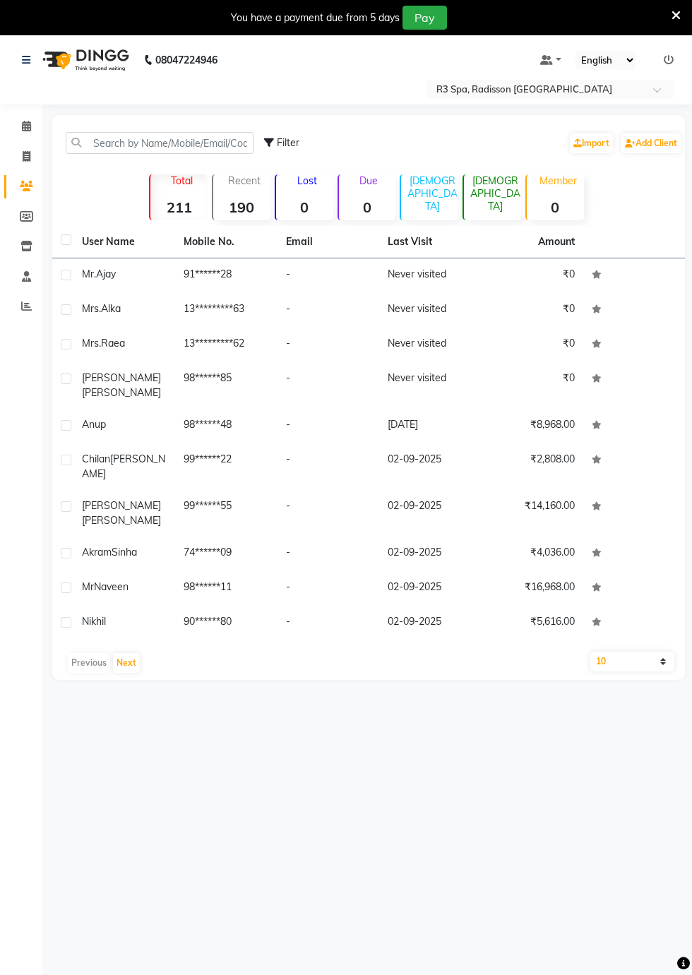
click at [105, 381] on span "[PERSON_NAME]" at bounding box center [121, 378] width 79 height 13
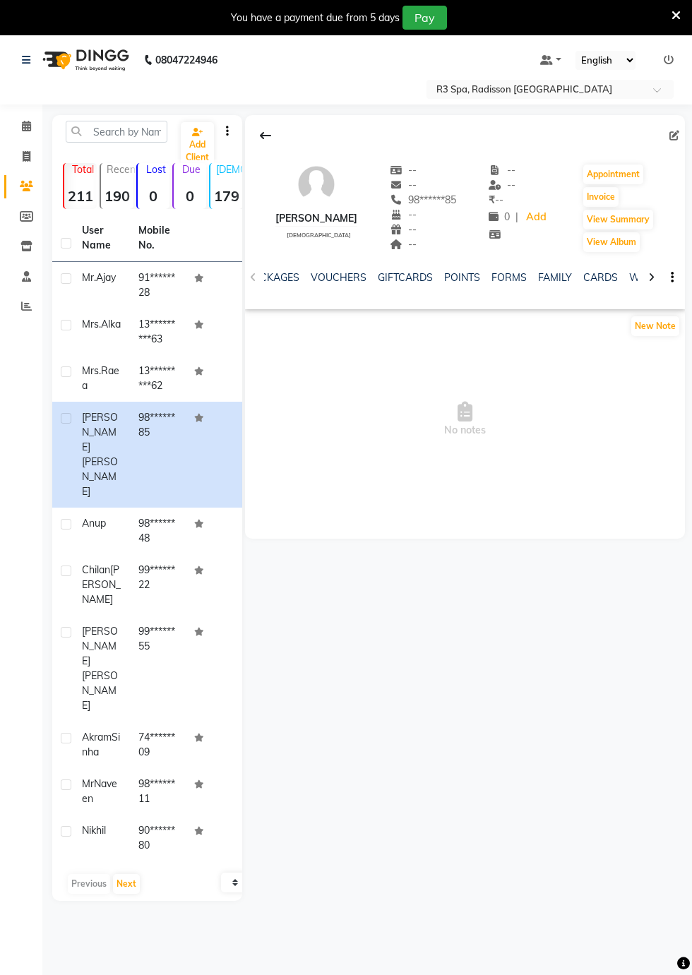
scroll to position [0, 521]
click at [459, 273] on link "FORMS" at bounding box center [473, 277] width 35 height 13
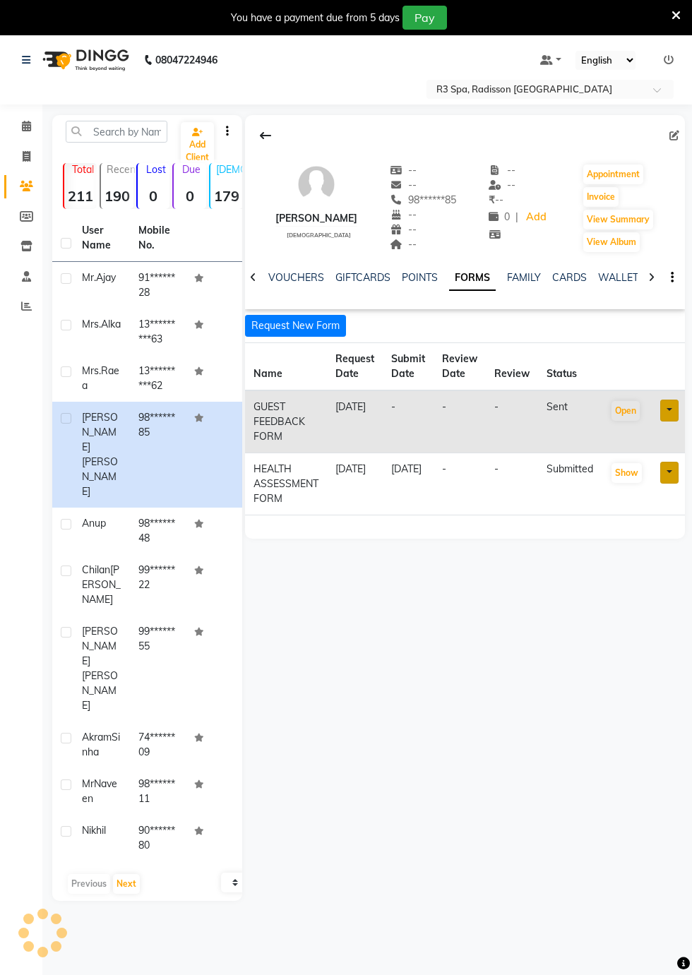
scroll to position [0, 403]
click at [109, 332] on div "Mrs.Alka" at bounding box center [102, 324] width 40 height 15
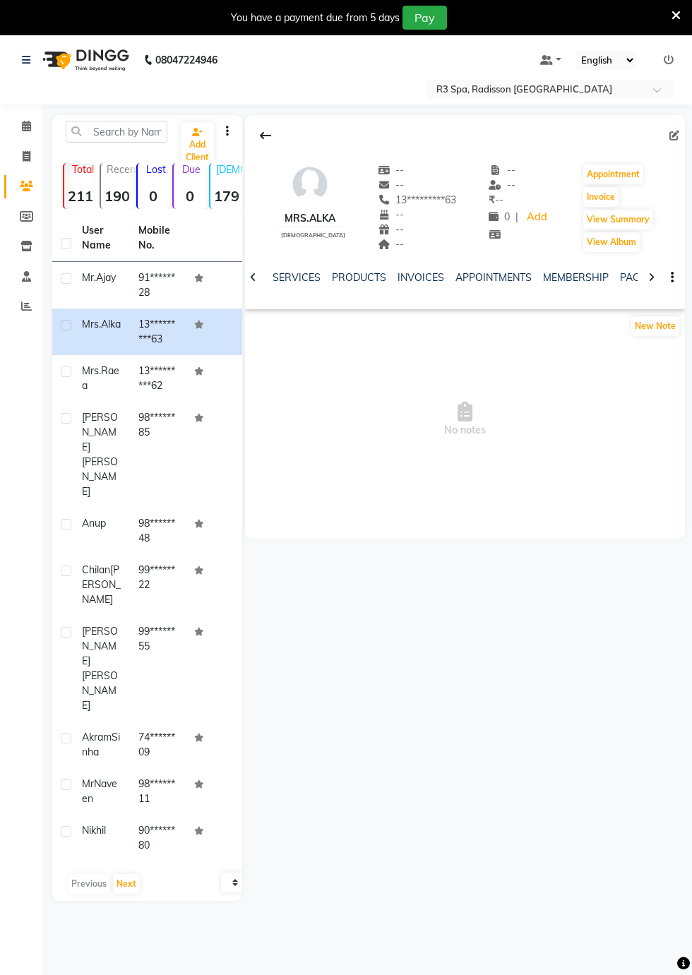
click at [92, 381] on div "Mrs.Raea" at bounding box center [102, 379] width 40 height 30
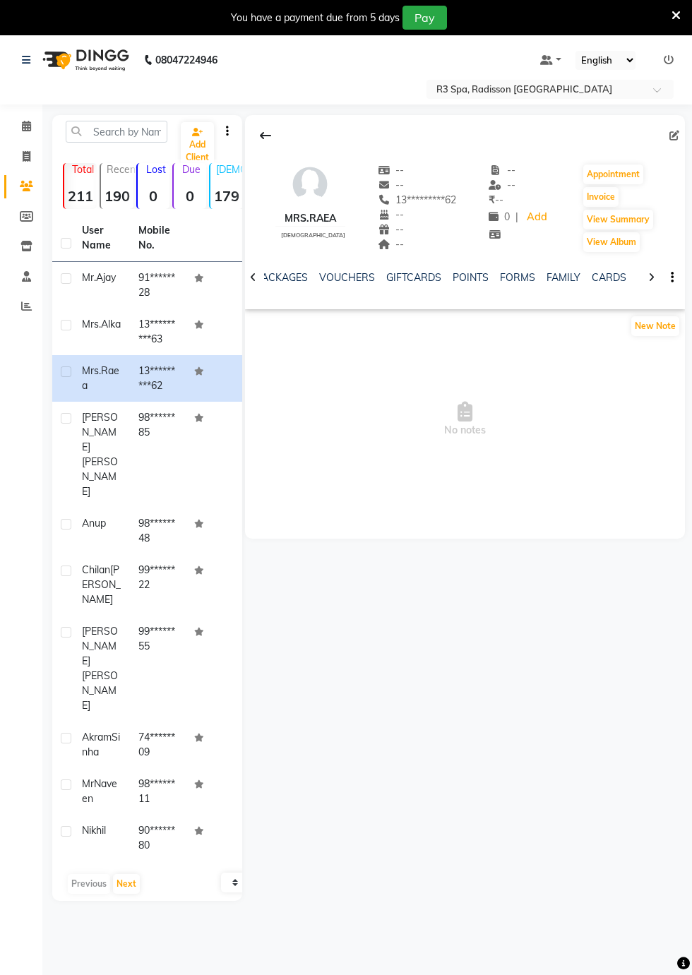
scroll to position [0, 365]
click at [501, 279] on link "FORMS" at bounding box center [516, 277] width 35 height 13
click at [291, 332] on button "Request New Form" at bounding box center [295, 326] width 101 height 22
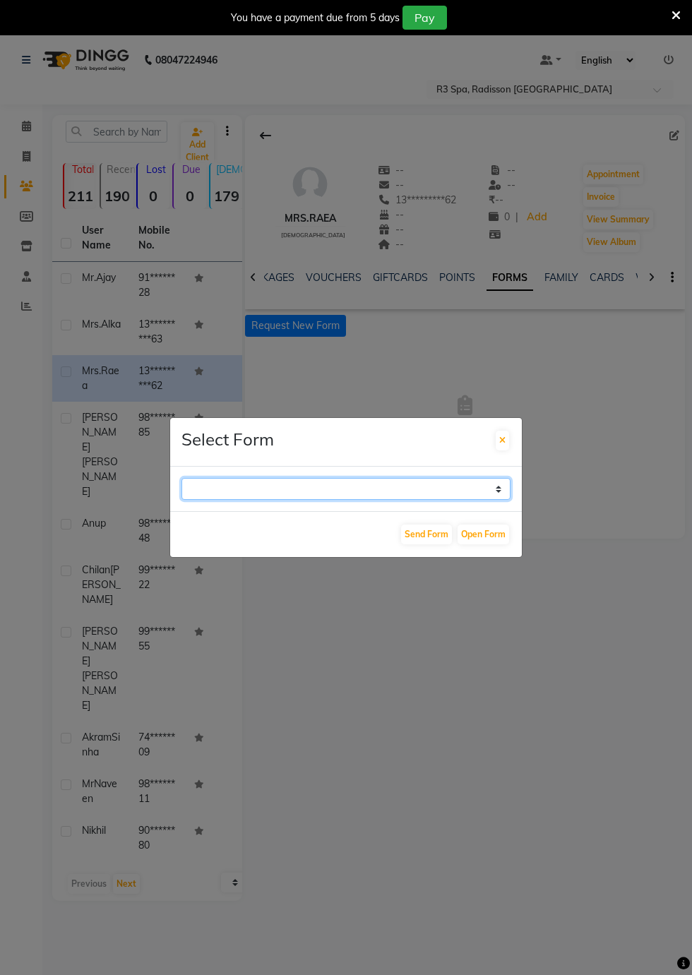
click at [488, 500] on select "GUEST FEEDBACK FORM HEALTH ASSESSMENT FORM" at bounding box center [346, 489] width 329 height 22
select select "204"
click at [182, 500] on select "GUEST FEEDBACK FORM HEALTH ASSESSMENT FORM" at bounding box center [346, 489] width 329 height 22
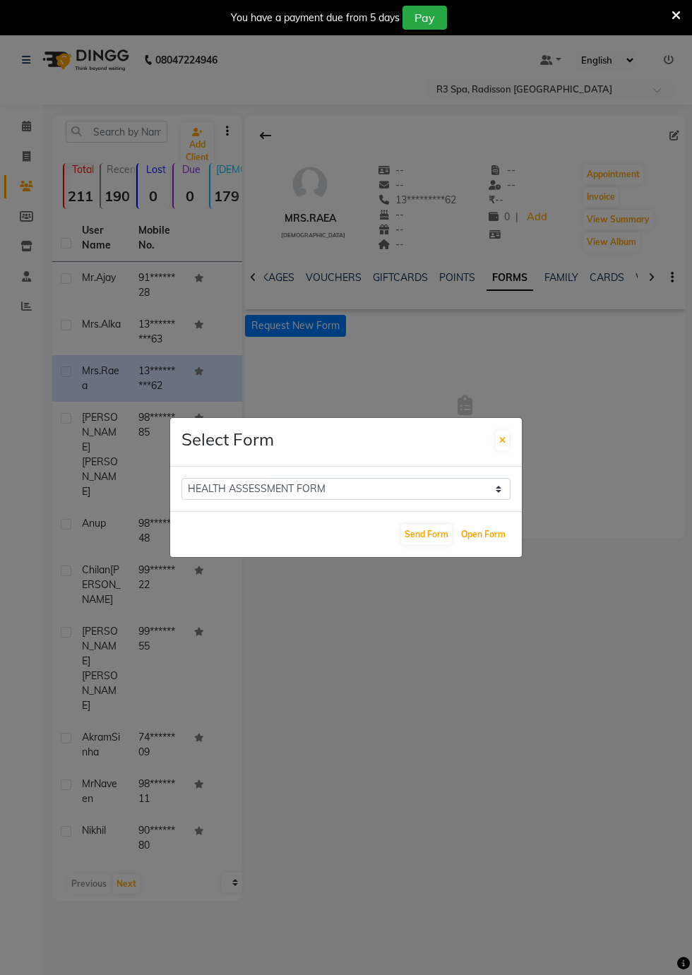
click at [479, 545] on button "Open Form" at bounding box center [484, 535] width 52 height 20
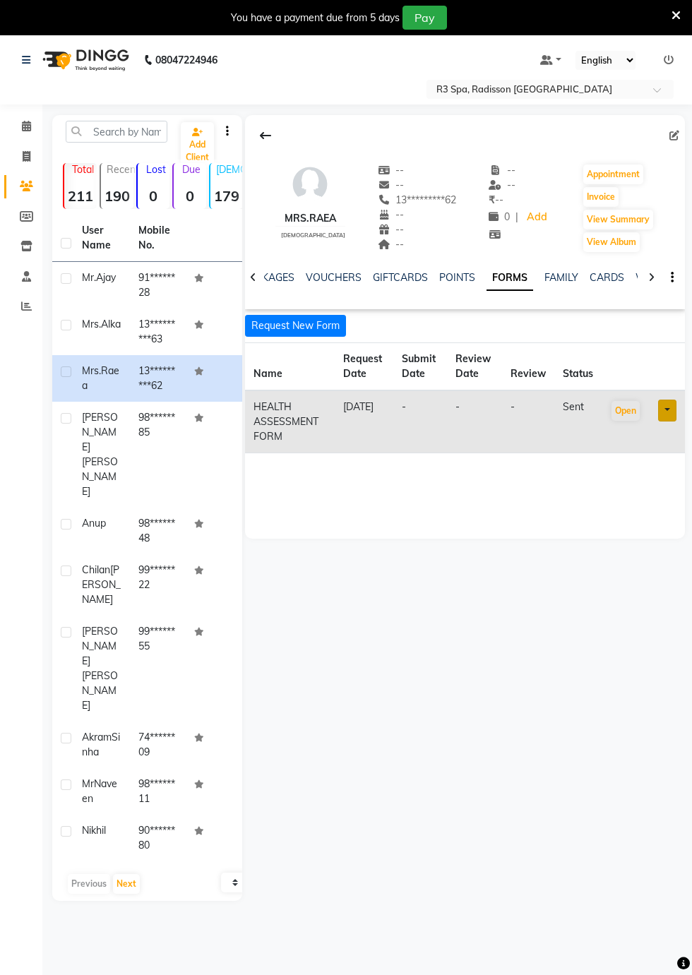
click at [100, 332] on div "Mrs.Alka" at bounding box center [102, 324] width 40 height 15
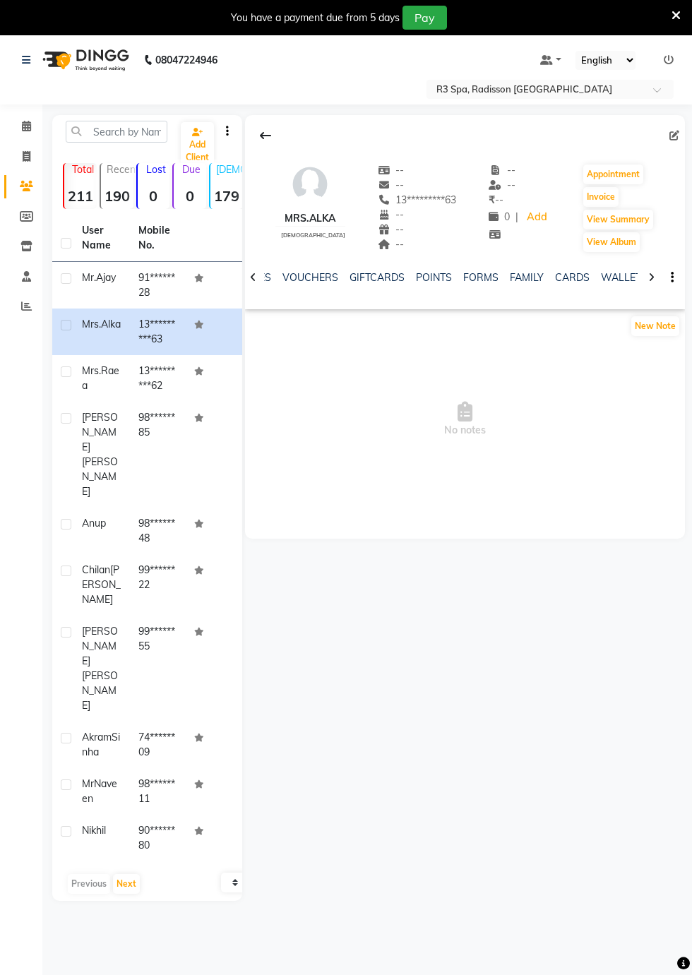
scroll to position [0, 403]
click at [464, 280] on link "FORMS" at bounding box center [479, 277] width 35 height 13
click at [310, 326] on button "Request New Form" at bounding box center [295, 326] width 101 height 22
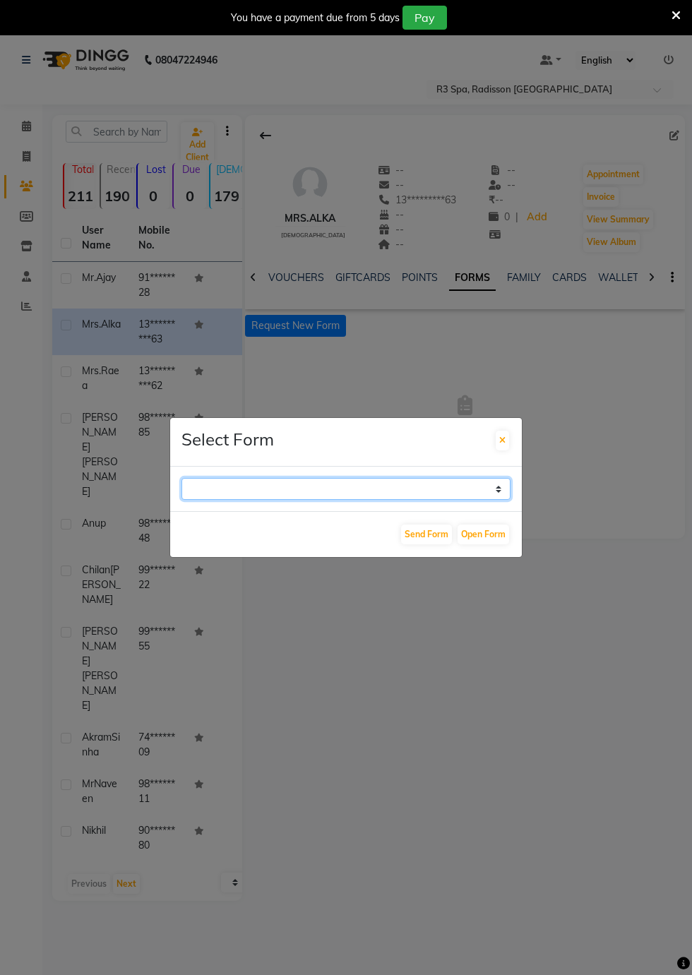
click at [485, 500] on select "GUEST FEEDBACK FORM HEALTH ASSESSMENT FORM" at bounding box center [346, 489] width 329 height 22
select select "204"
click at [182, 500] on select "GUEST FEEDBACK FORM HEALTH ASSESSMENT FORM" at bounding box center [346, 489] width 329 height 22
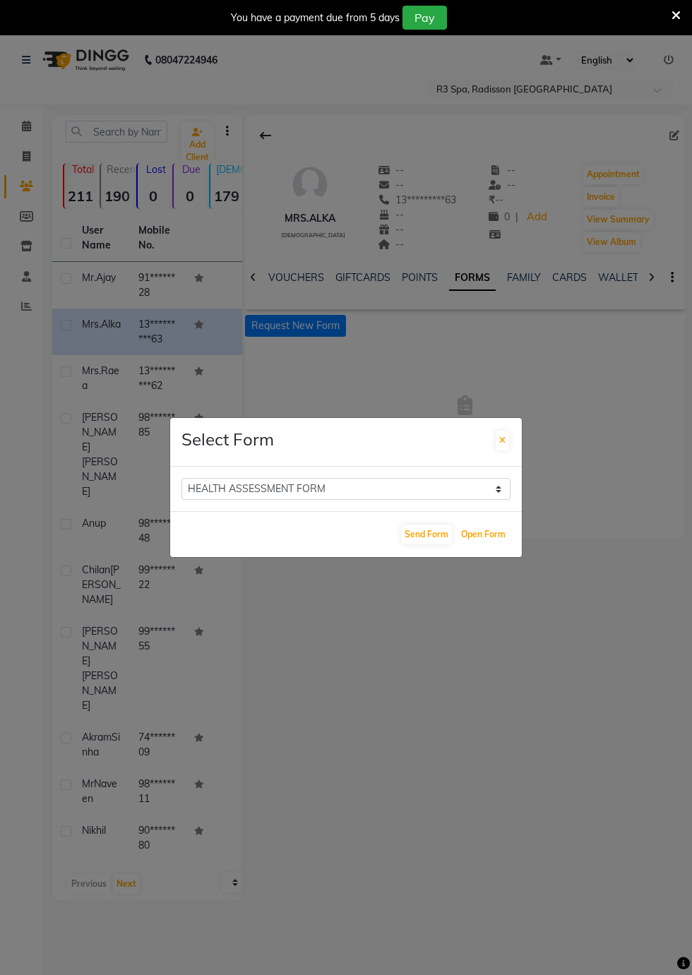
click at [492, 545] on button "Open Form" at bounding box center [484, 535] width 52 height 20
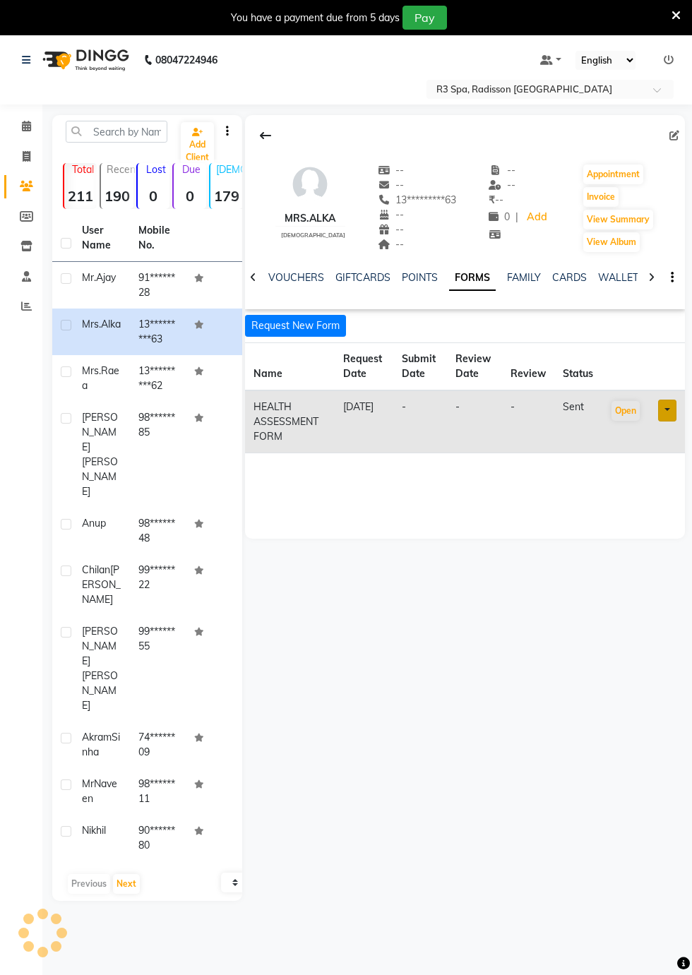
select select
click at [93, 281] on span "Mr.Ajay" at bounding box center [99, 277] width 34 height 13
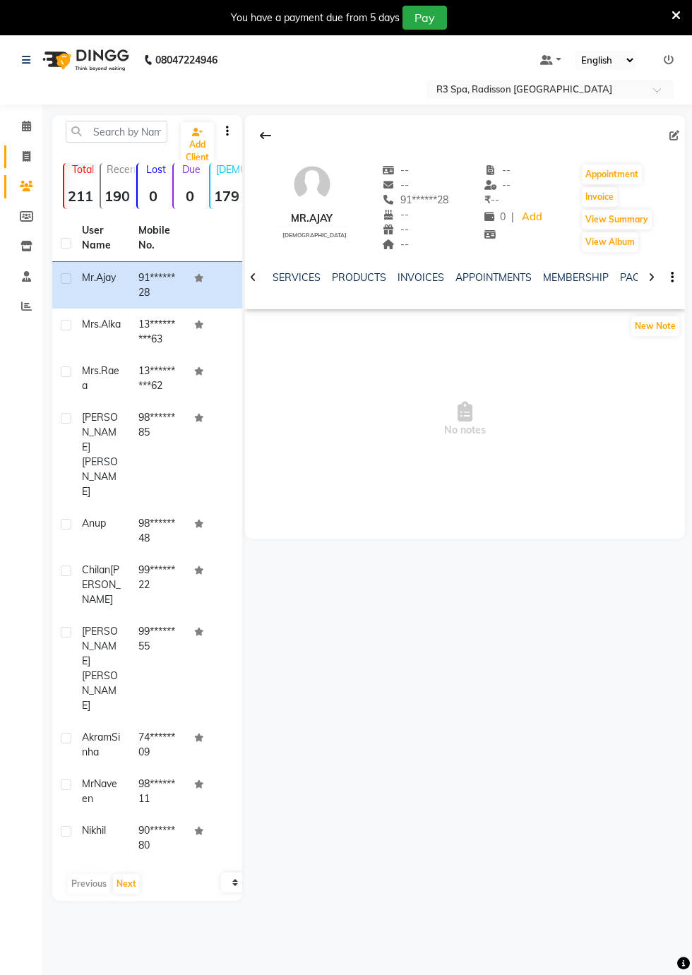
click at [26, 157] on icon at bounding box center [27, 156] width 8 height 11
select select "8678"
select select "service"
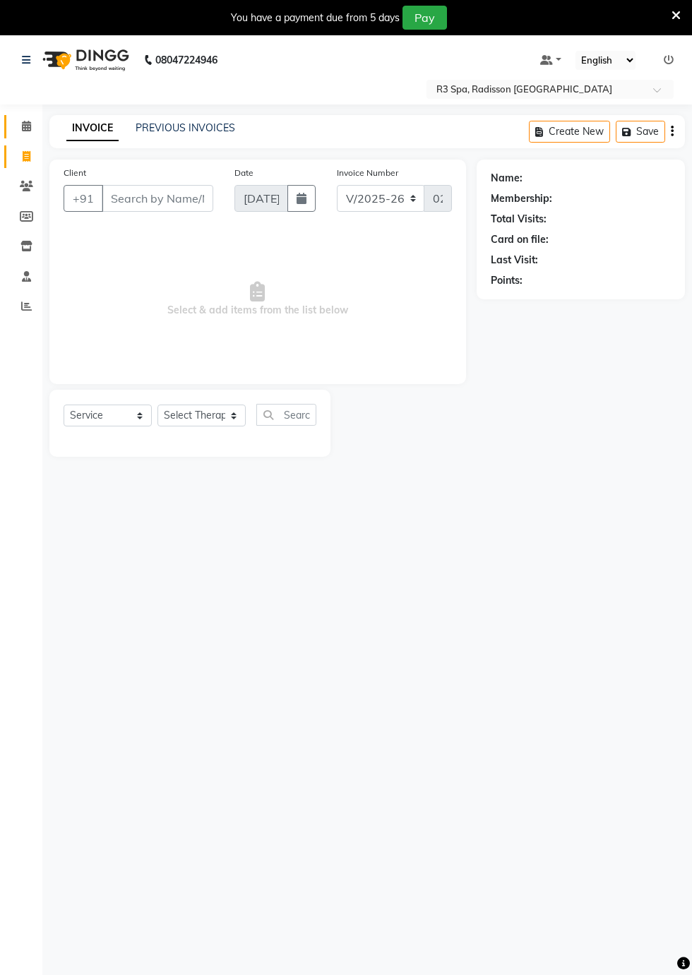
click at [28, 128] on icon at bounding box center [26, 126] width 9 height 11
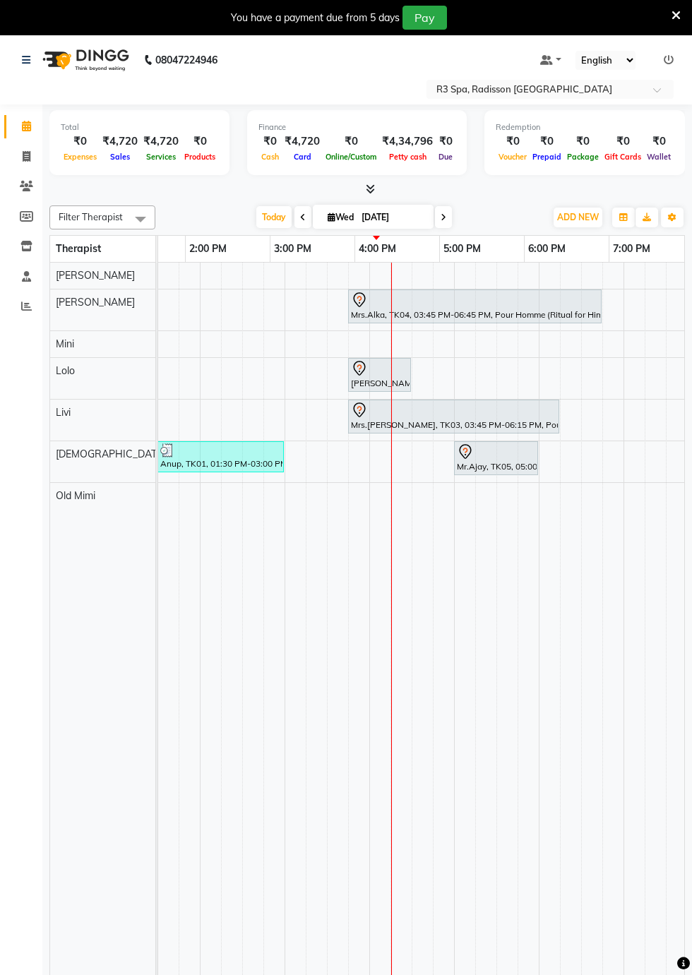
scroll to position [0, 552]
